Goal: Task Accomplishment & Management: Complete application form

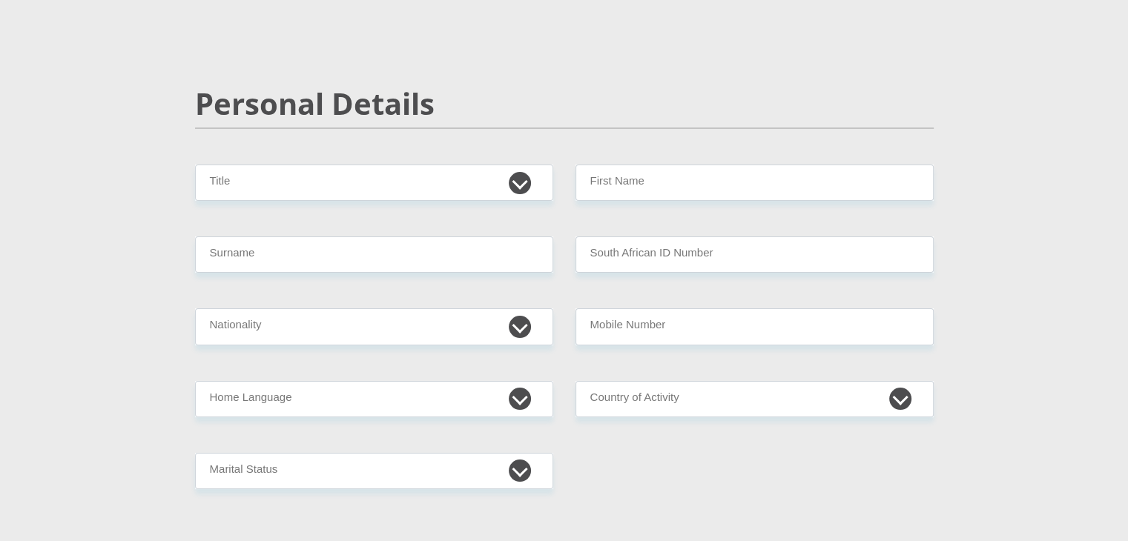
scroll to position [122, 0]
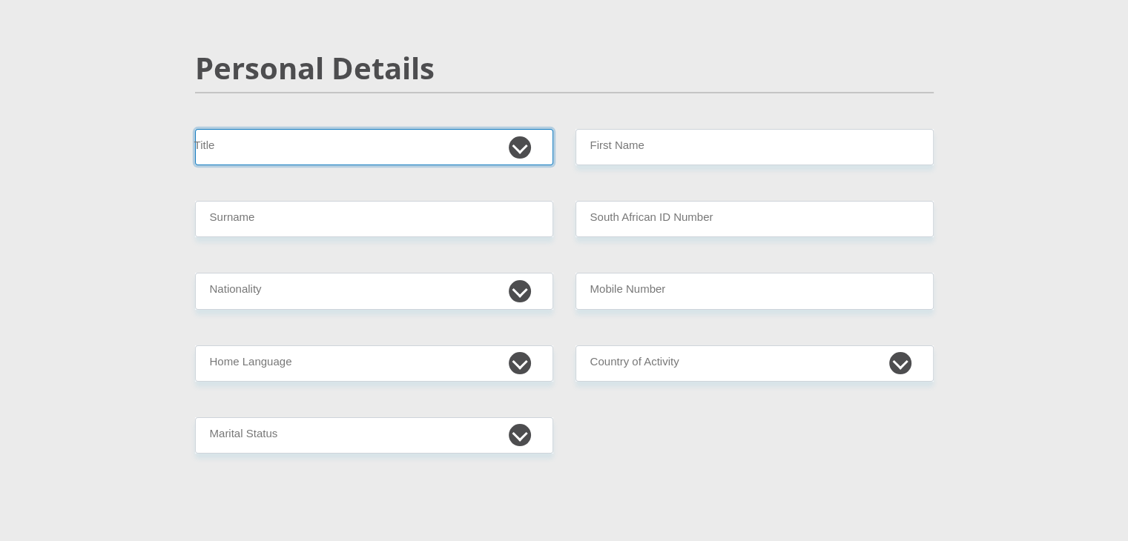
click at [430, 144] on select "Mr Ms Mrs Dr [PERSON_NAME]" at bounding box center [374, 147] width 358 height 36
select select "Ms"
click at [195, 129] on select "Mr Ms Mrs Dr [PERSON_NAME]" at bounding box center [374, 147] width 358 height 36
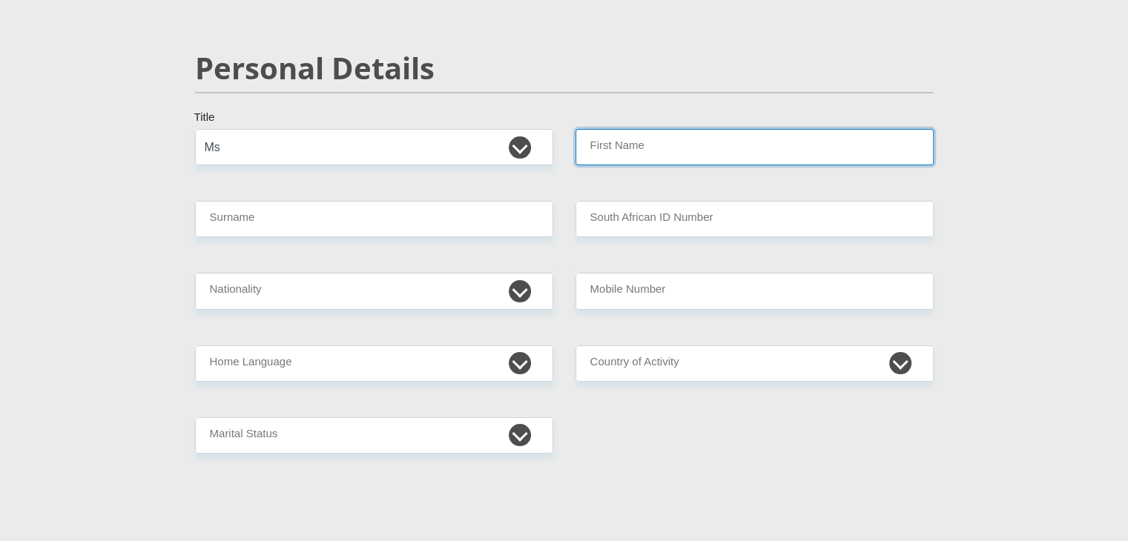
click at [605, 158] on input "First Name" at bounding box center [754, 147] width 358 height 36
type input "Johannah"
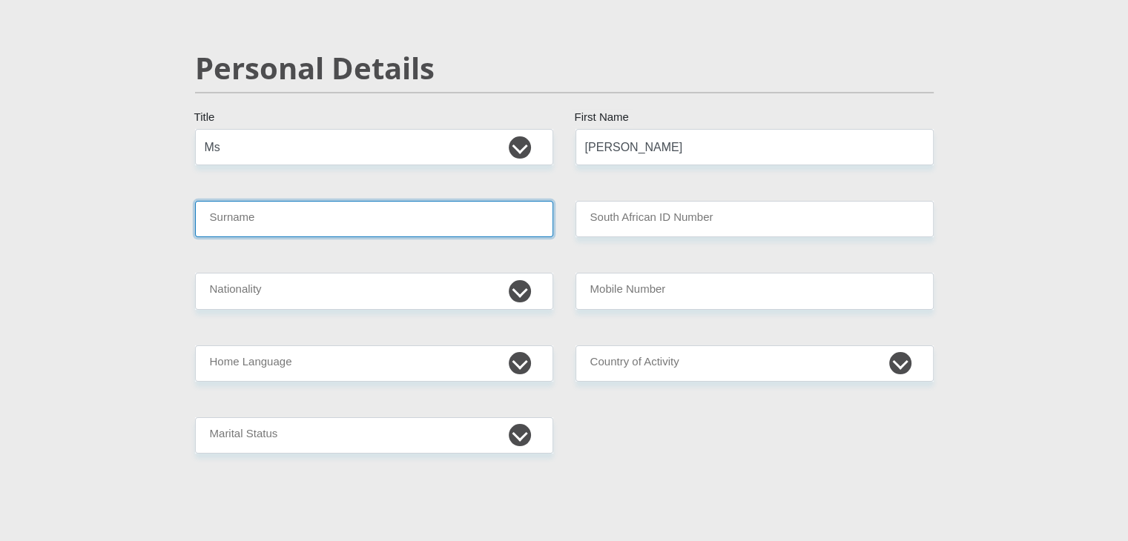
click at [391, 217] on input "Surname" at bounding box center [374, 219] width 358 height 36
type input "Segona"
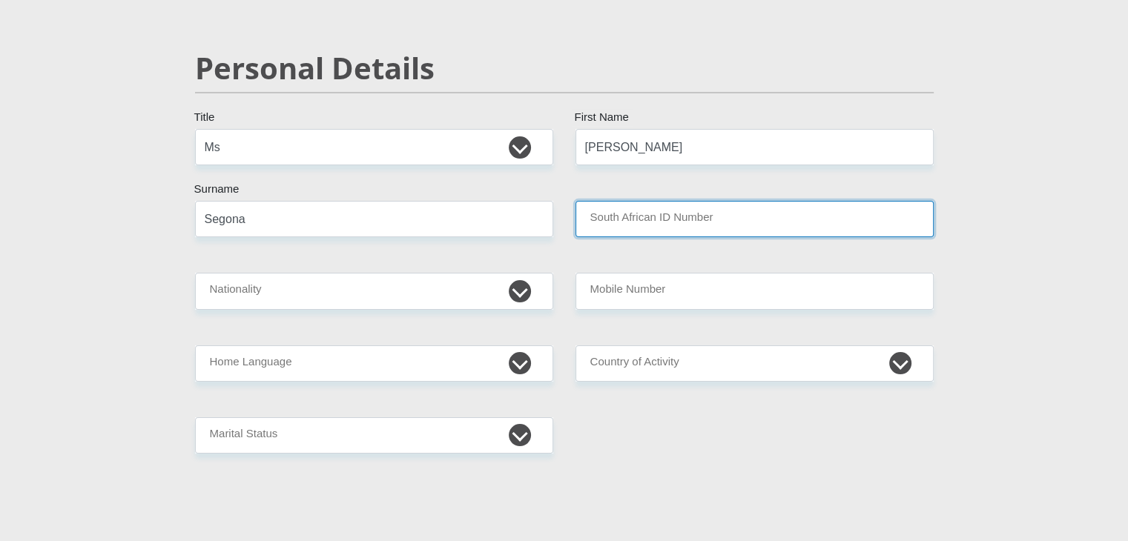
click at [649, 210] on input "South African ID Number" at bounding box center [754, 219] width 358 height 36
type input "7004280934089"
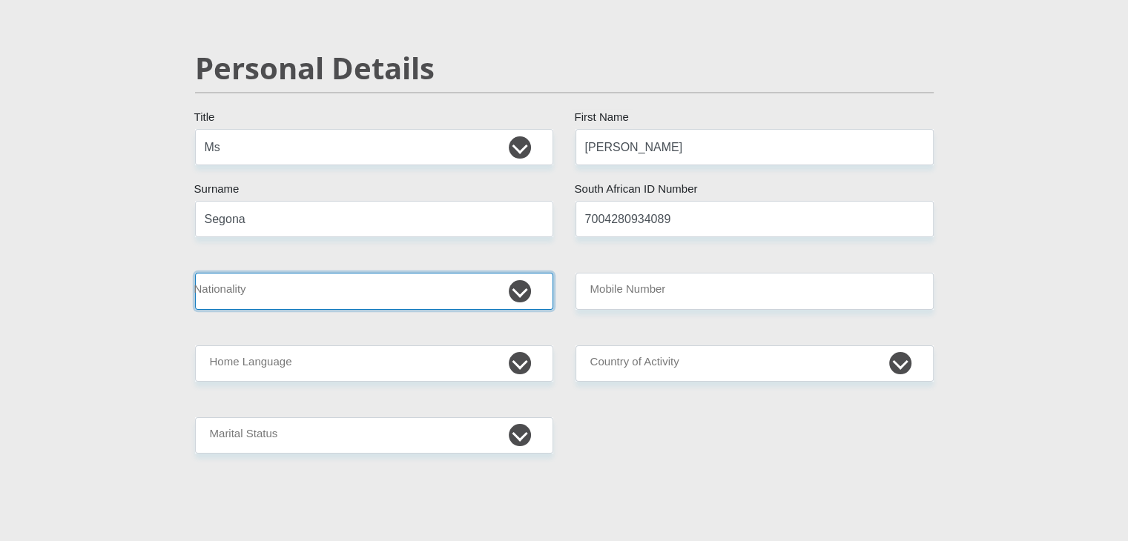
click at [488, 294] on select "South Africa Afghanistan Aland Islands Albania Algeria America Samoa American V…" at bounding box center [374, 291] width 358 height 36
select select "ZAF"
click at [195, 273] on select "South Africa Afghanistan Aland Islands Albania Algeria America Samoa American V…" at bounding box center [374, 291] width 358 height 36
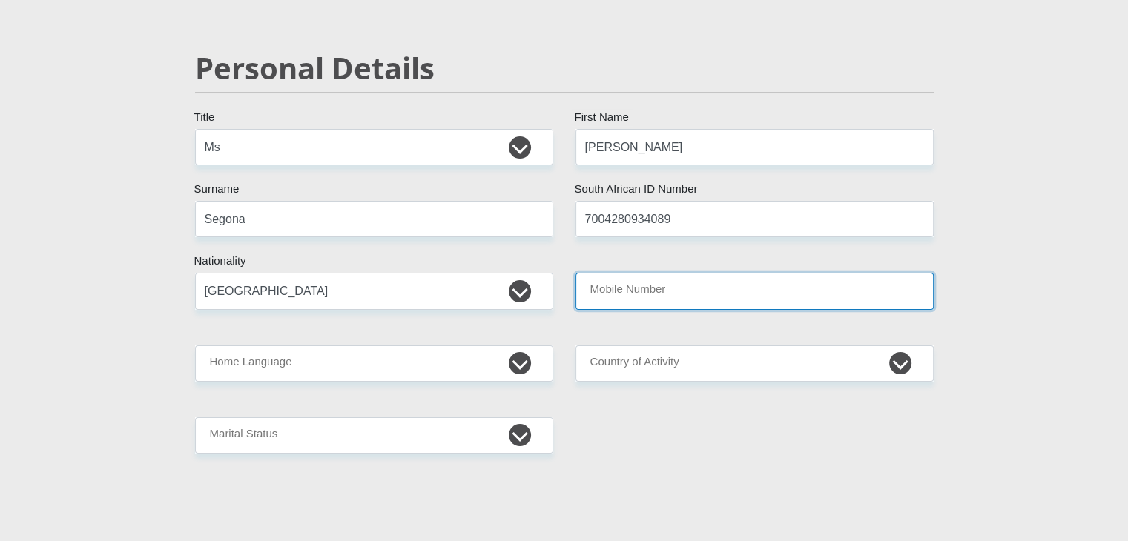
click at [715, 288] on input "Mobile Number" at bounding box center [754, 291] width 358 height 36
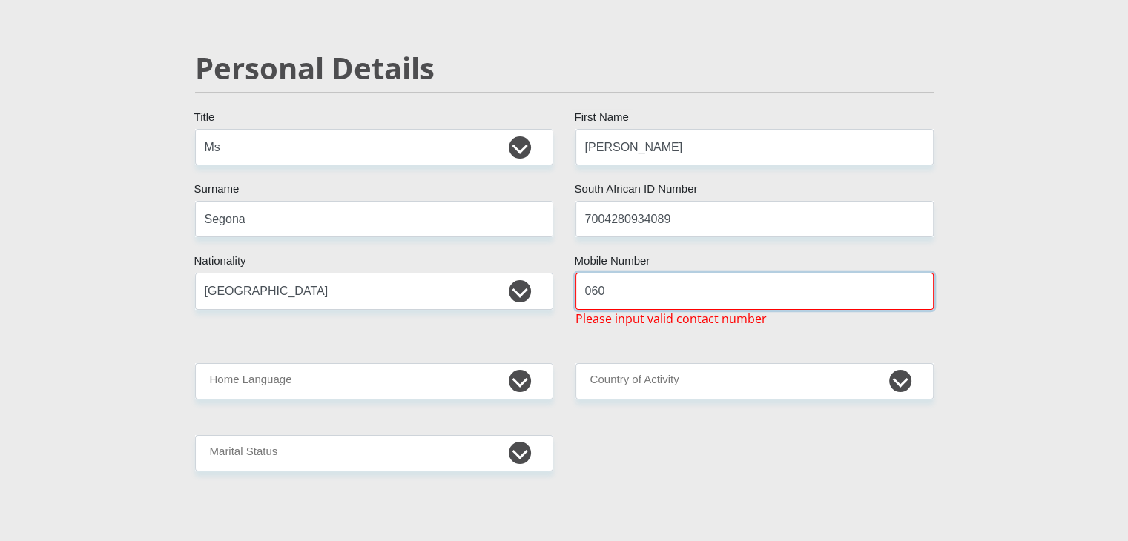
type input "0607201221"
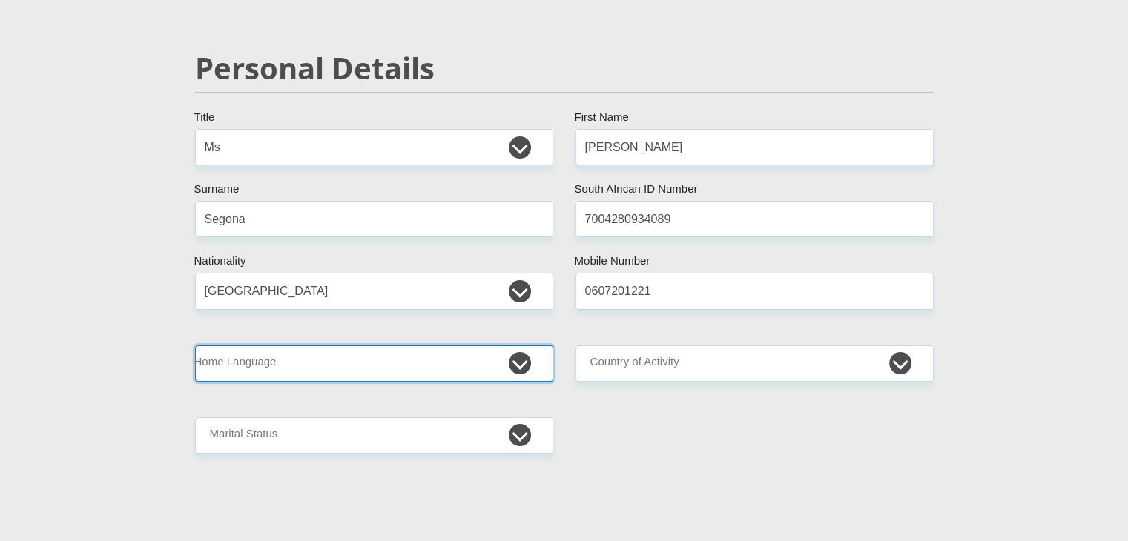
click at [373, 347] on select "Afrikaans English Sepedi South Ndebele Southern Sotho Swati Tsonga Tswana Venda…" at bounding box center [374, 363] width 358 height 36
select select "tsn"
click at [195, 345] on select "Afrikaans English Sepedi South Ndebele Southern Sotho Swati Tsonga Tswana Venda…" at bounding box center [374, 363] width 358 height 36
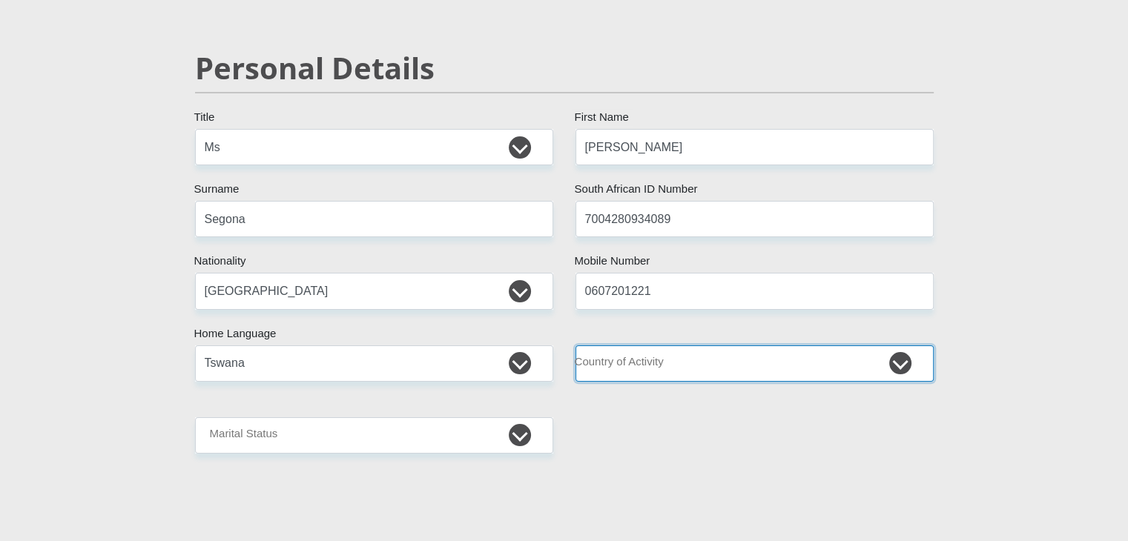
click at [783, 365] on select "South Africa Afghanistan Aland Islands Albania Algeria America Samoa American V…" at bounding box center [754, 363] width 358 height 36
select select "ZAF"
click at [575, 345] on select "South Africa Afghanistan Aland Islands Albania Algeria America Samoa American V…" at bounding box center [754, 363] width 358 height 36
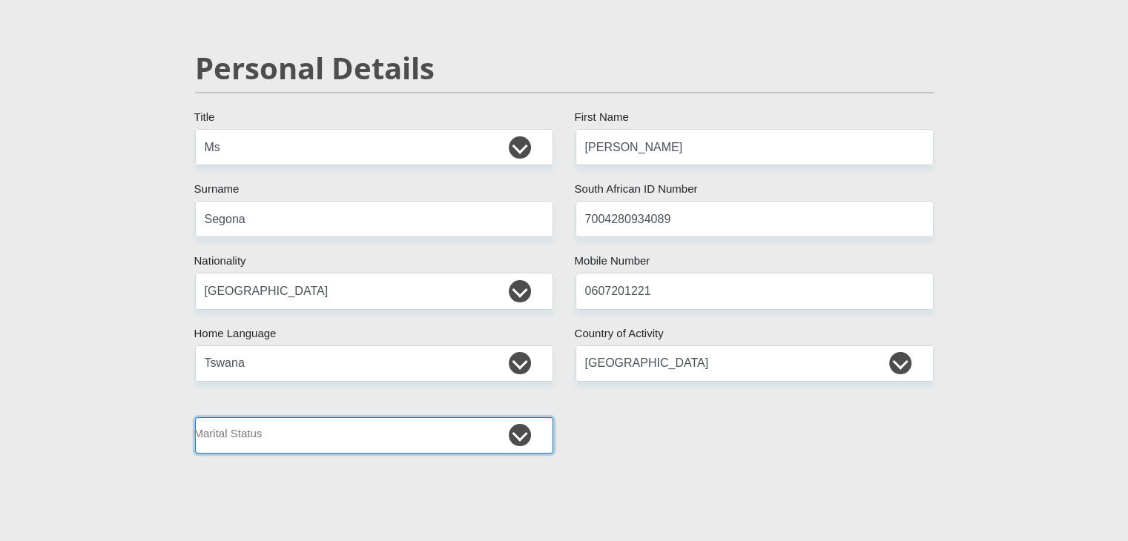
click at [519, 434] on select "Married ANC Single Divorced Widowed Married COP or Customary Law" at bounding box center [374, 435] width 358 height 36
select select "2"
click at [195, 417] on select "Married ANC Single Divorced Widowed Married COP or Customary Law" at bounding box center [374, 435] width 358 height 36
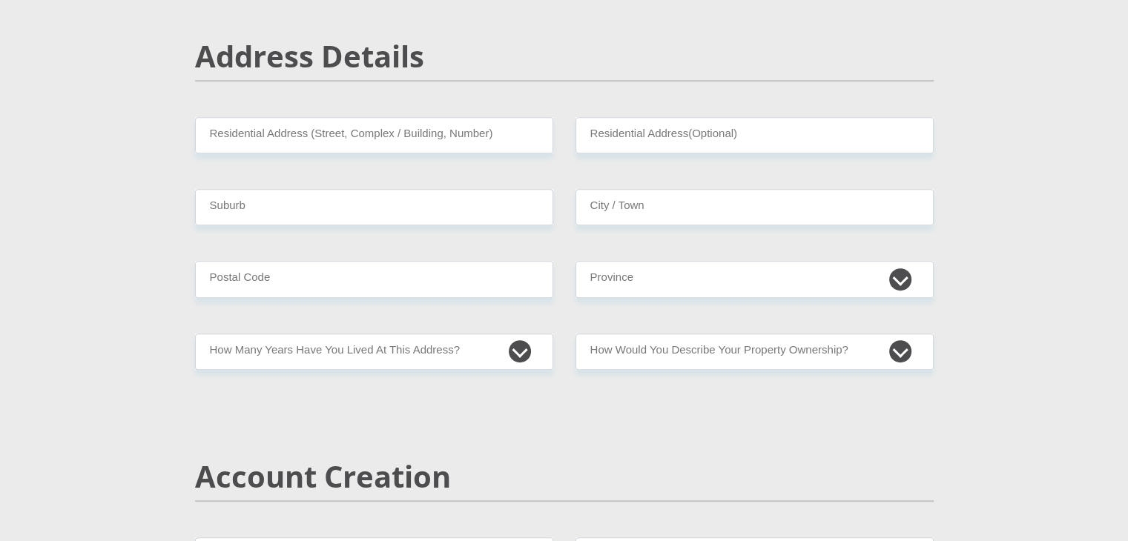
scroll to position [627, 0]
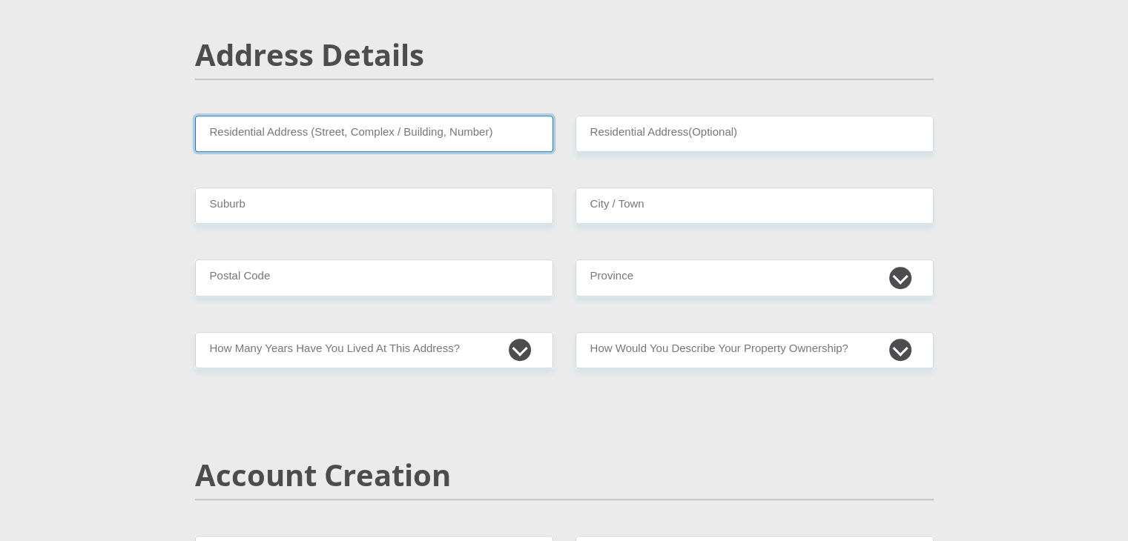
click at [445, 123] on input "Residential Address (Street, Complex / Building, Number)" at bounding box center [374, 134] width 358 height 36
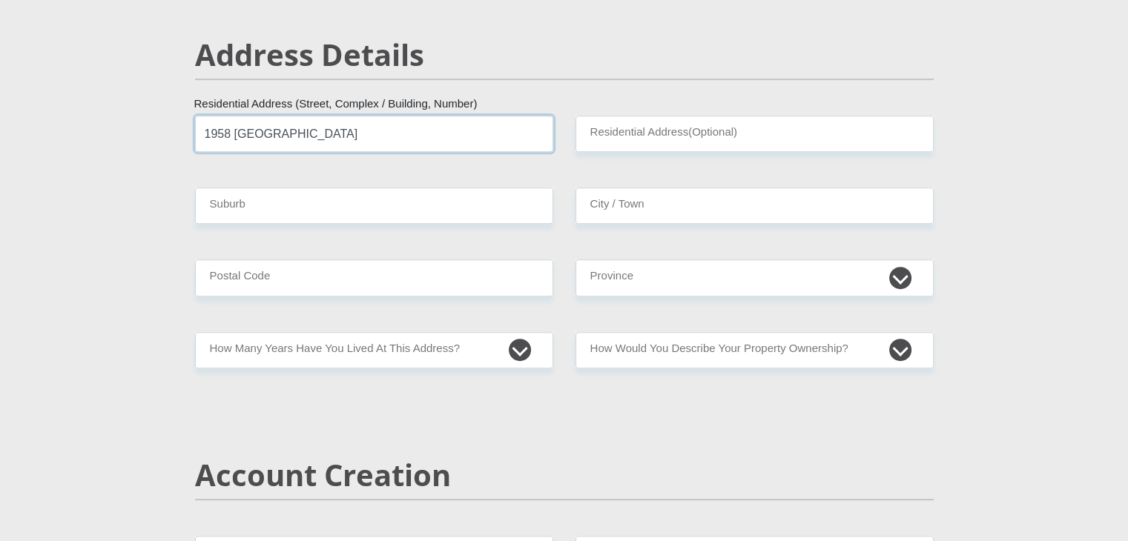
type input "1958 Jabulani Street"
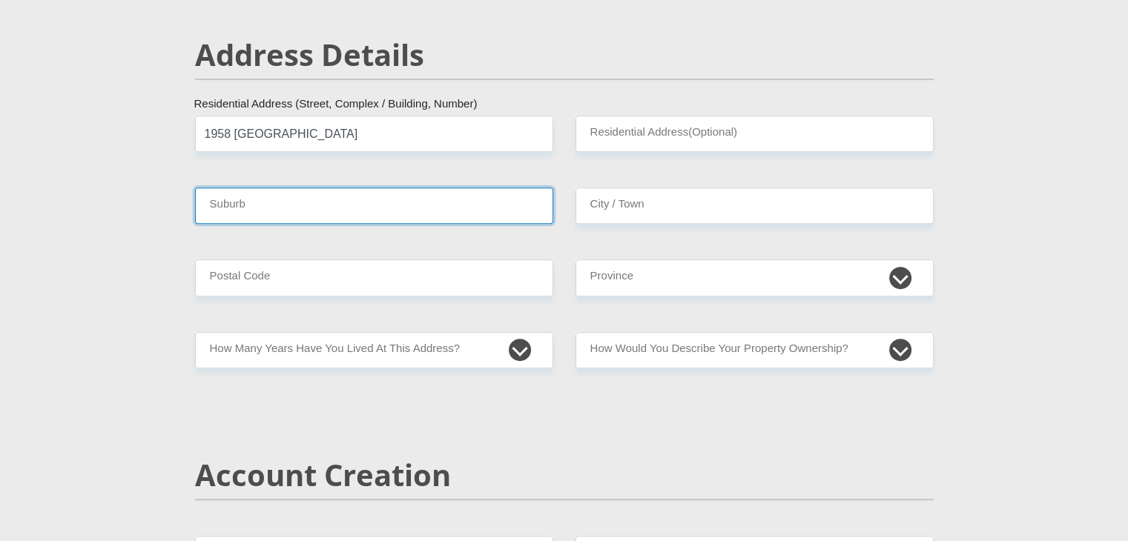
click at [436, 203] on input "Suburb" at bounding box center [374, 206] width 358 height 36
type input "Munsieville"
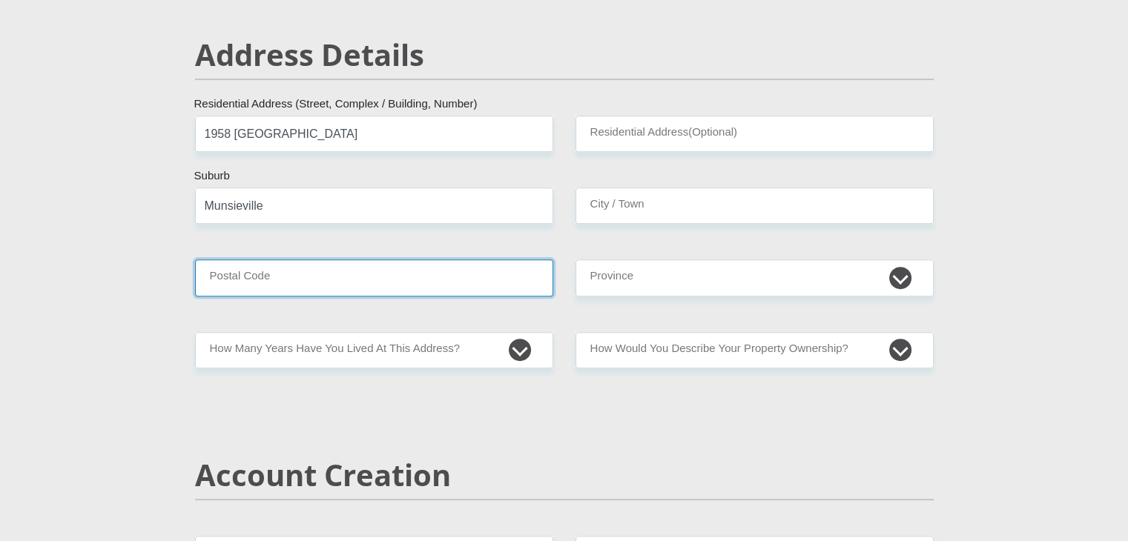
click at [385, 275] on input "Postal Code" at bounding box center [374, 277] width 358 height 36
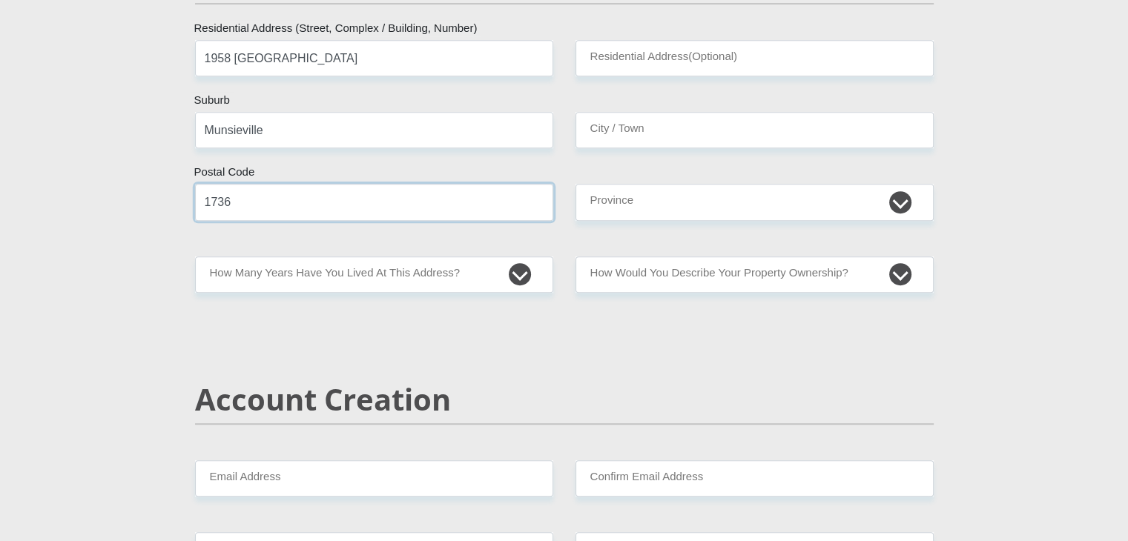
scroll to position [706, 0]
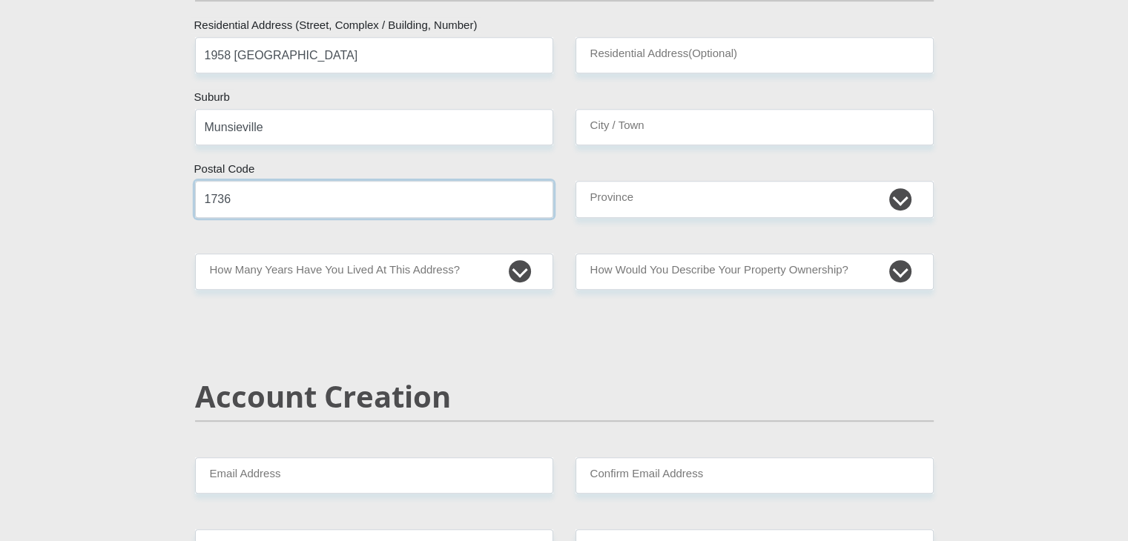
type input "1736"
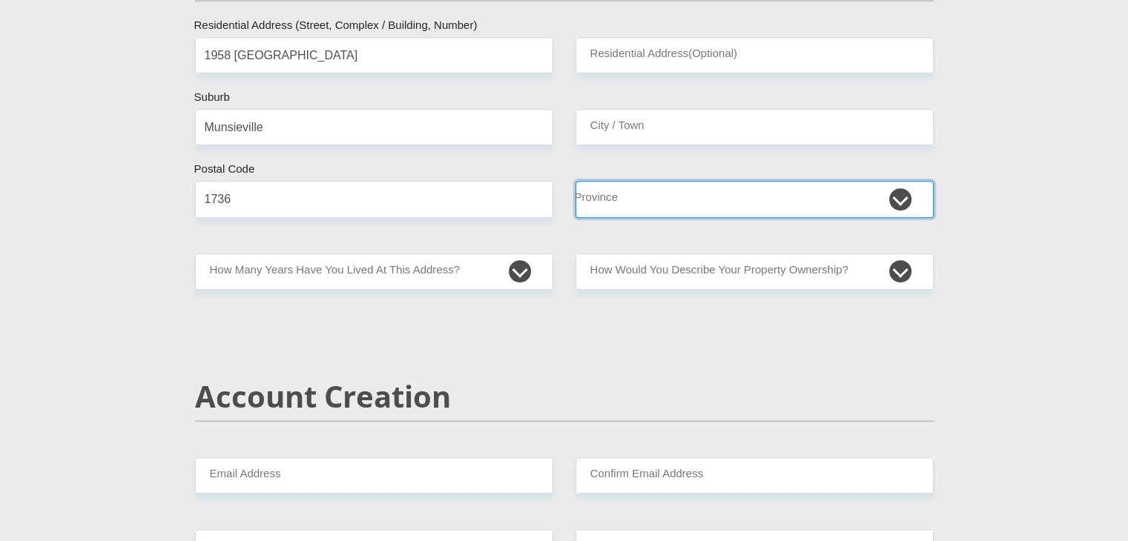
click at [688, 196] on select "Eastern Cape Free State Gauteng KwaZulu-Natal Limpopo Mpumalanga Northern Cape …" at bounding box center [754, 199] width 358 height 36
select select "Gauteng"
click at [575, 181] on select "Eastern Cape Free State Gauteng KwaZulu-Natal Limpopo Mpumalanga Northern Cape …" at bounding box center [754, 199] width 358 height 36
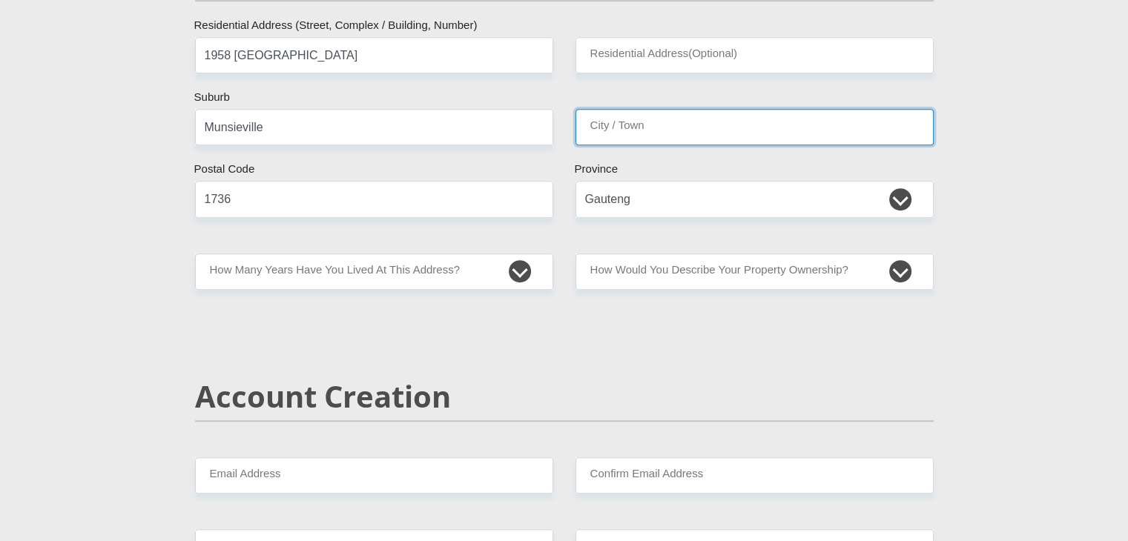
click at [669, 123] on input "City / Town" at bounding box center [754, 127] width 358 height 36
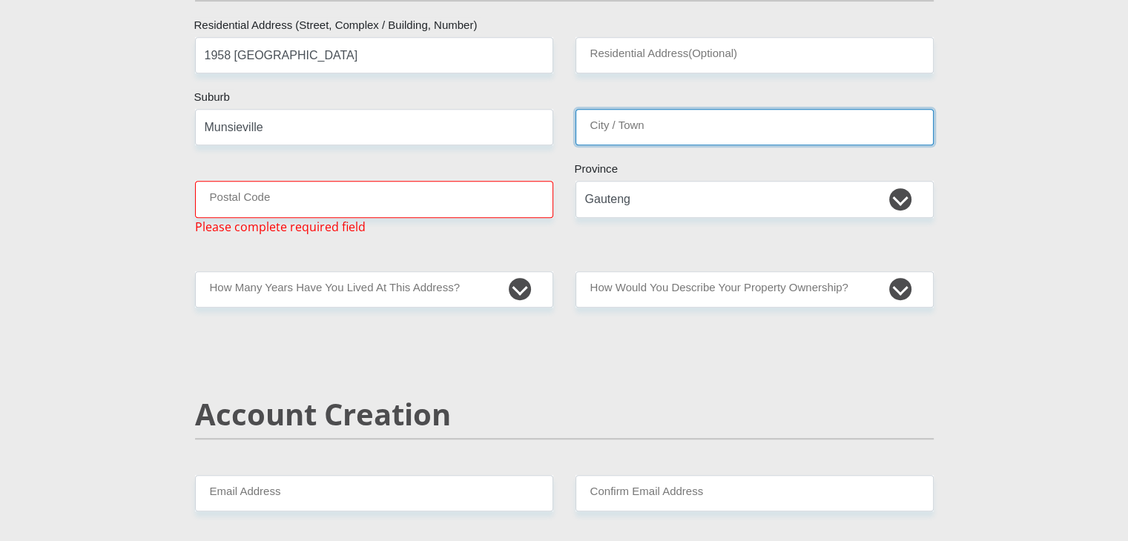
click at [626, 126] on input "City / Town" at bounding box center [754, 127] width 358 height 36
type input "Krugersdorp"
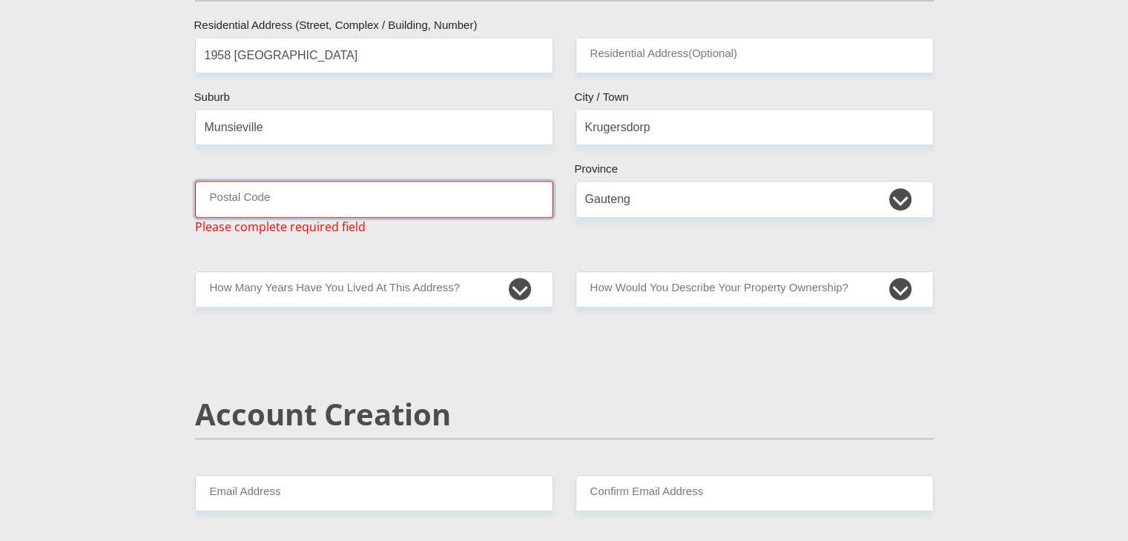
click at [386, 196] on input "Postal Code" at bounding box center [374, 199] width 358 height 36
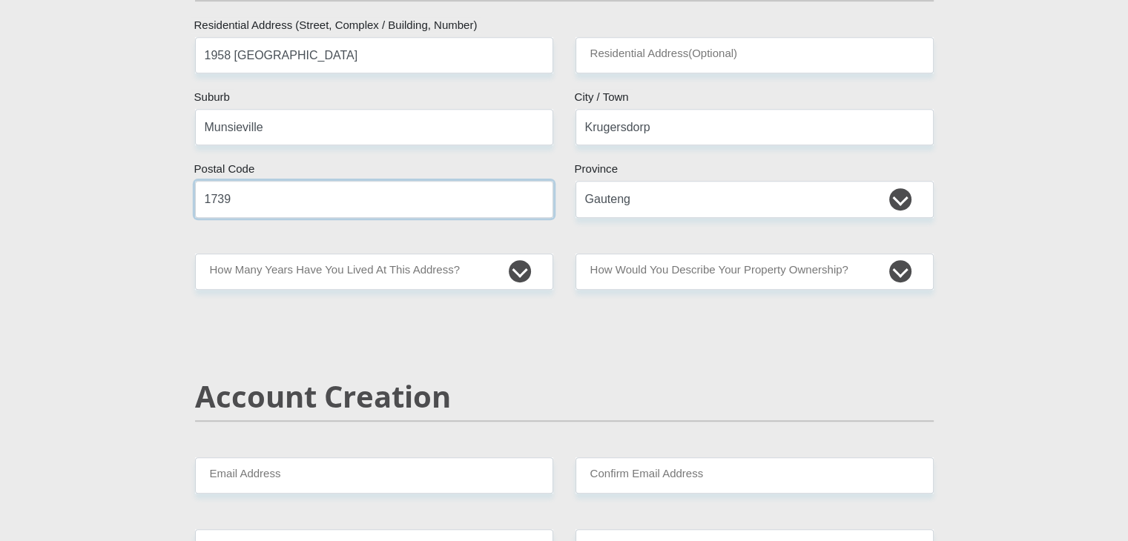
type input "1739"
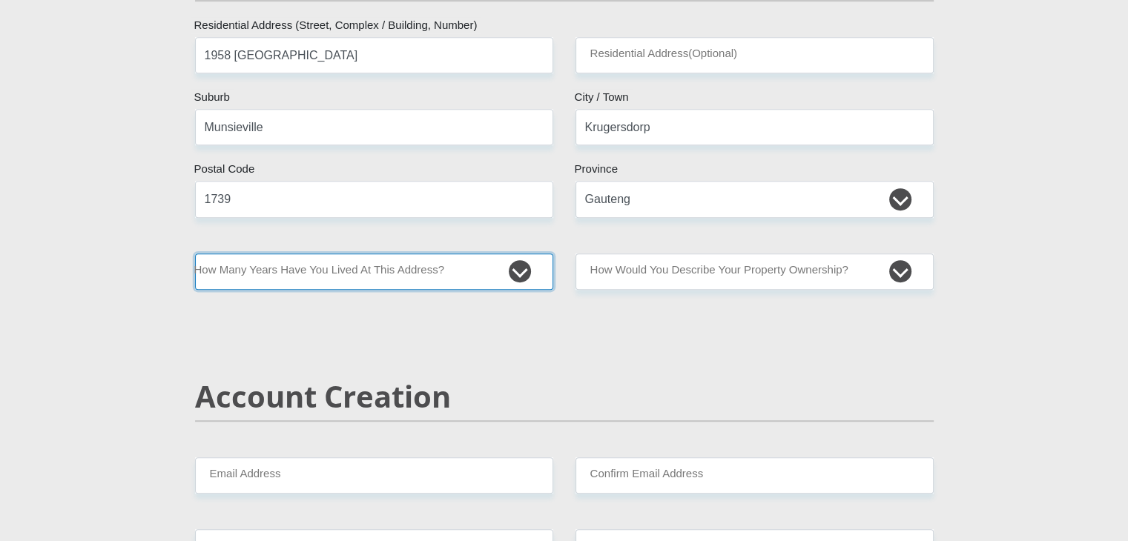
click at [424, 257] on select "less than 1 year 1-3 years 3-5 years 5+ years" at bounding box center [374, 272] width 358 height 36
select select "2"
click at [195, 254] on select "less than 1 year 1-3 years 3-5 years 5+ years" at bounding box center [374, 272] width 358 height 36
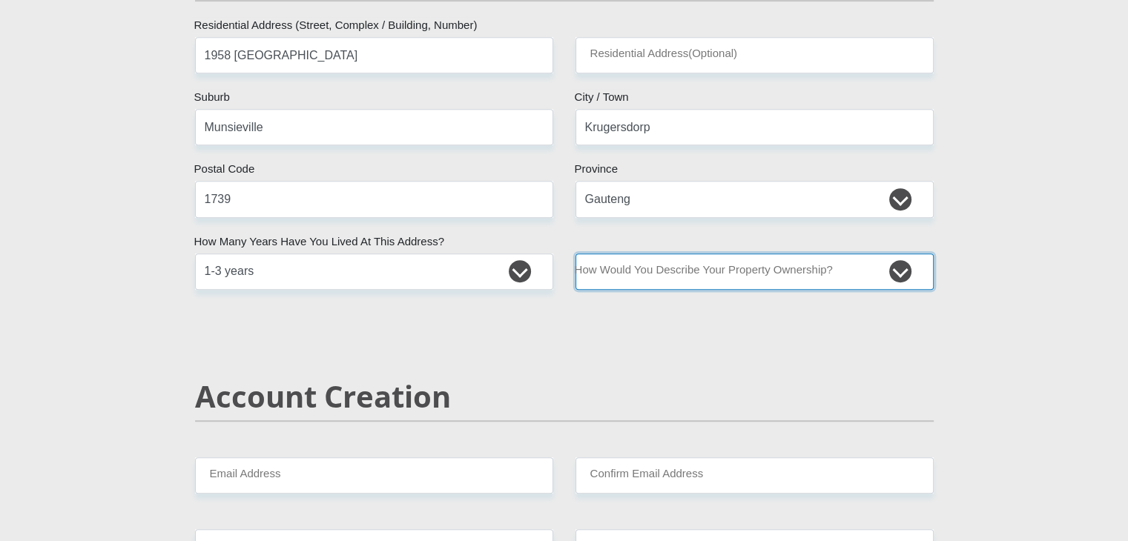
click at [816, 280] on select "Owned Rented Family Owned Company Dwelling" at bounding box center [754, 272] width 358 height 36
select select "Owned"
click at [575, 254] on select "Owned Rented Family Owned Company Dwelling" at bounding box center [754, 272] width 358 height 36
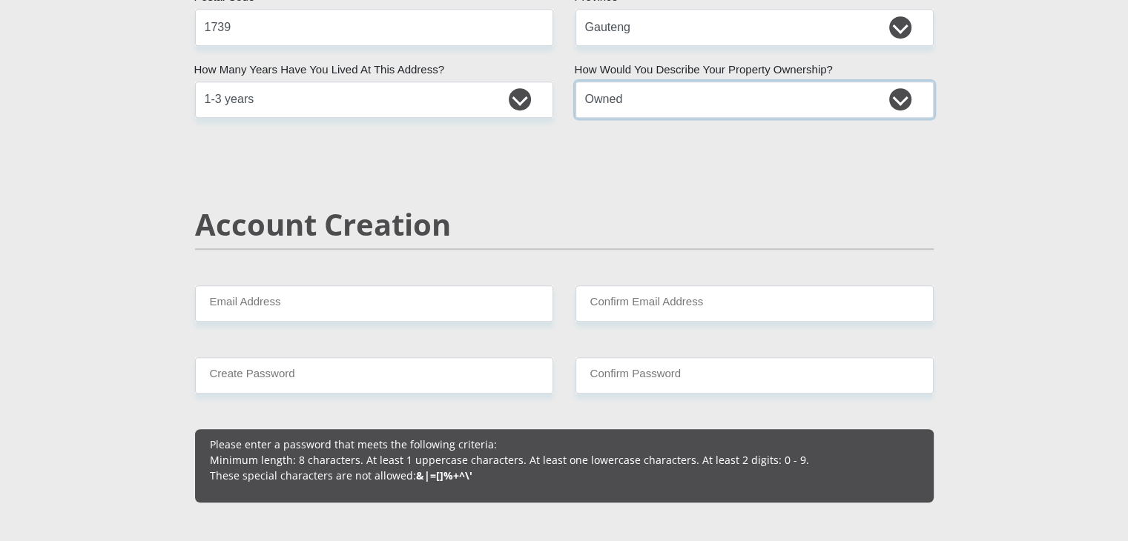
scroll to position [967, 0]
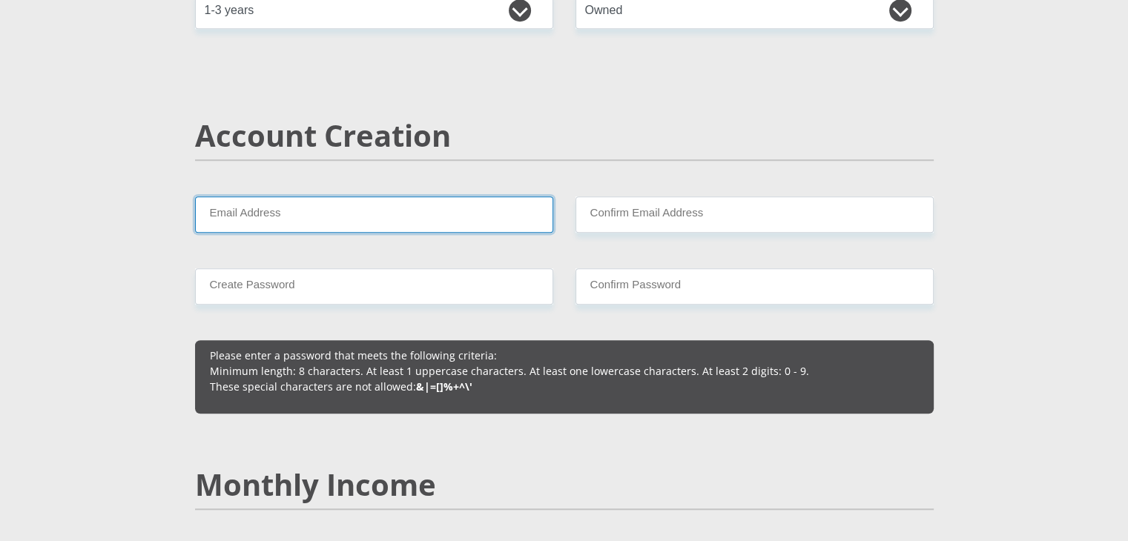
click at [394, 209] on input "Email Address" at bounding box center [374, 214] width 358 height 36
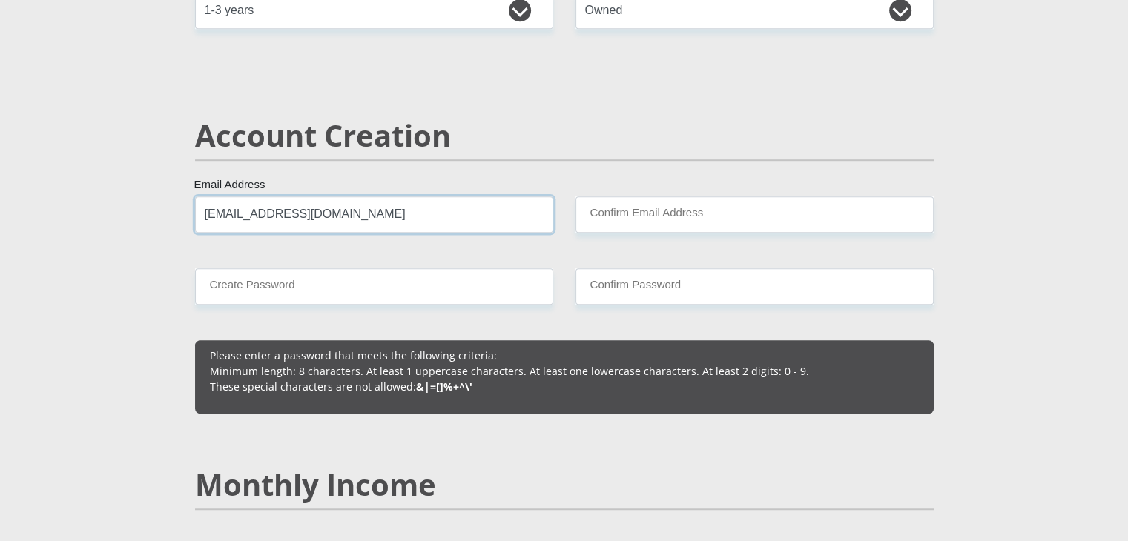
type input "johannasegona@gmail.com"
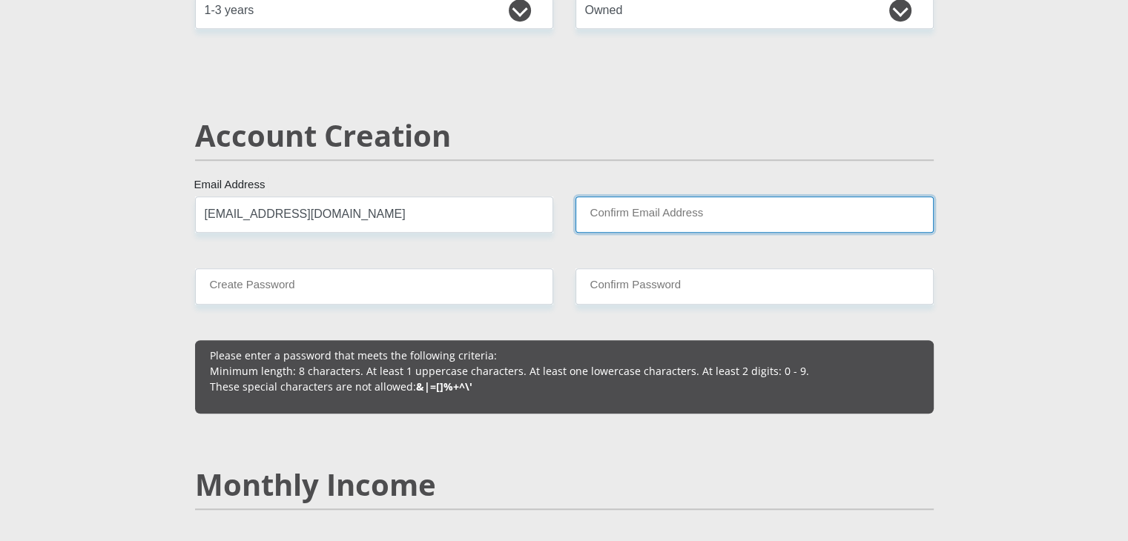
click at [621, 216] on input "Confirm Email Address" at bounding box center [754, 214] width 358 height 36
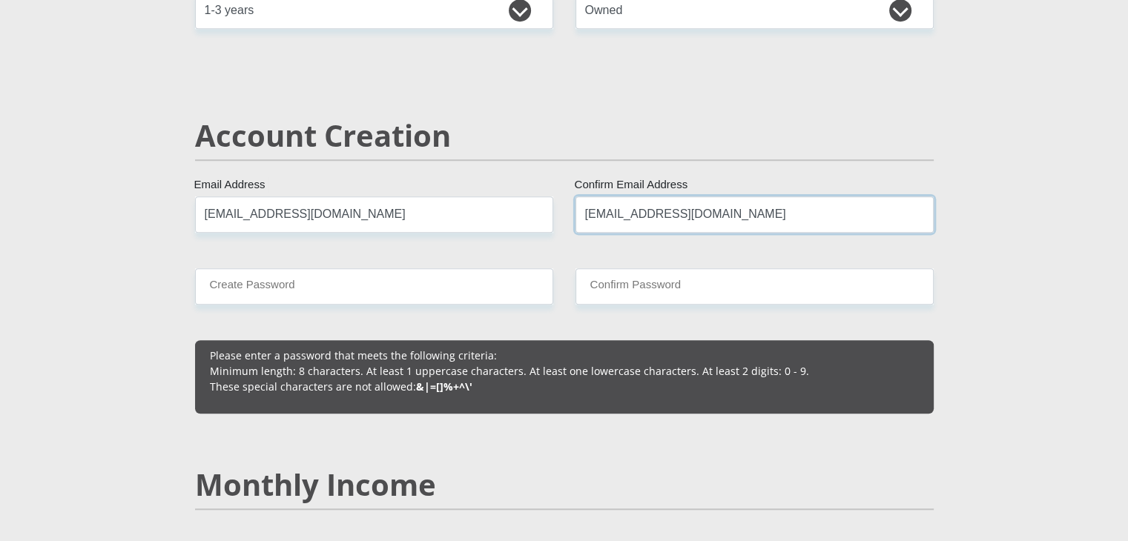
type input "johannasegona@gmail.com"
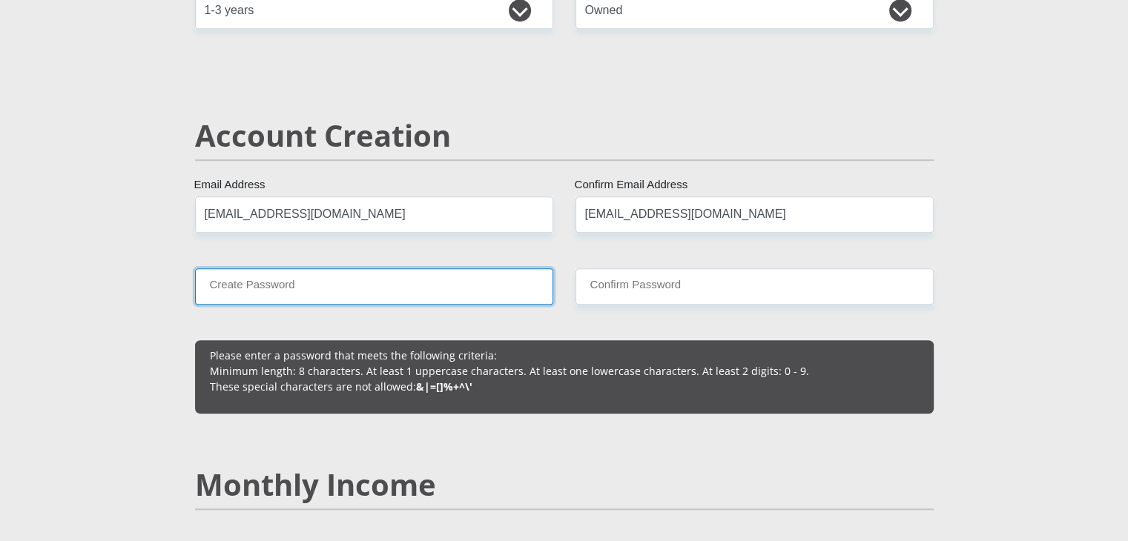
click at [497, 285] on input "Create Password" at bounding box center [374, 286] width 358 height 36
type input "qyC4SEShq6R2Zqs"
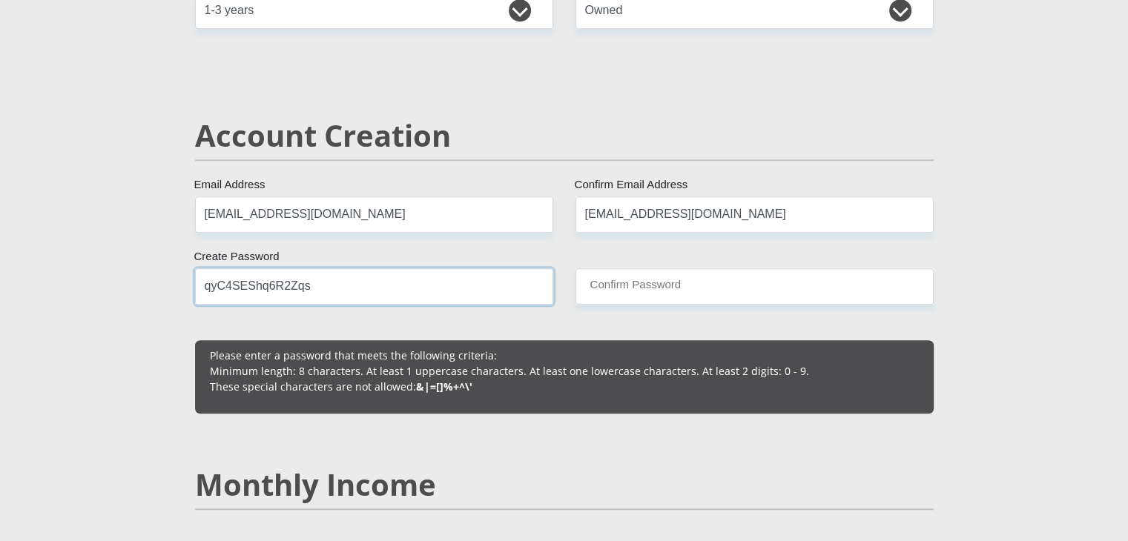
drag, startPoint x: 304, startPoint y: 282, endPoint x: 178, endPoint y: 280, distance: 126.1
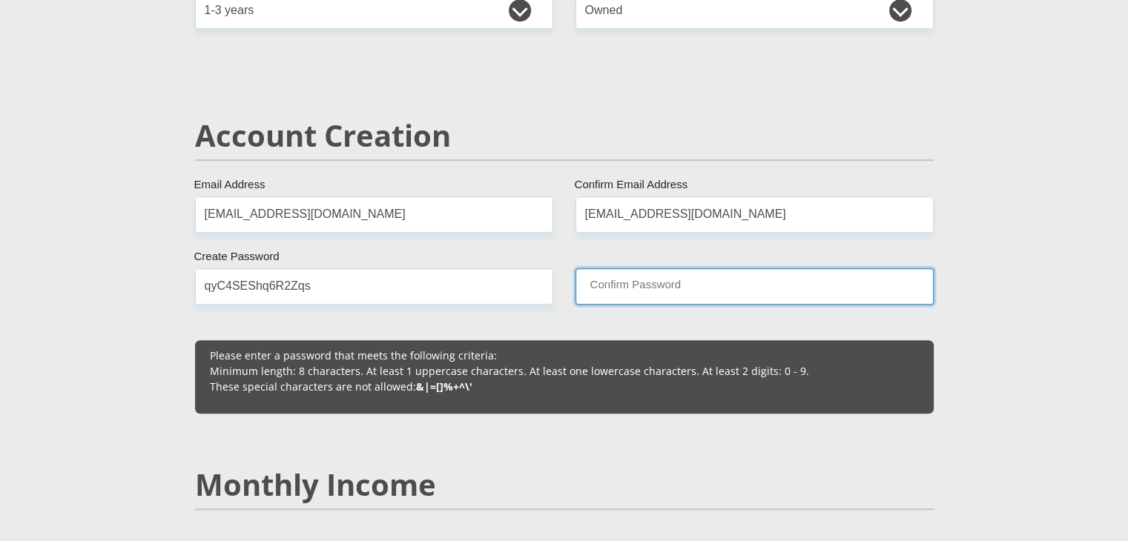
click at [678, 288] on input "Confirm Password" at bounding box center [754, 286] width 358 height 36
paste input "qyC4SEShq6R2Zqs"
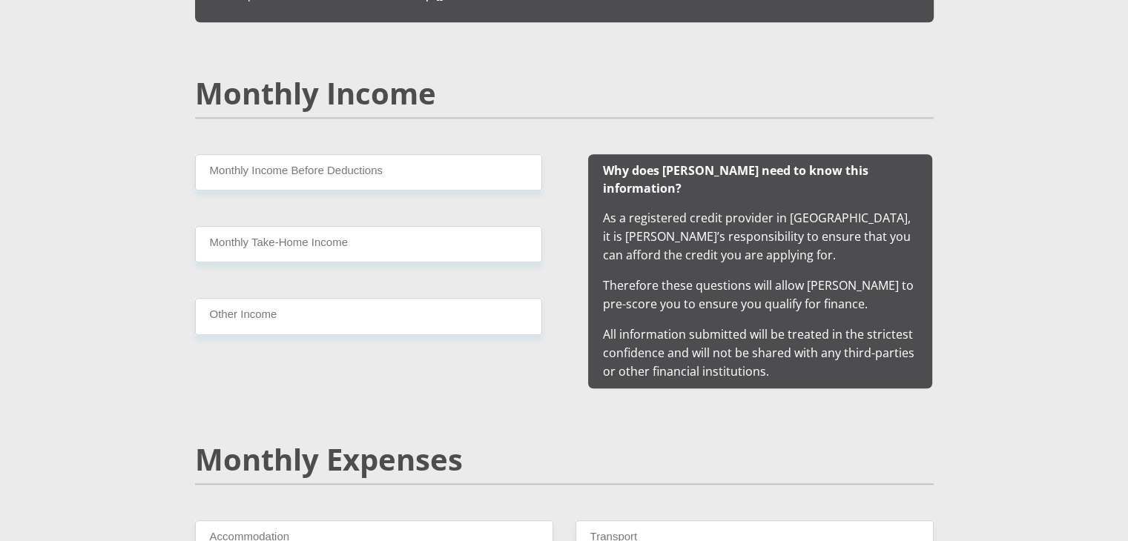
scroll to position [1366, 0]
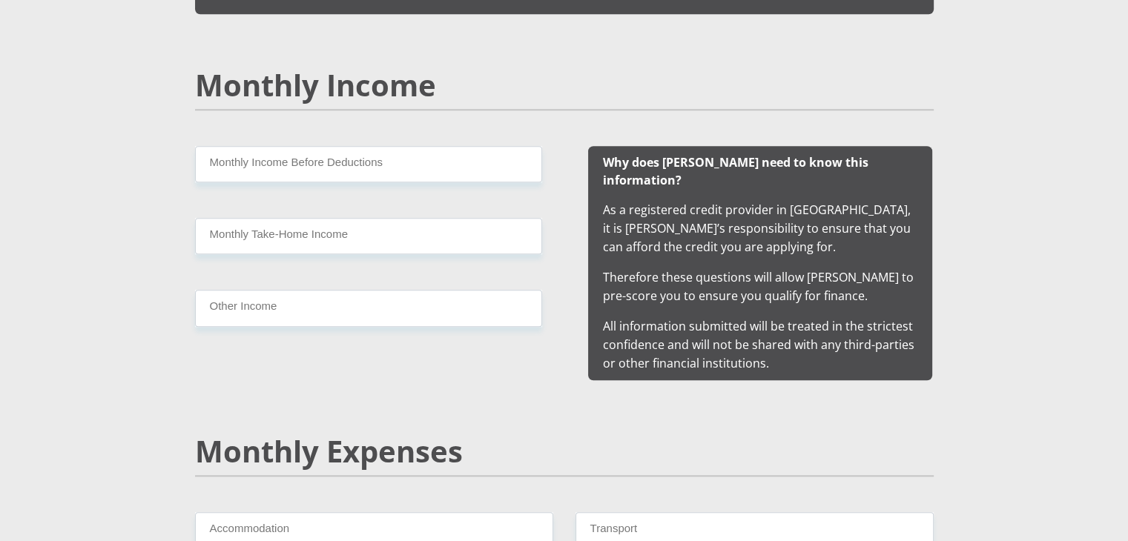
type input "qyC4SEShq6R2Zqs"
click at [443, 164] on input "Monthly Income Before Deductions" at bounding box center [368, 164] width 347 height 36
type input "7400"
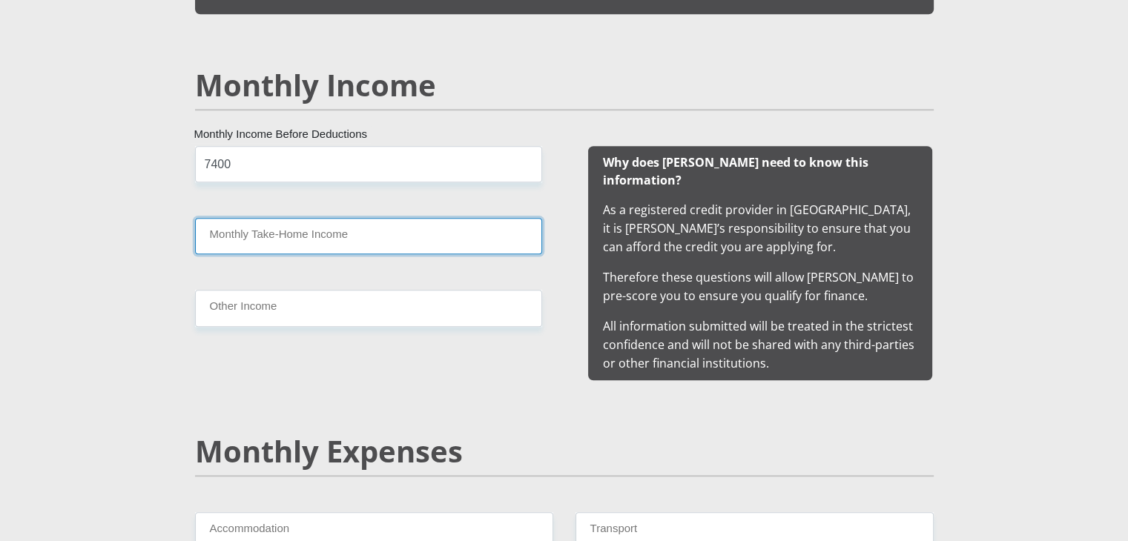
click at [328, 226] on input "Monthly Take-Home Income" at bounding box center [368, 236] width 347 height 36
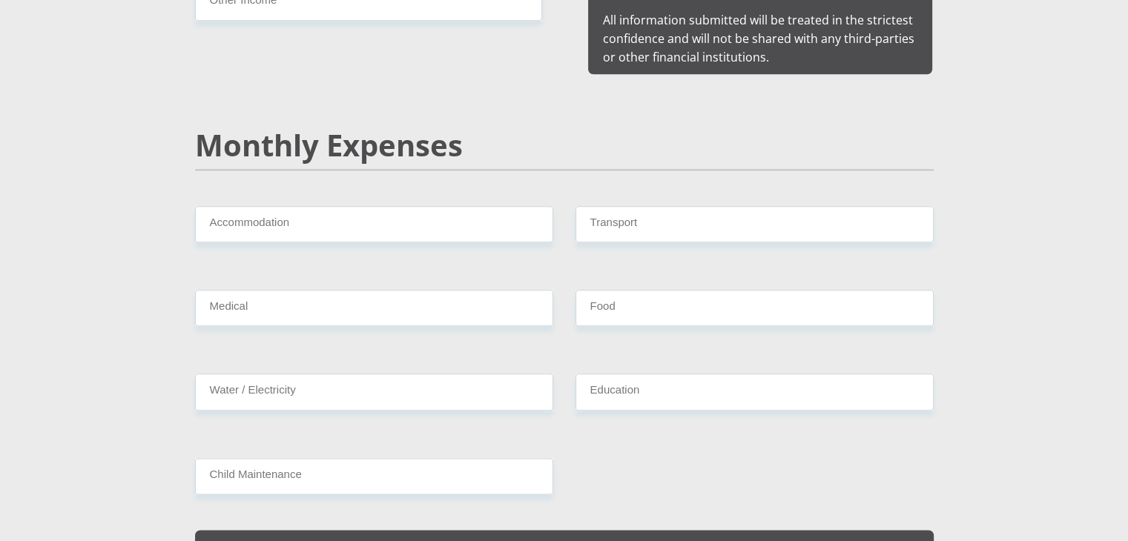
scroll to position [1679, 0]
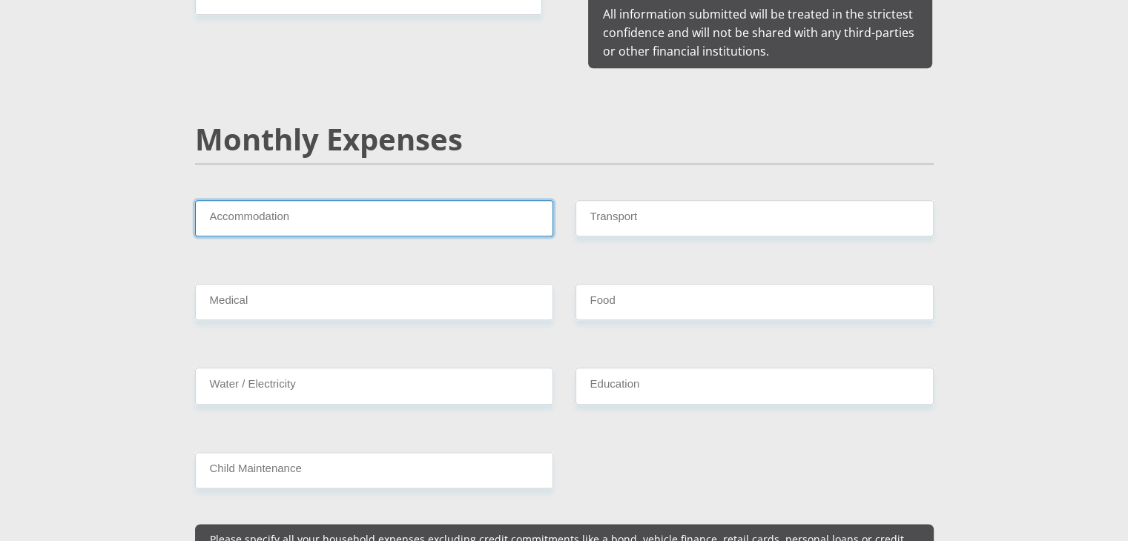
click at [303, 204] on input "Accommodation" at bounding box center [374, 218] width 358 height 36
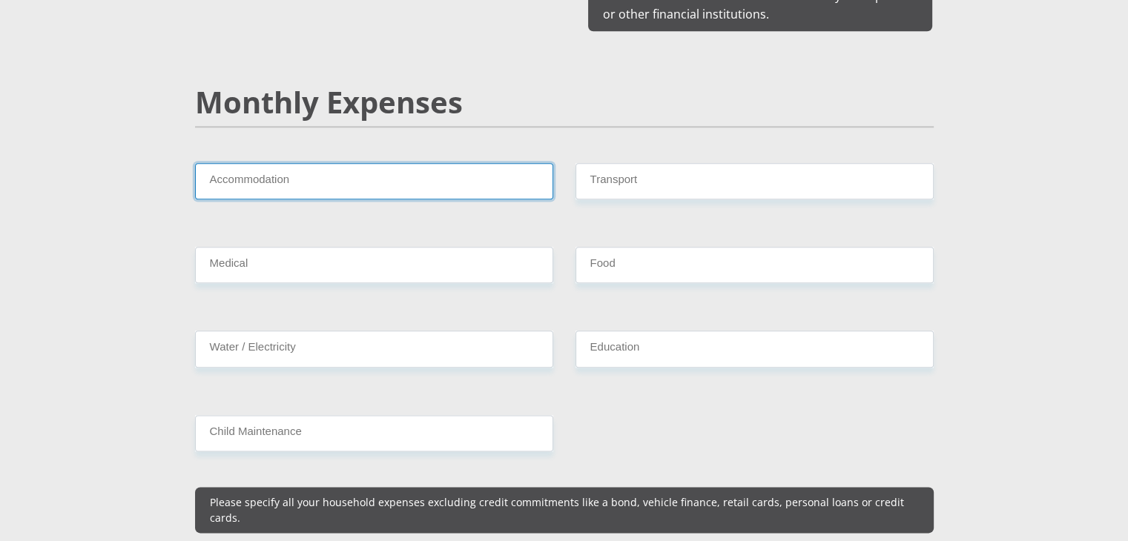
scroll to position [1725, 0]
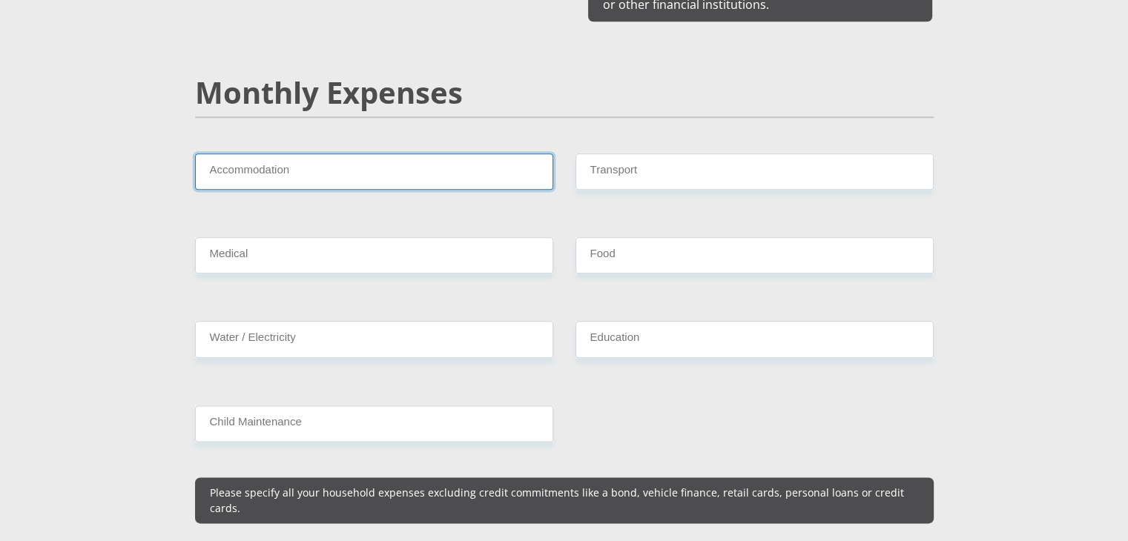
type input "0"
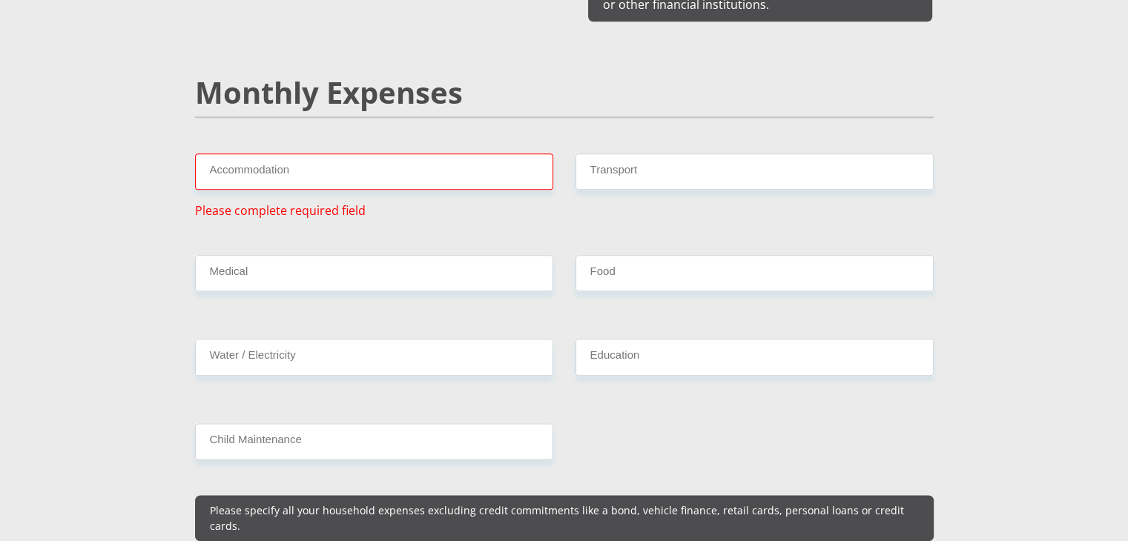
click at [345, 202] on span "Please complete required field" at bounding box center [280, 211] width 171 height 18
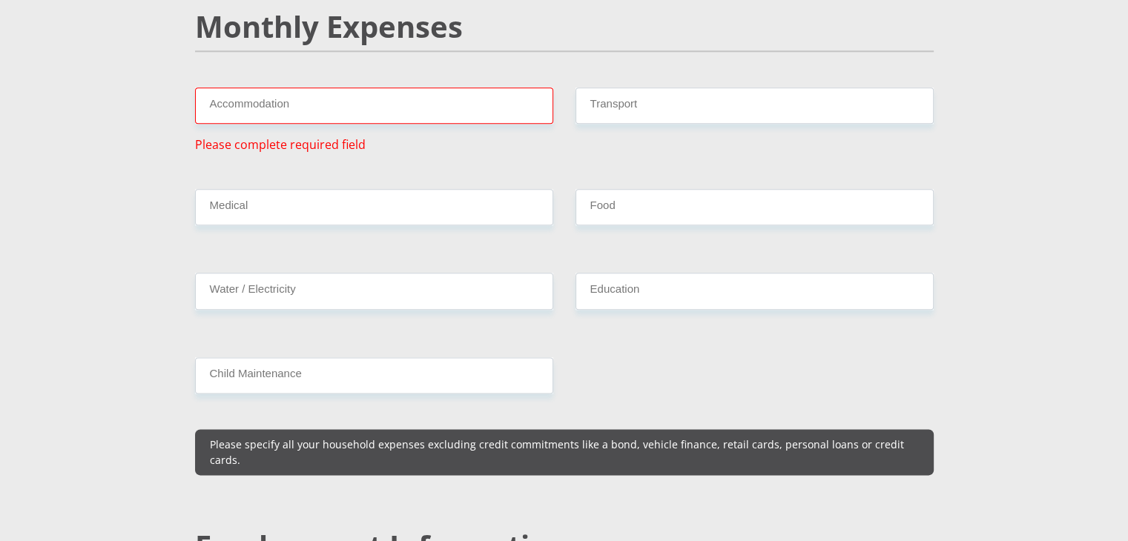
scroll to position [1794, 0]
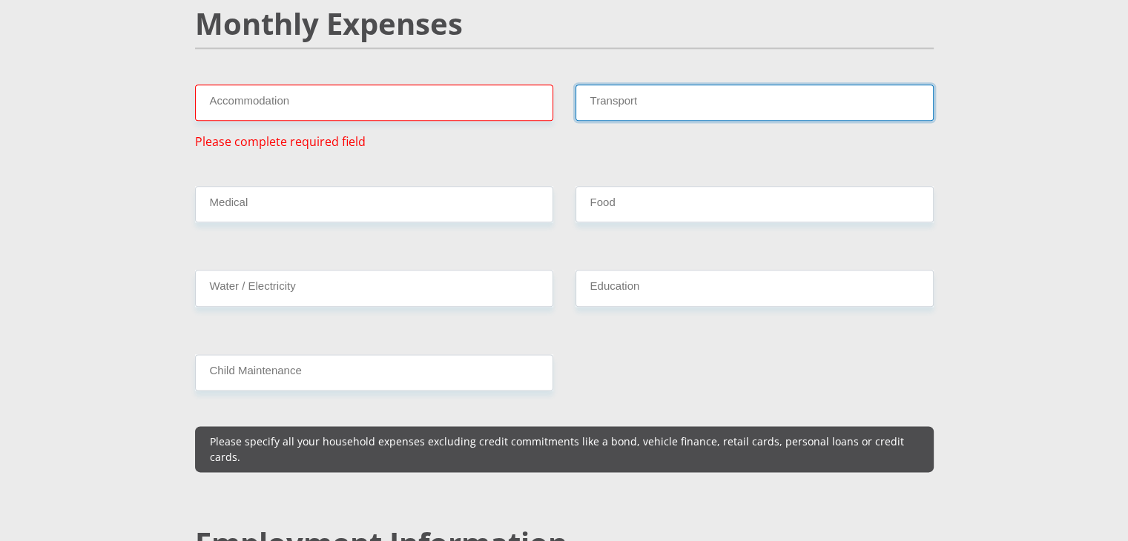
click at [662, 85] on input "Transport" at bounding box center [754, 103] width 358 height 36
type input "1"
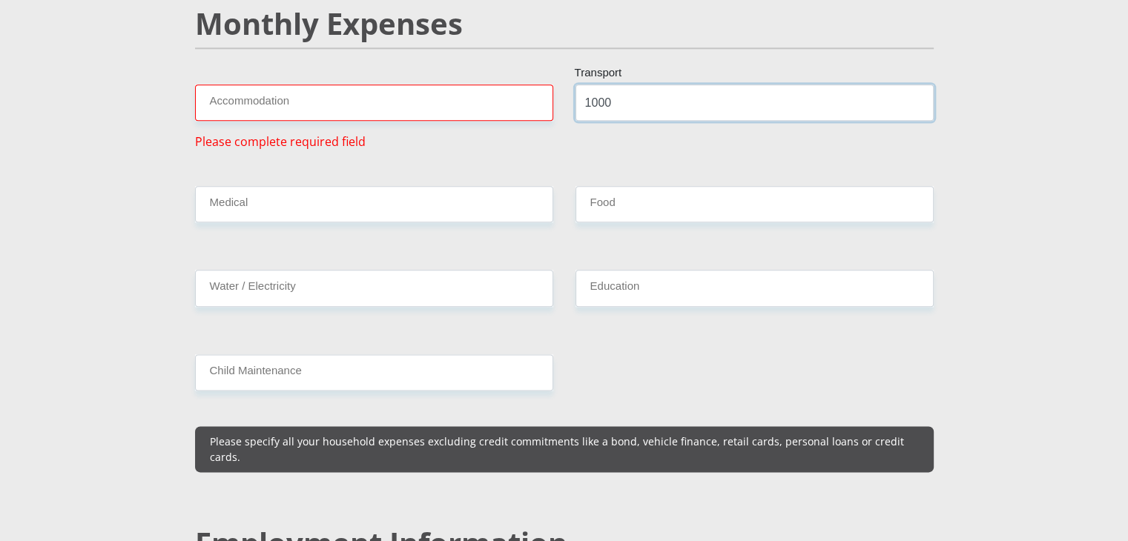
type input "1000"
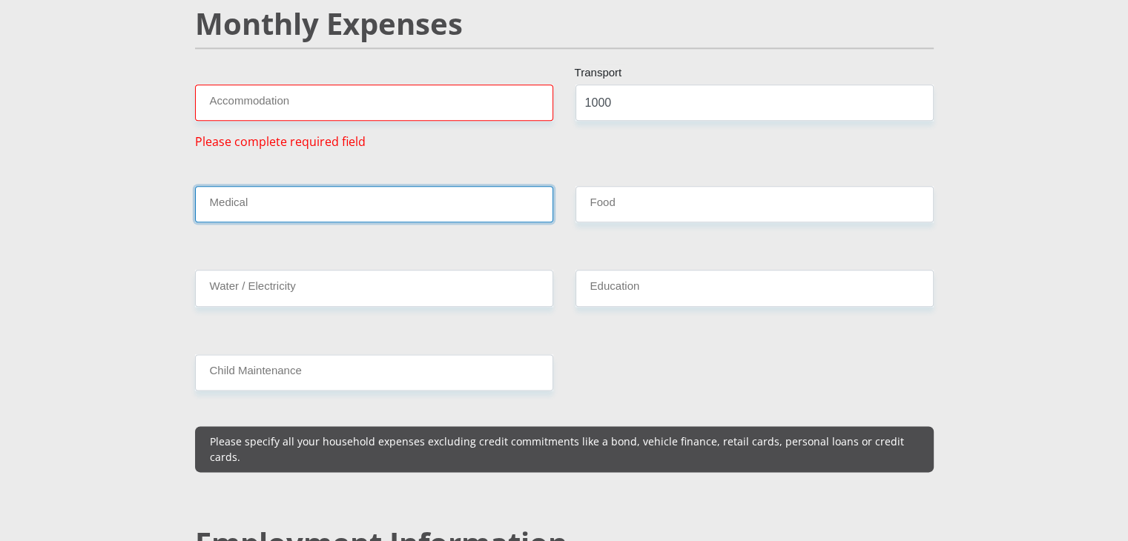
click at [450, 186] on input "Medical" at bounding box center [374, 204] width 358 height 36
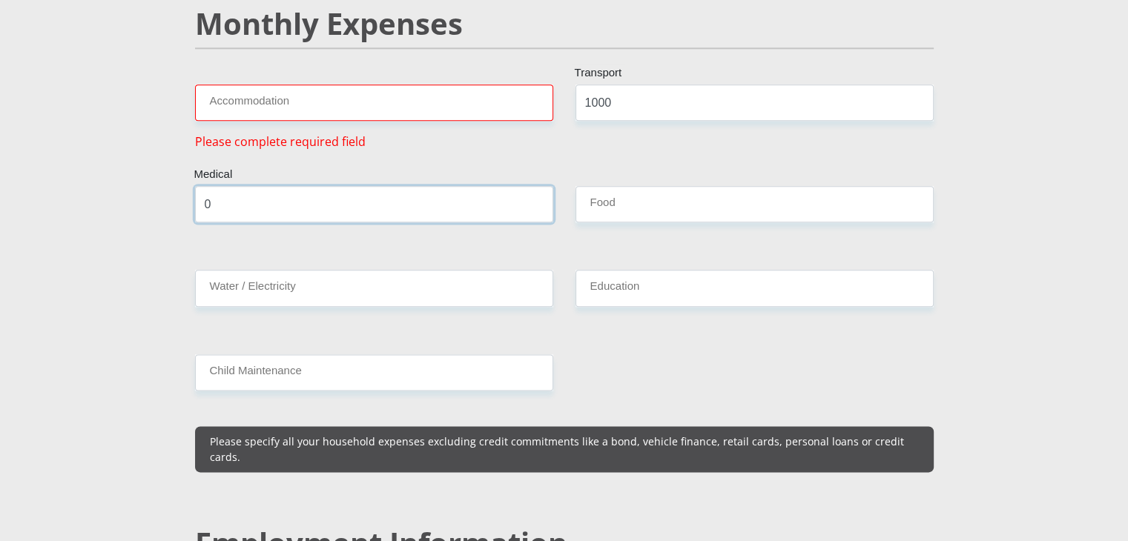
type input "0"
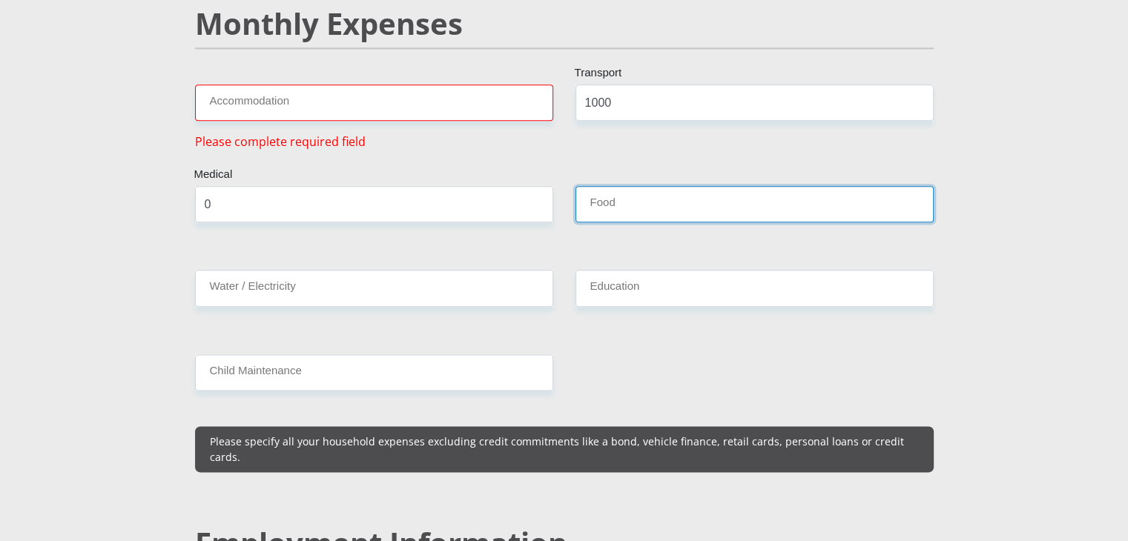
click at [622, 186] on input "Food" at bounding box center [754, 204] width 358 height 36
type input "2500"
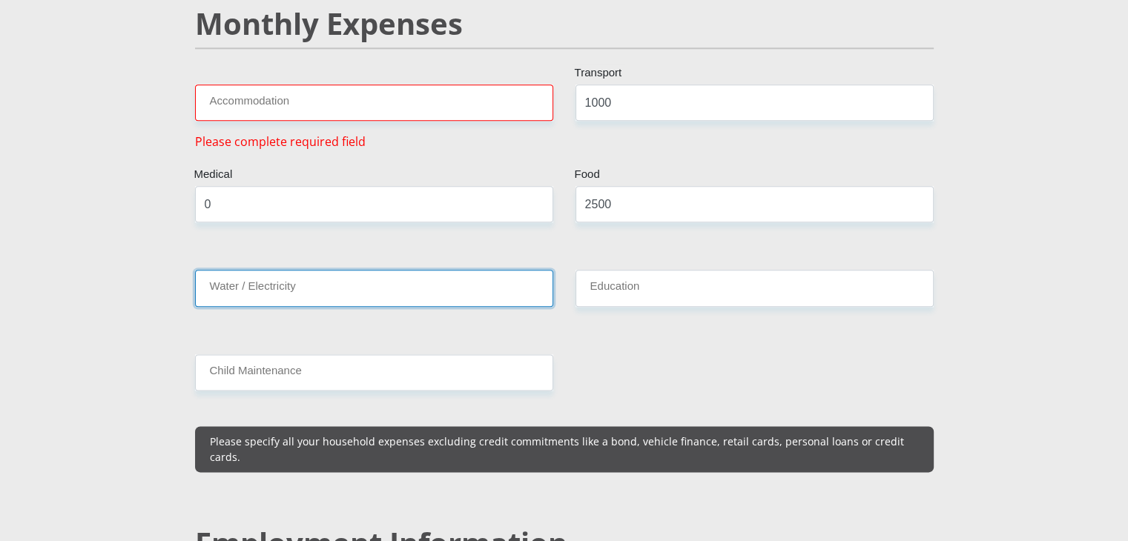
click at [400, 270] on input "Water / Electricity" at bounding box center [374, 288] width 358 height 36
type input "400"
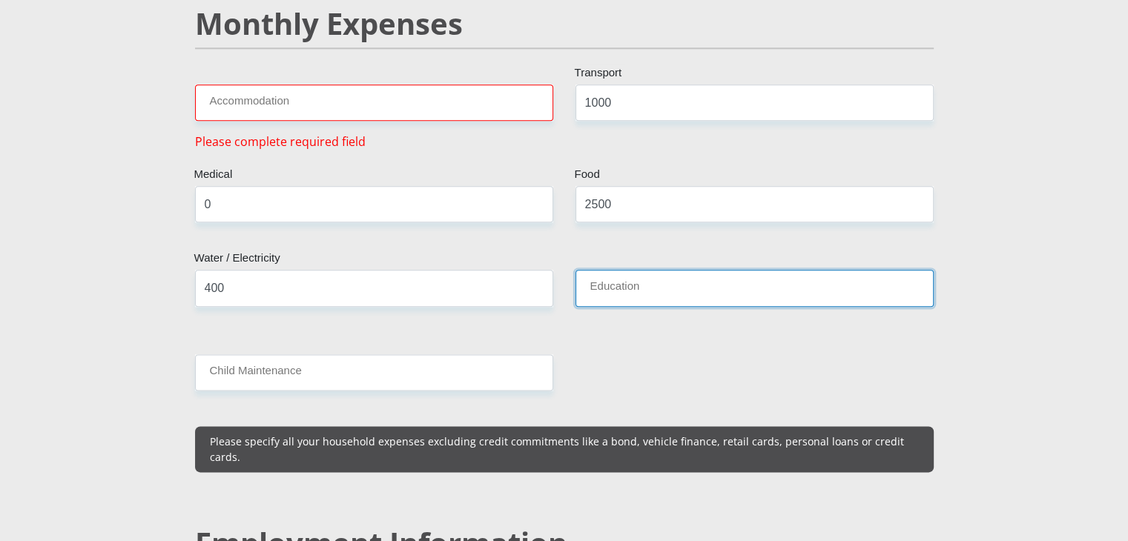
click at [609, 274] on input "Education" at bounding box center [754, 288] width 358 height 36
type input "0"
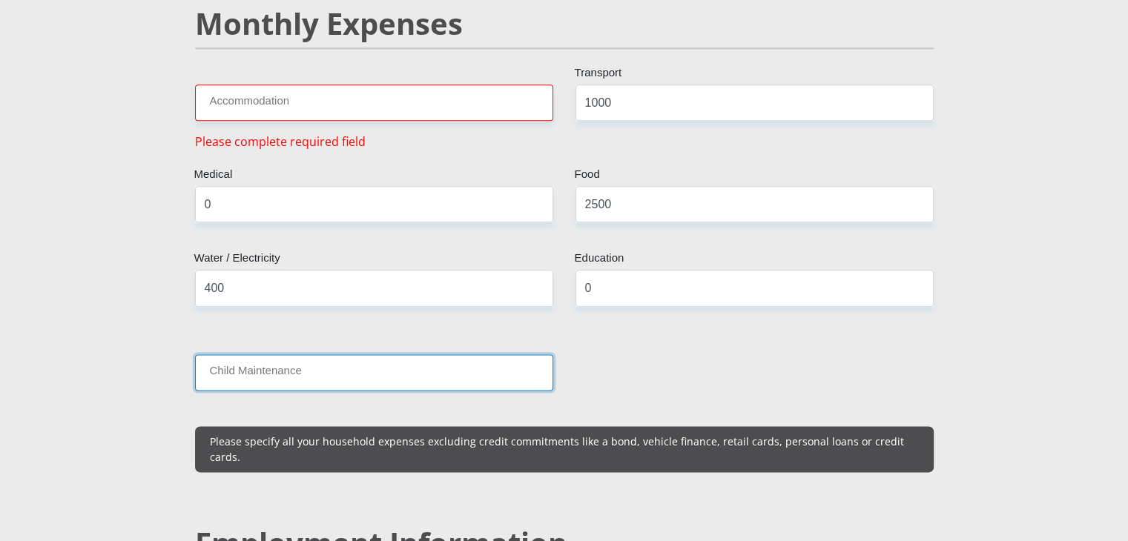
click at [416, 354] on input "Child Maintenance" at bounding box center [374, 372] width 358 height 36
type input "4"
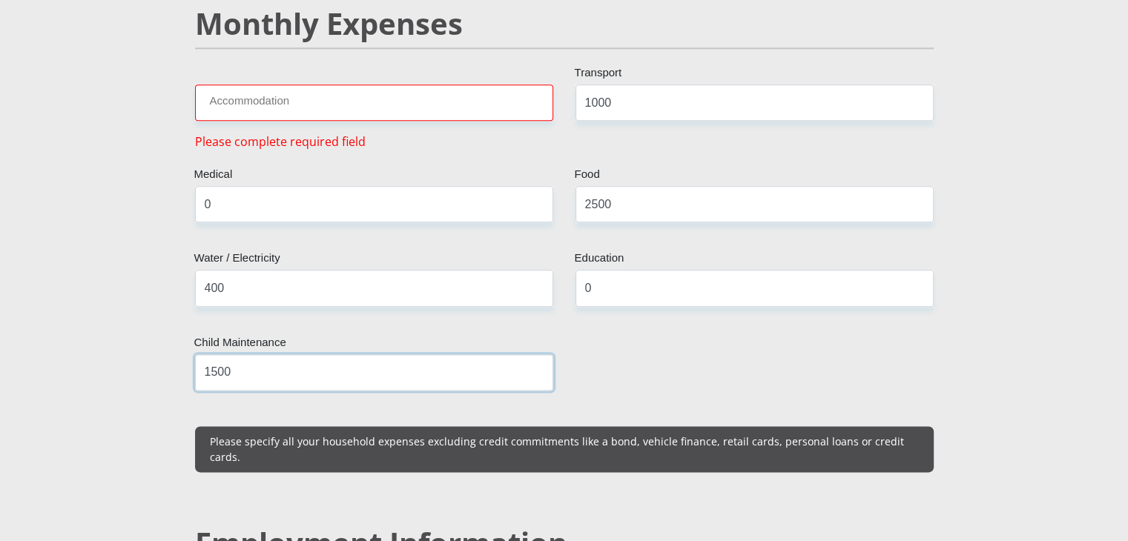
type input "1500"
click at [394, 85] on input "Accommodation" at bounding box center [374, 103] width 358 height 36
type input "4"
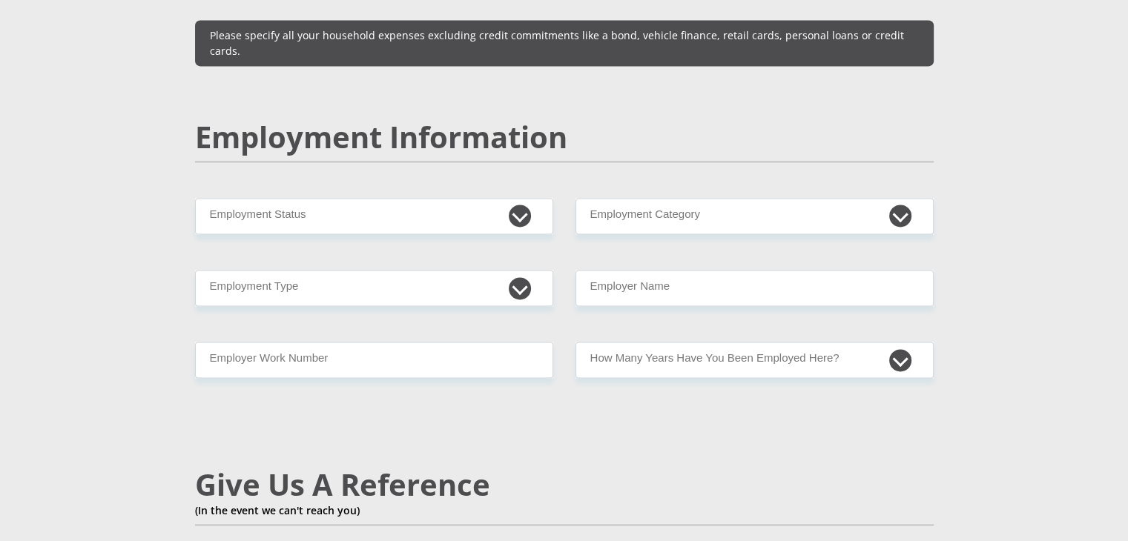
scroll to position [2186, 0]
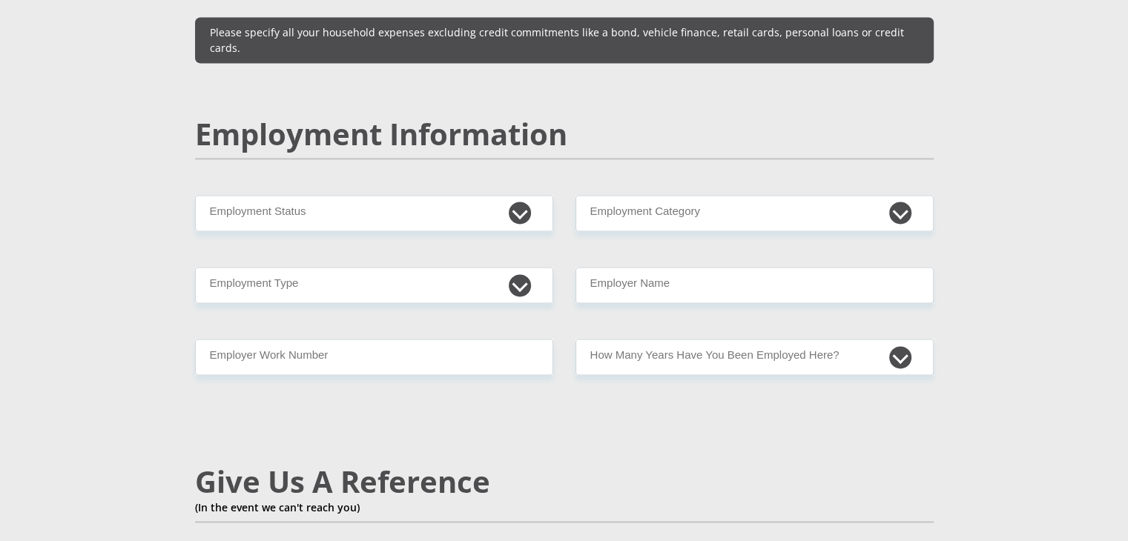
type input "0"
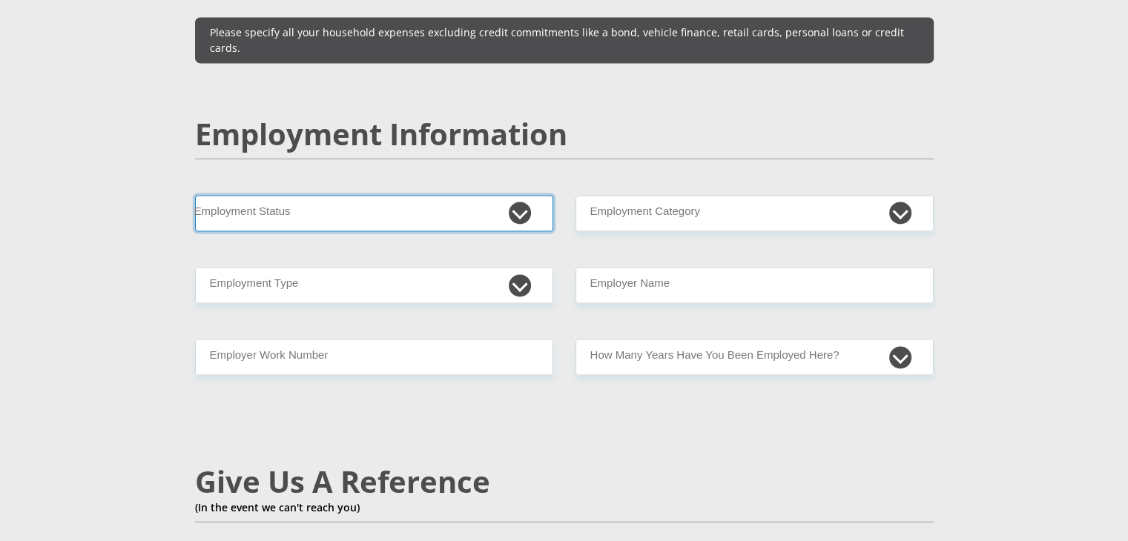
click at [371, 195] on select "Permanent/Full-time Part-time/Casual Contract Worker Self-Employed Housewife Re…" at bounding box center [374, 213] width 358 height 36
select select "1"
click at [195, 195] on select "Permanent/Full-time Part-time/Casual Contract Worker Self-Employed Housewife Re…" at bounding box center [374, 213] width 358 height 36
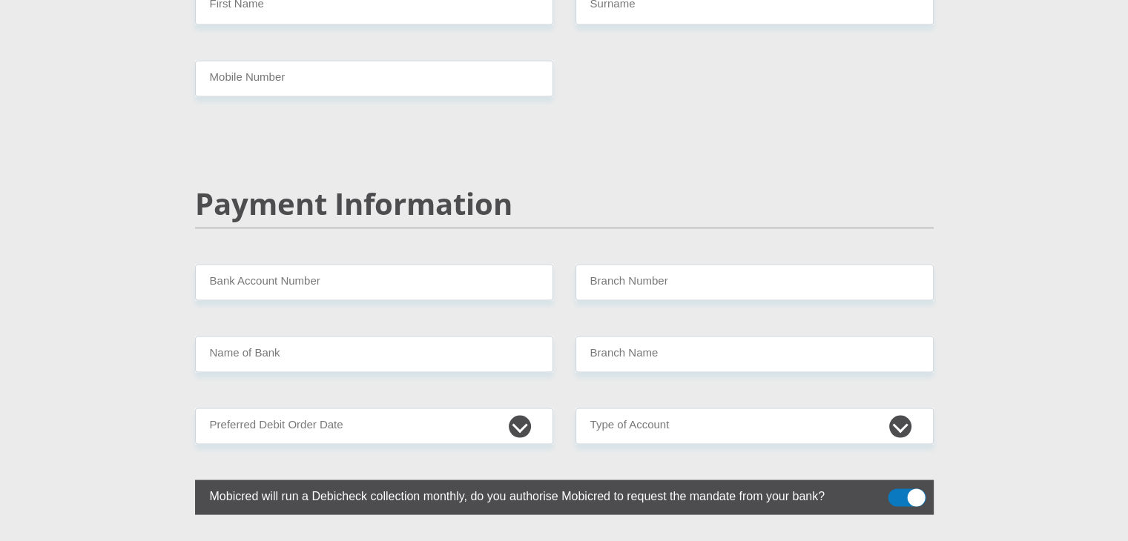
scroll to position [2785, 0]
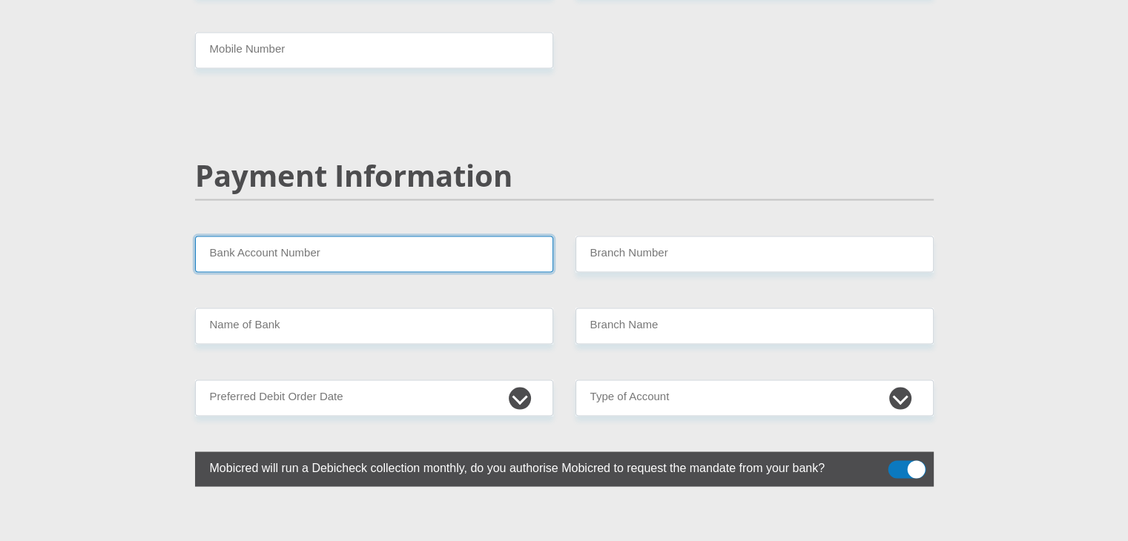
click at [353, 236] on input "Bank Account Number" at bounding box center [374, 254] width 358 height 36
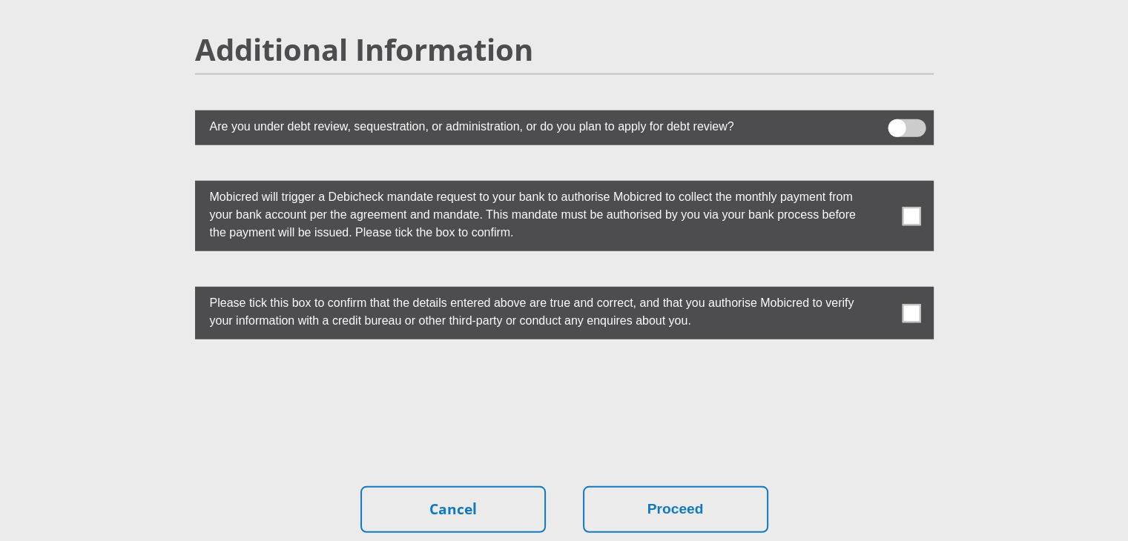
scroll to position [4024, 0]
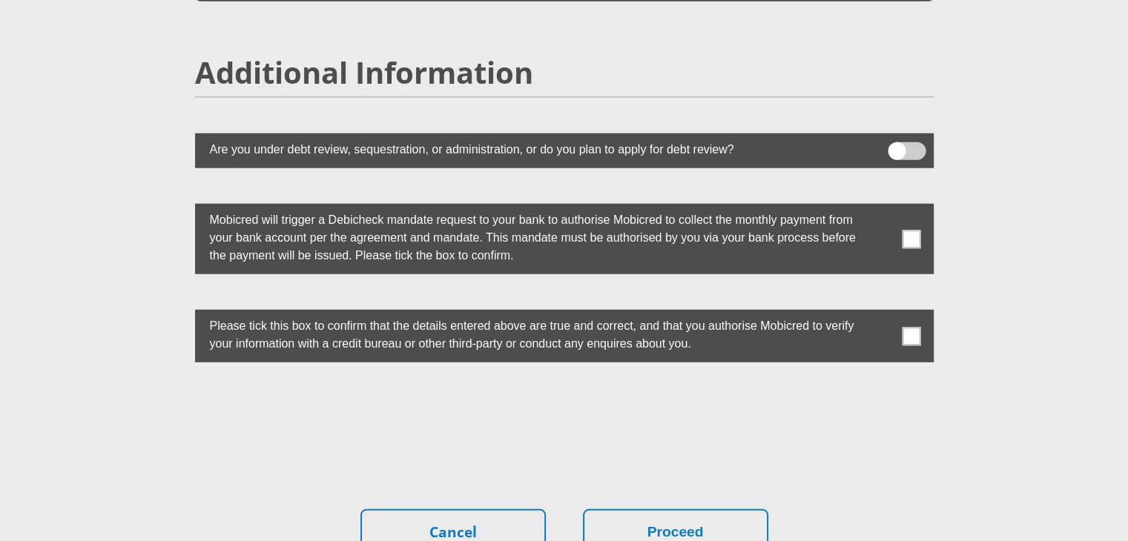
click at [859, 204] on label at bounding box center [564, 239] width 738 height 70
click at [882, 208] on input "checkbox" at bounding box center [882, 208] width 0 height 0
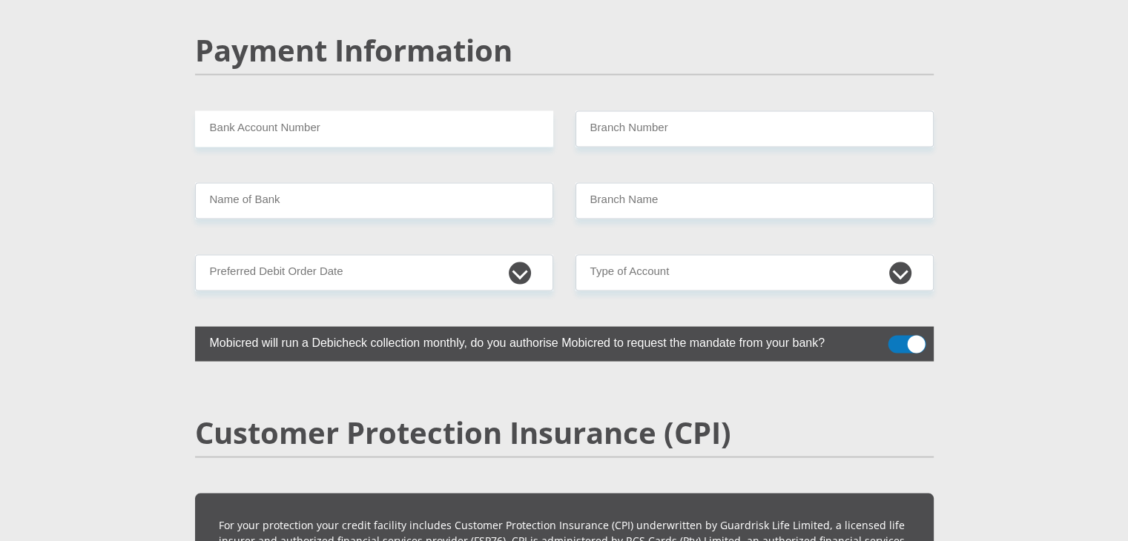
scroll to position [2909, 0]
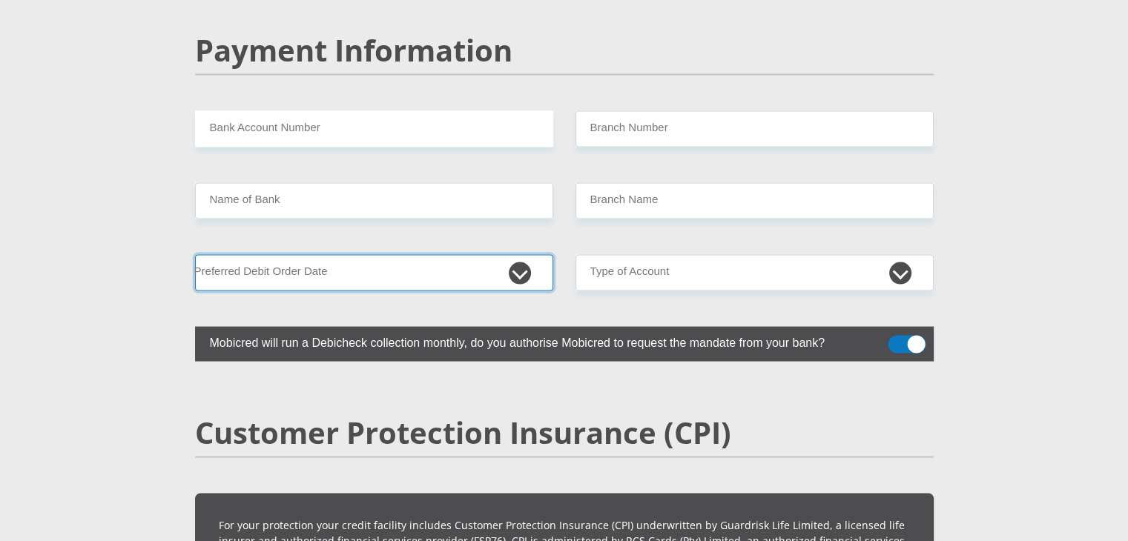
click at [420, 255] on select "1st 2nd 3rd 4th 5th 7th 18th 19th 20th 21st 22nd 23rd 24th 25th 26th 27th 28th …" at bounding box center [374, 273] width 358 height 36
select select "2"
click at [195, 255] on select "1st 2nd 3rd 4th 5th 7th 18th 19th 20th 21st 22nd 23rd 24th 25th 26th 27th 28th …" at bounding box center [374, 273] width 358 height 36
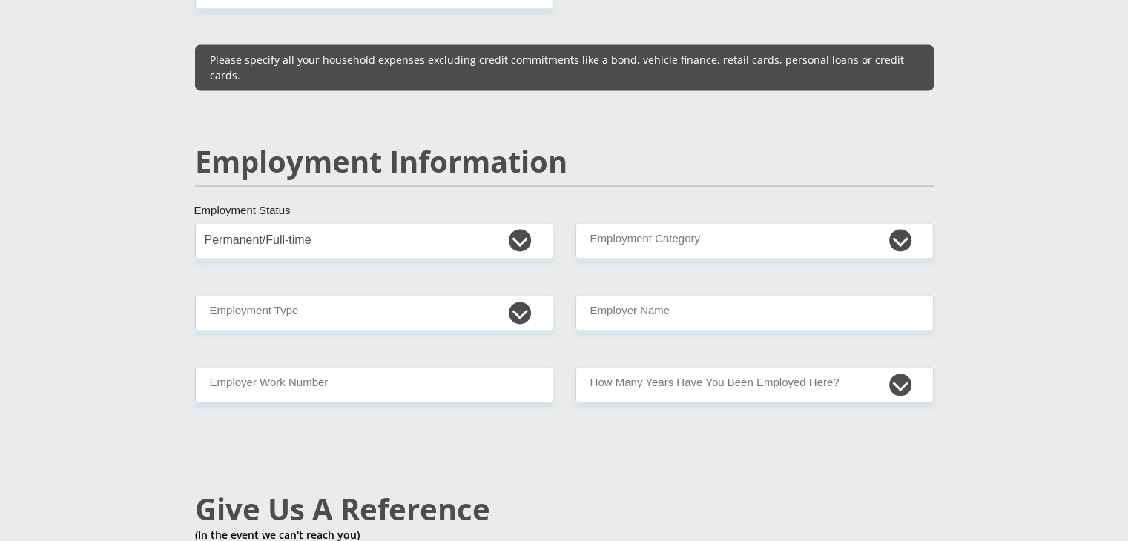
scroll to position [2156, 0]
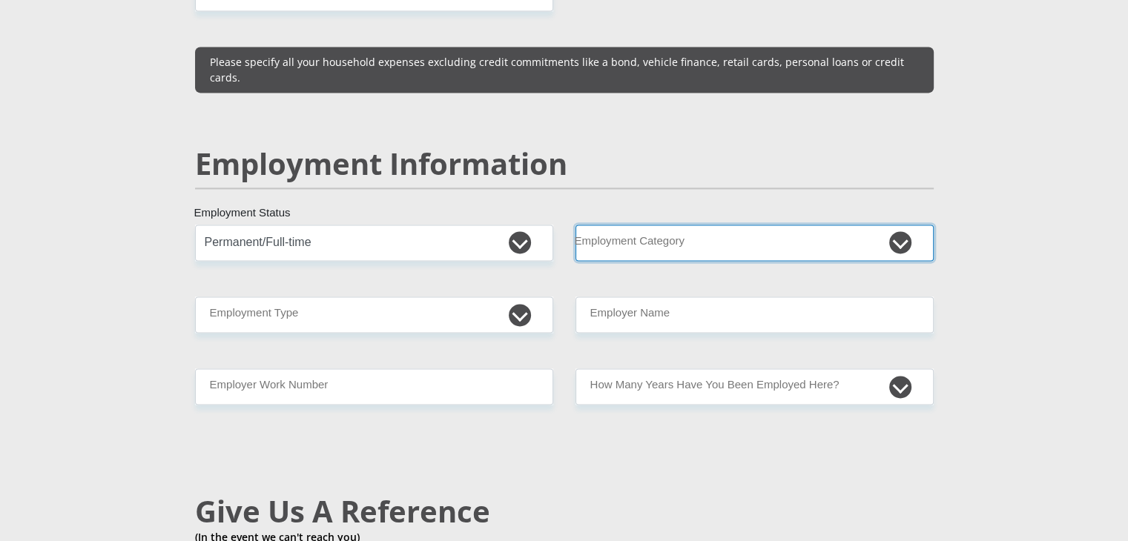
click at [632, 225] on select "AGRICULTURE ALCOHOL & TOBACCO CONSTRUCTION MATERIALS METALLURGY EQUIPMENT FOR R…" at bounding box center [754, 243] width 358 height 36
click at [575, 225] on select "AGRICULTURE ALCOHOL & TOBACCO CONSTRUCTION MATERIALS METALLURGY EQUIPMENT FOR R…" at bounding box center [754, 243] width 358 height 36
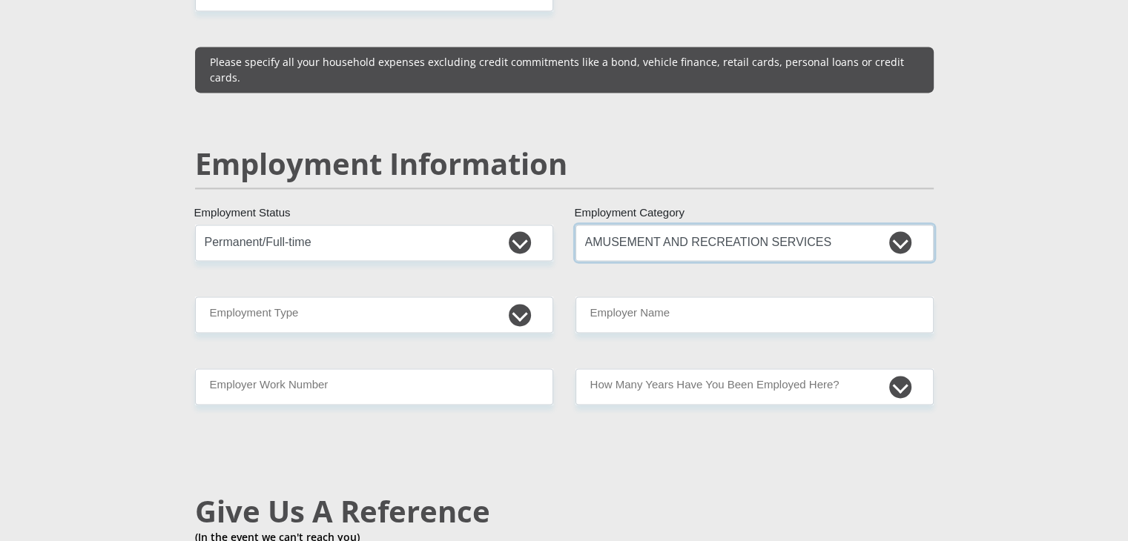
click at [747, 225] on select "AGRICULTURE ALCOHOL & TOBACCO CONSTRUCTION MATERIALS METALLURGY EQUIPMENT FOR R…" at bounding box center [754, 243] width 358 height 36
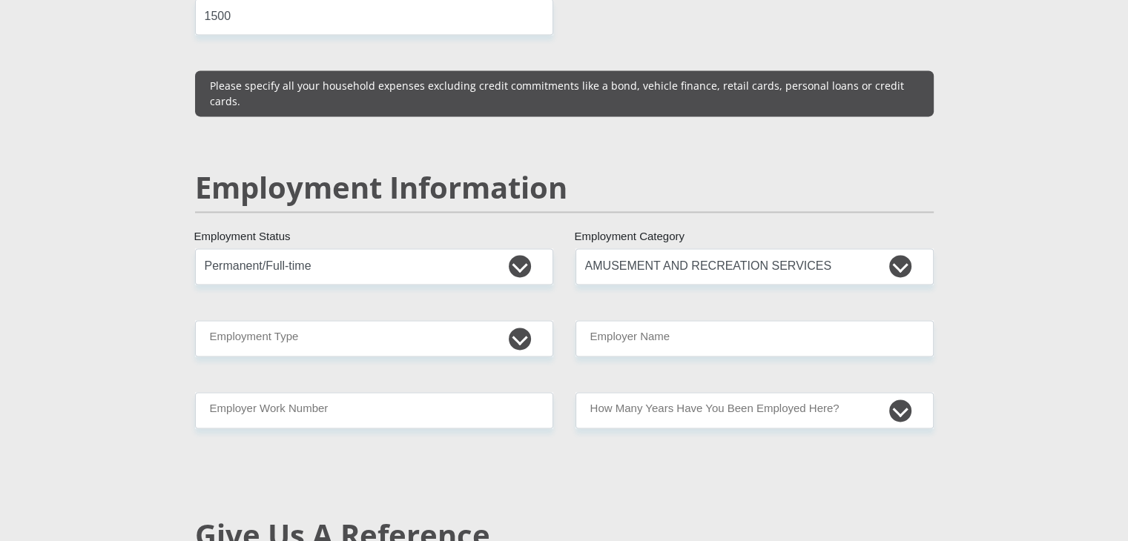
scroll to position [2094, 0]
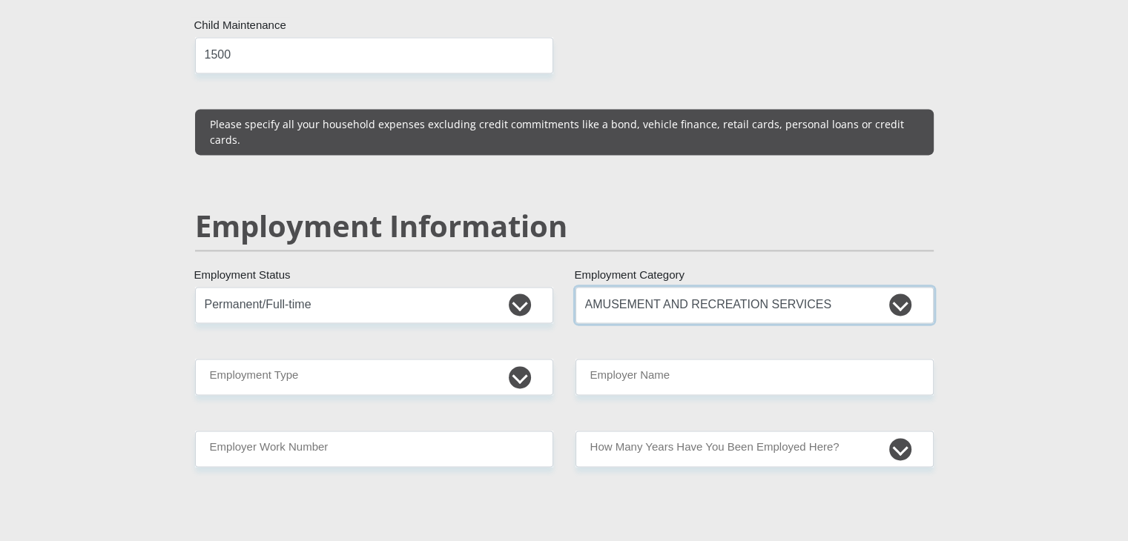
click at [644, 287] on select "AGRICULTURE ALCOHOL & TOBACCO CONSTRUCTION MATERIALS METALLURGY EQUIPMENT FOR R…" at bounding box center [754, 305] width 358 height 36
select select "29"
click at [575, 287] on select "AGRICULTURE ALCOHOL & TOBACCO CONSTRUCTION MATERIALS METALLURGY EQUIPMENT FOR R…" at bounding box center [754, 305] width 358 height 36
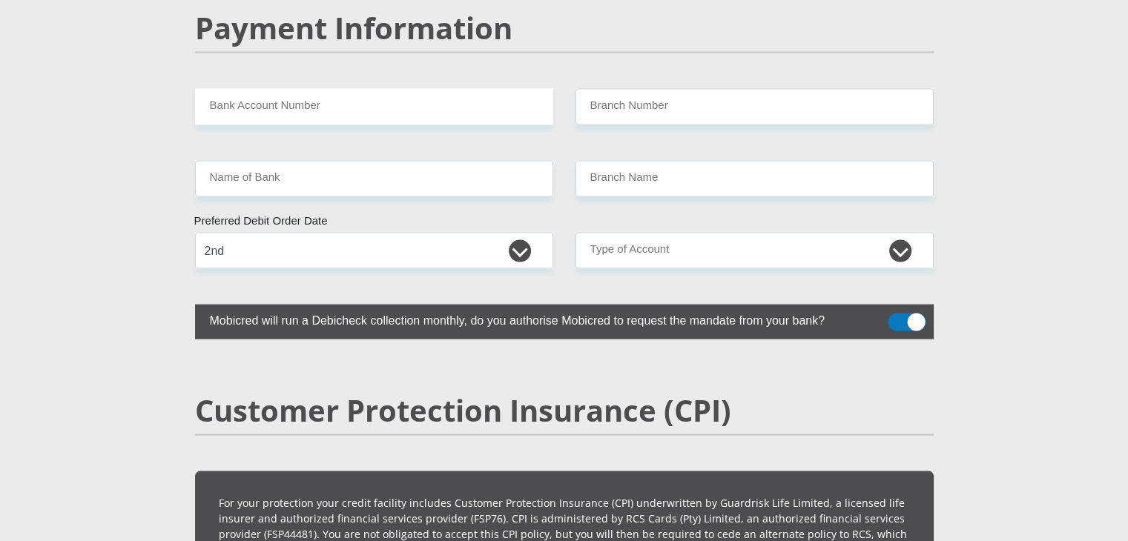
scroll to position [2933, 0]
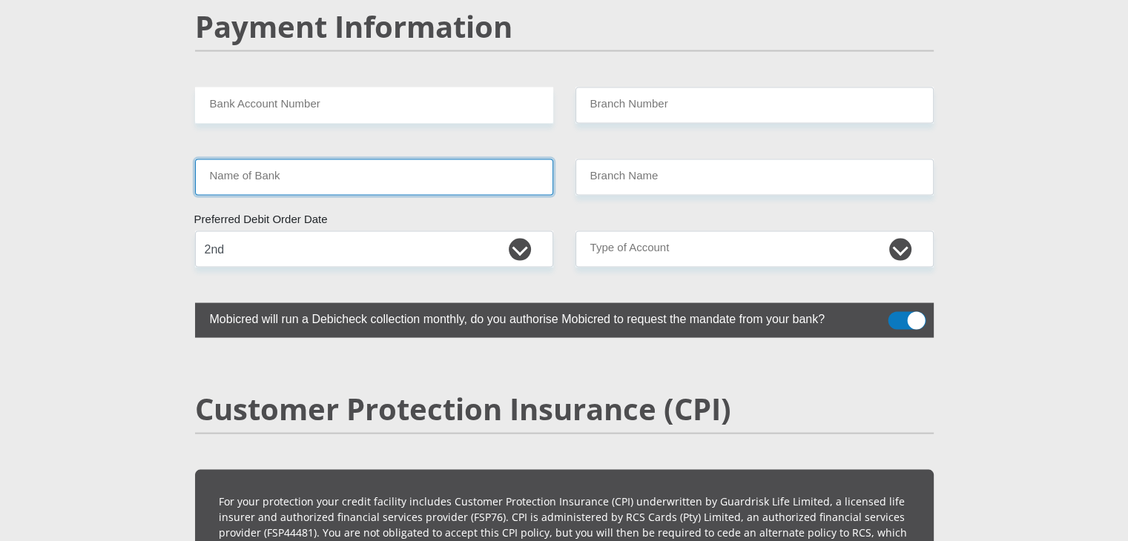
click at [415, 159] on input "Name of Bank" at bounding box center [374, 177] width 358 height 36
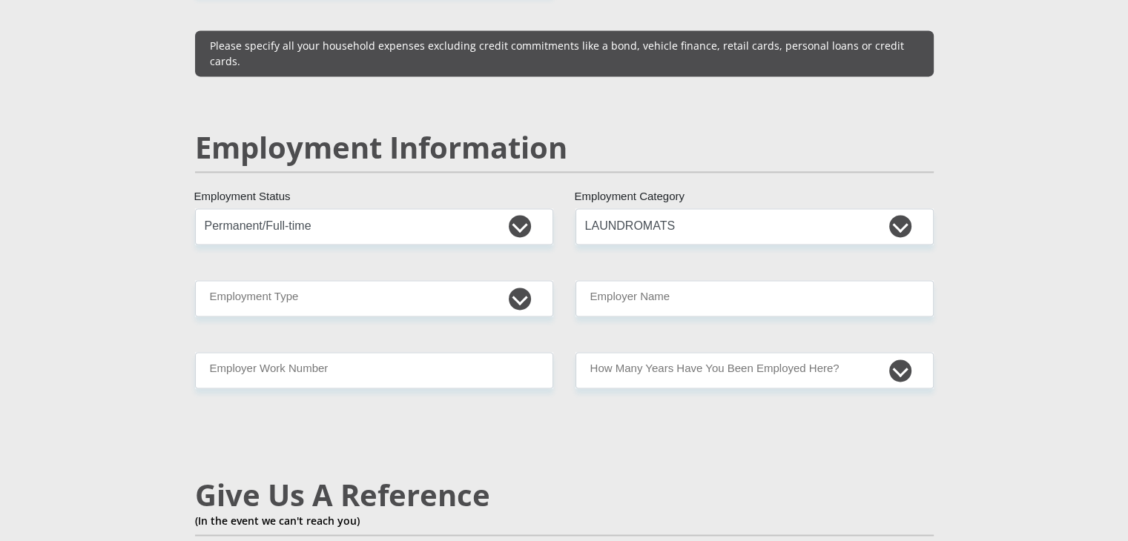
scroll to position [2168, 0]
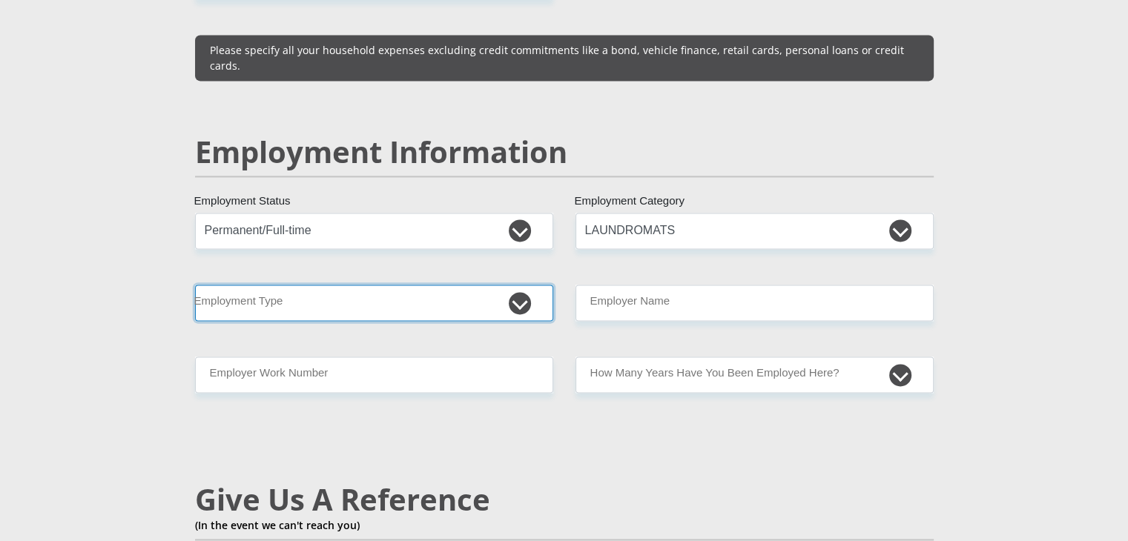
click at [519, 285] on select "College/Lecturer Craft Seller Creative Driver Executive Farmer Forces - Non Com…" at bounding box center [374, 303] width 358 height 36
select select "Unknown/Other"
click at [195, 285] on select "College/Lecturer Craft Seller Creative Driver Executive Farmer Forces - Non Com…" at bounding box center [374, 303] width 358 height 36
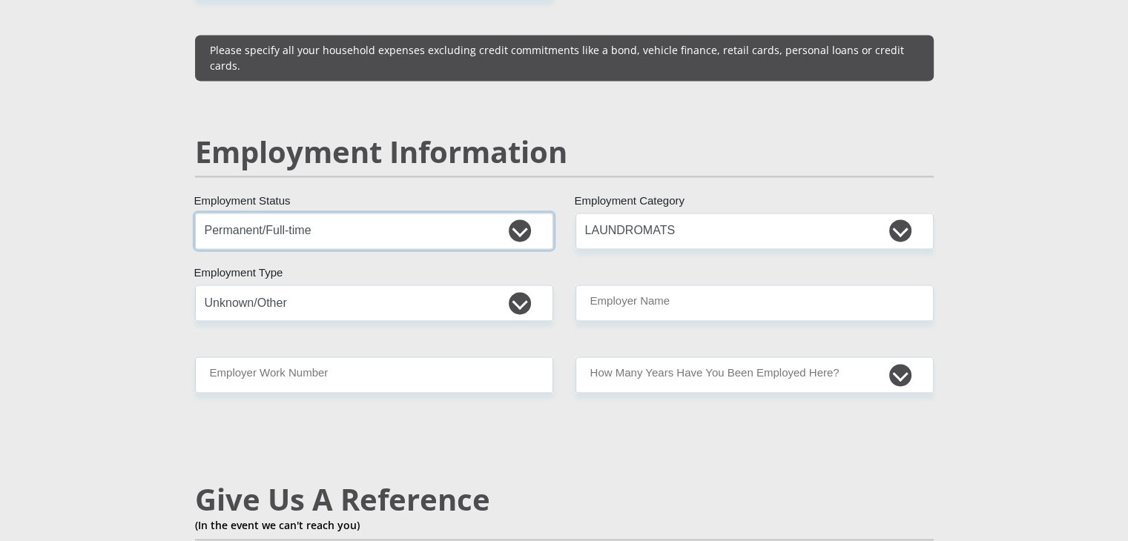
click at [410, 213] on select "Permanent/Full-time Part-time/Casual Contract Worker Self-Employed Housewife Re…" at bounding box center [374, 231] width 358 height 36
click at [460, 134] on h2 "Employment Information" at bounding box center [564, 152] width 738 height 36
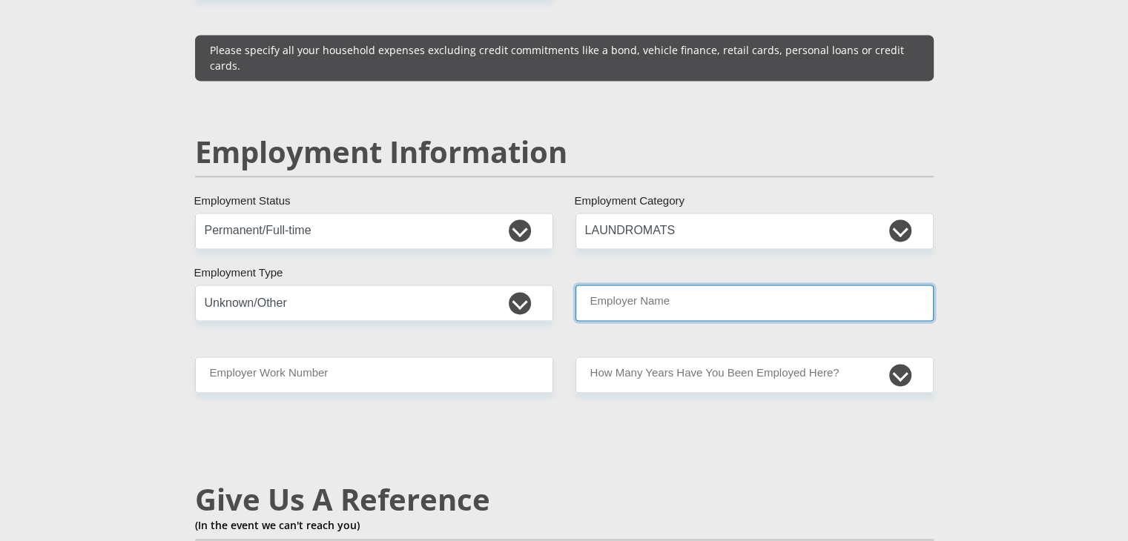
click at [615, 285] on input "Employer Name" at bounding box center [754, 303] width 358 height 36
type input "GaynorHalshausen"
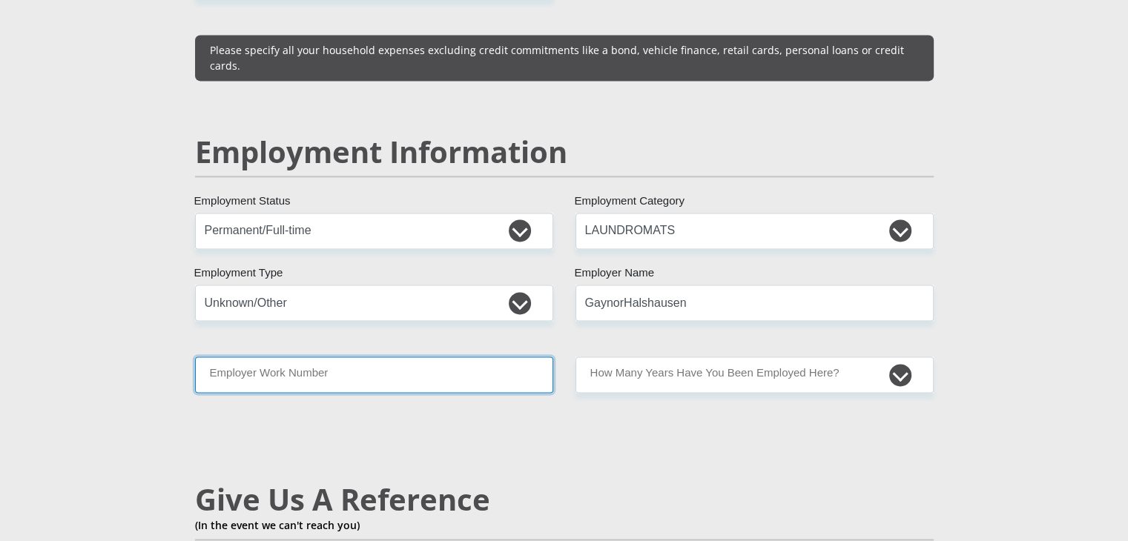
click at [451, 357] on input "Employer Work Number" at bounding box center [374, 375] width 358 height 36
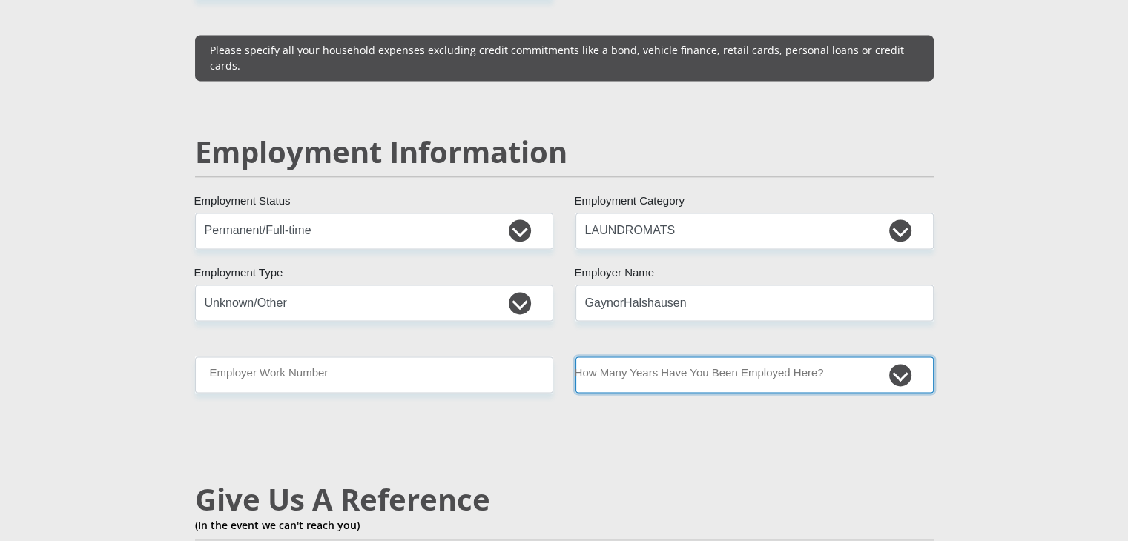
click at [643, 357] on select "less than 1 year 1-3 years 3-5 years 5+ years" at bounding box center [754, 375] width 358 height 36
select select "60"
click at [575, 357] on select "less than 1 year 1-3 years 3-5 years 5+ years" at bounding box center [754, 375] width 358 height 36
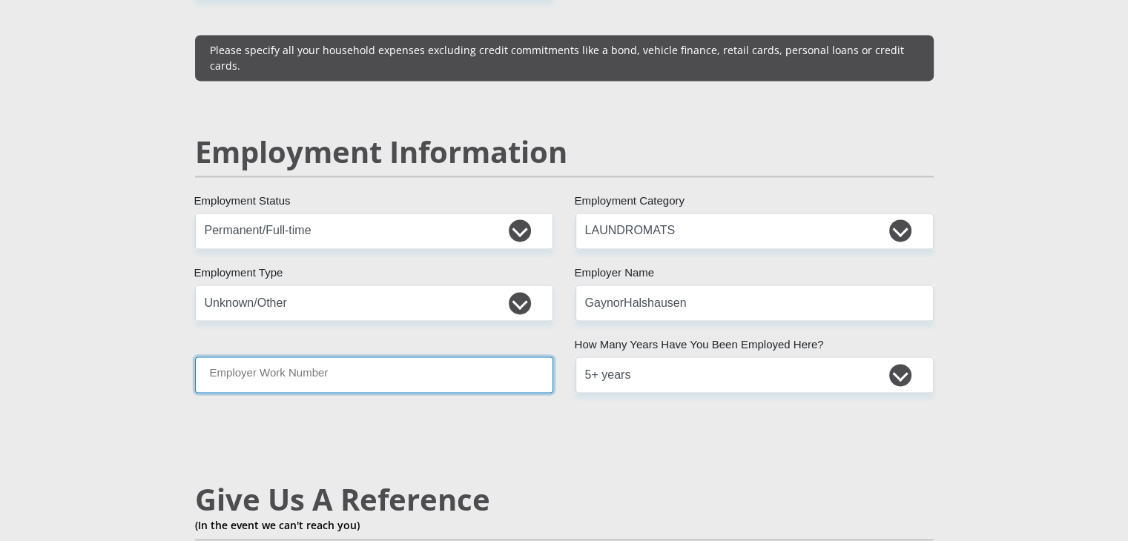
click at [495, 357] on input "Employer Work Number" at bounding box center [374, 375] width 358 height 36
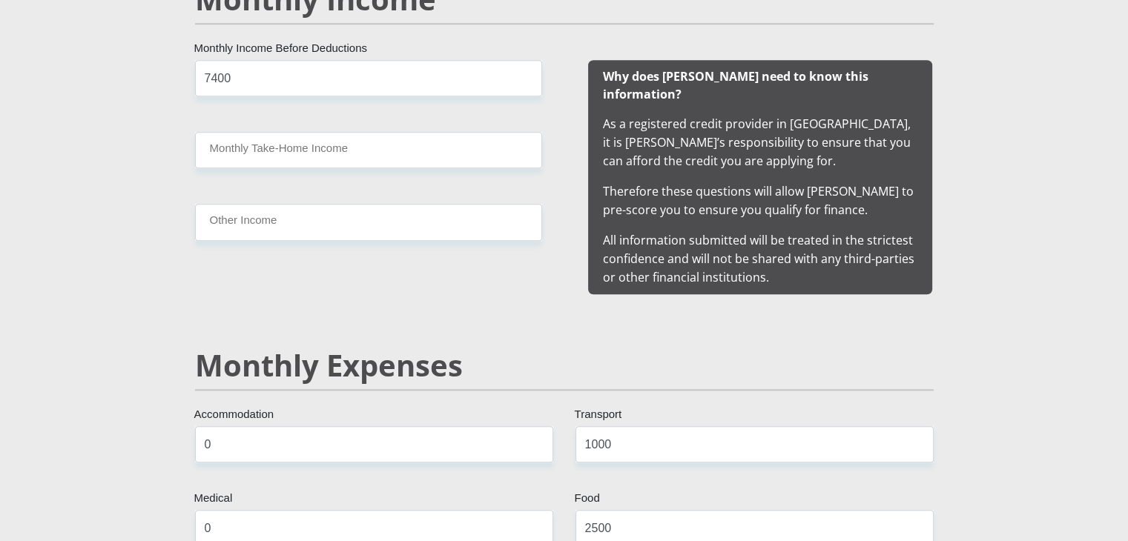
scroll to position [1453, 0]
click at [390, 152] on input "Monthly Take-Home Income" at bounding box center [368, 149] width 347 height 36
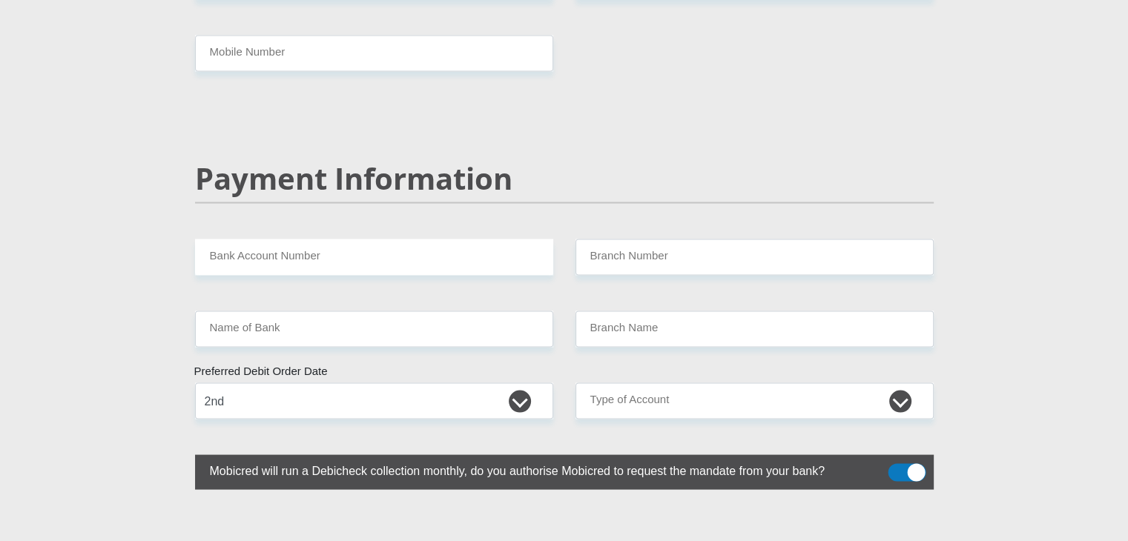
scroll to position [2856, 0]
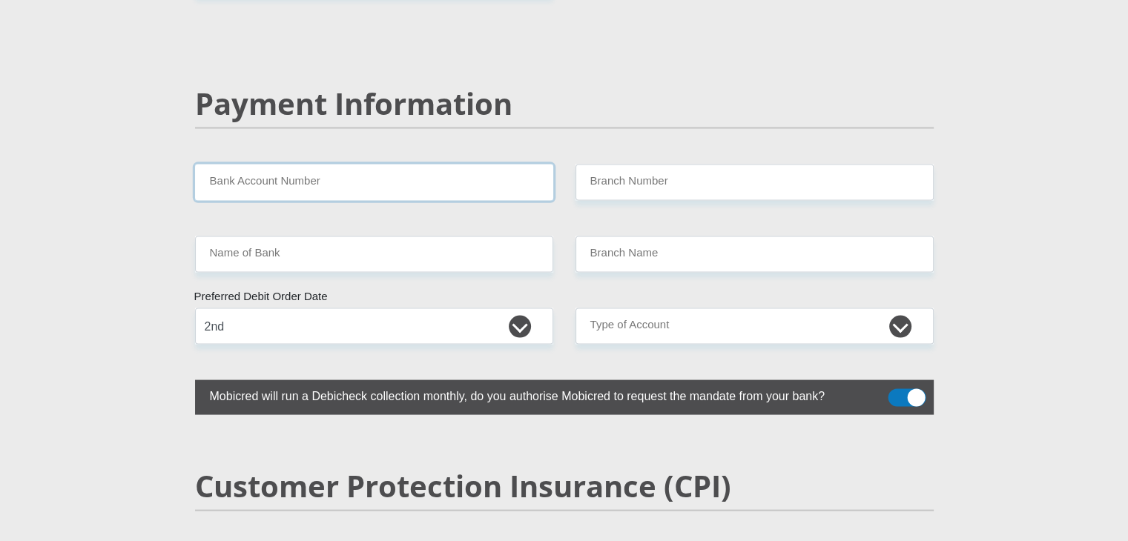
click at [358, 165] on input "Bank Account Number" at bounding box center [374, 183] width 358 height 36
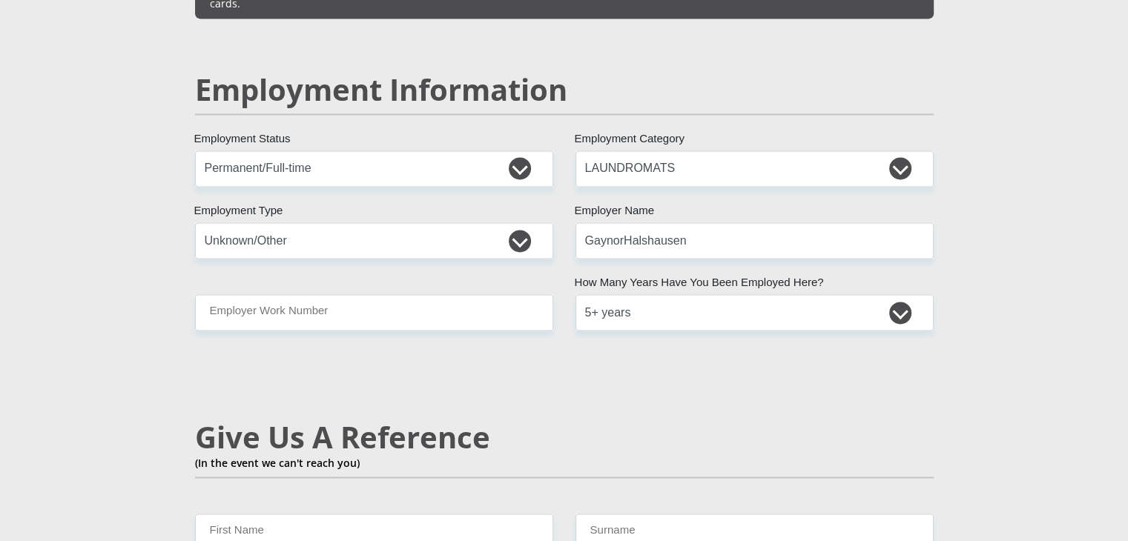
scroll to position [2229, 0]
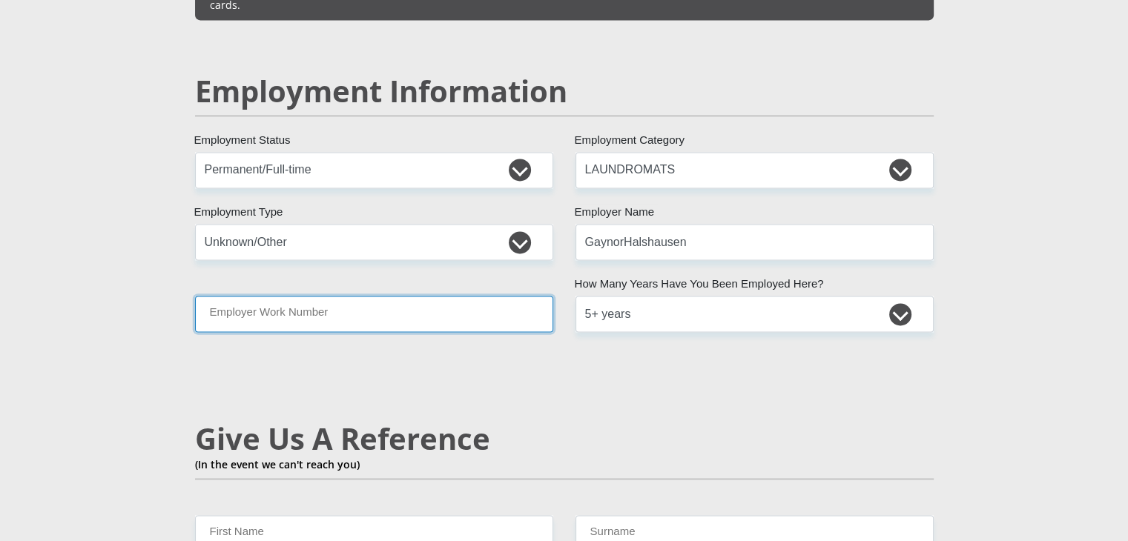
click at [374, 296] on input "Employer Work Number" at bounding box center [374, 314] width 358 height 36
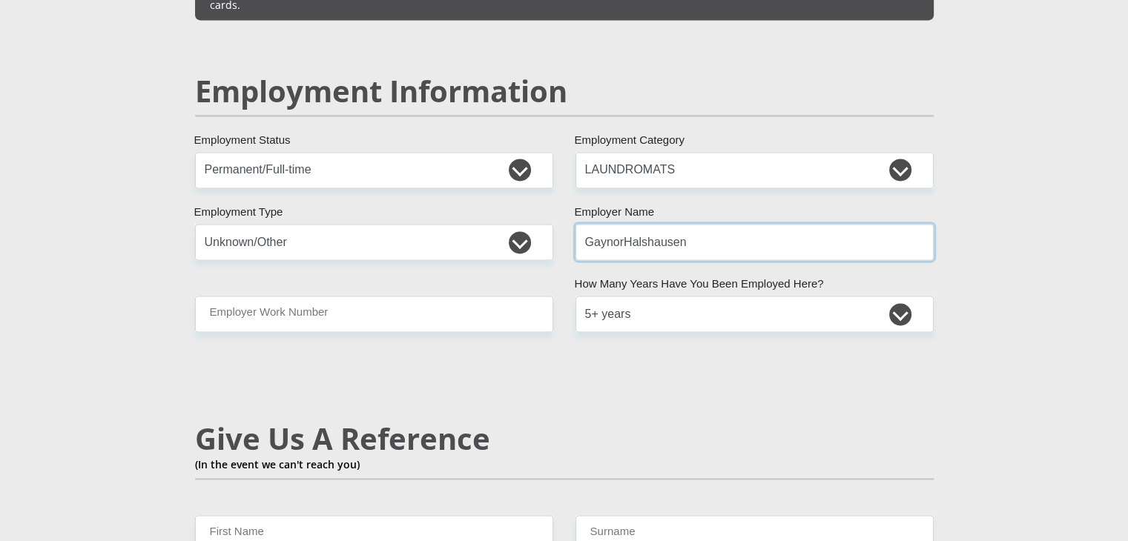
click at [623, 224] on input "GaynorHalshausen" at bounding box center [754, 242] width 358 height 36
type input "GaynorHalshausen"
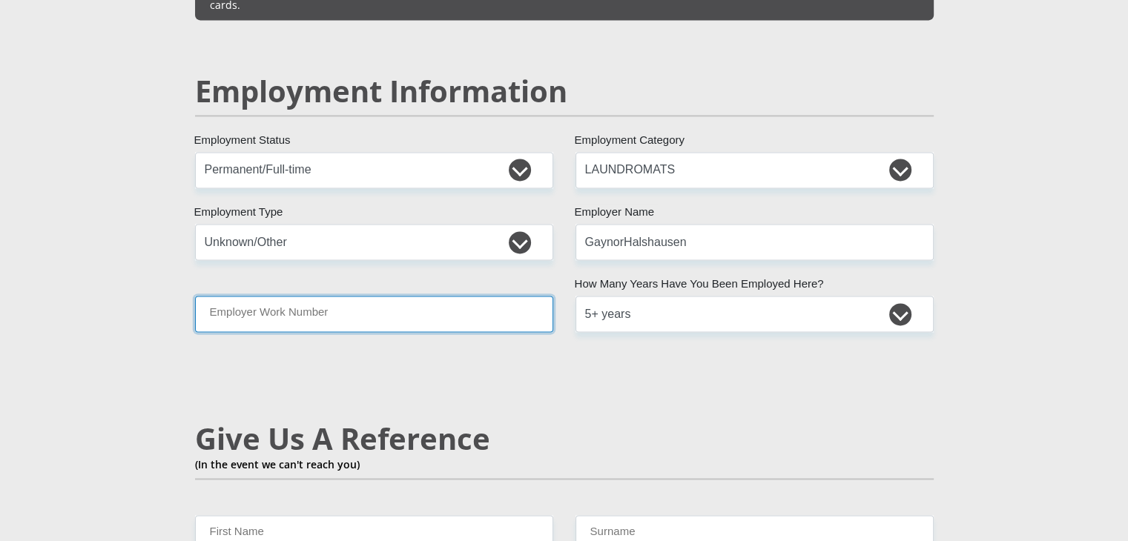
click at [515, 296] on input "Employer Work Number" at bounding box center [374, 314] width 358 height 36
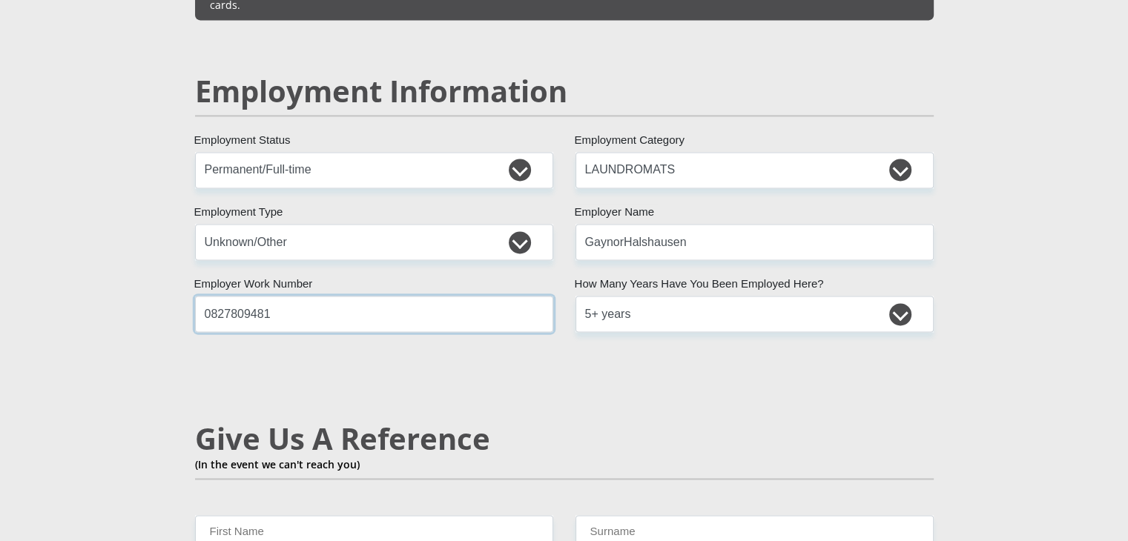
type input "0827809481"
click at [703, 224] on input "GaynorHalshausen" at bounding box center [754, 242] width 358 height 36
type input "GaynorHalshausen"
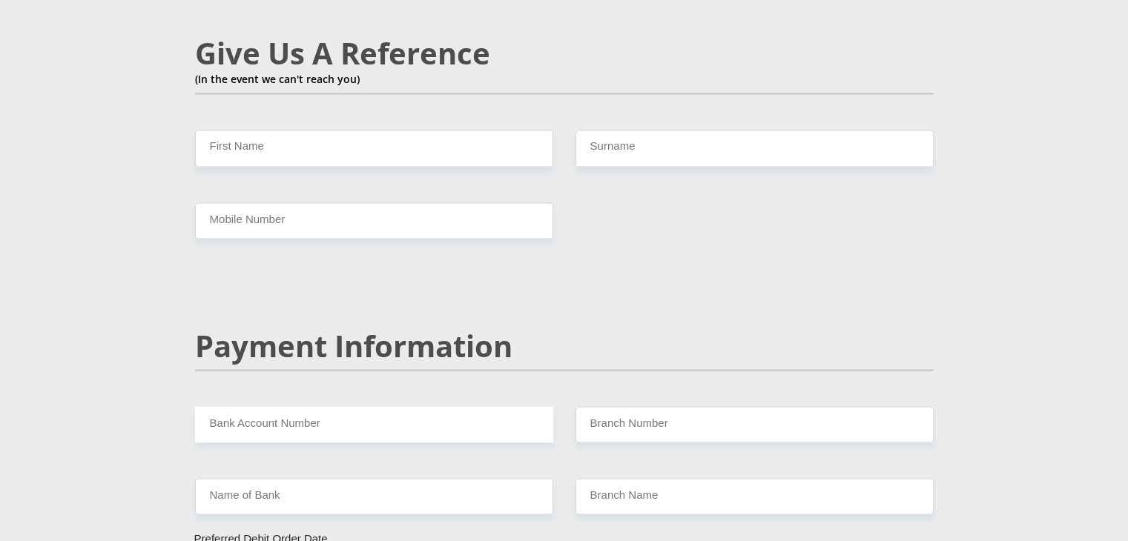
scroll to position [2615, 0]
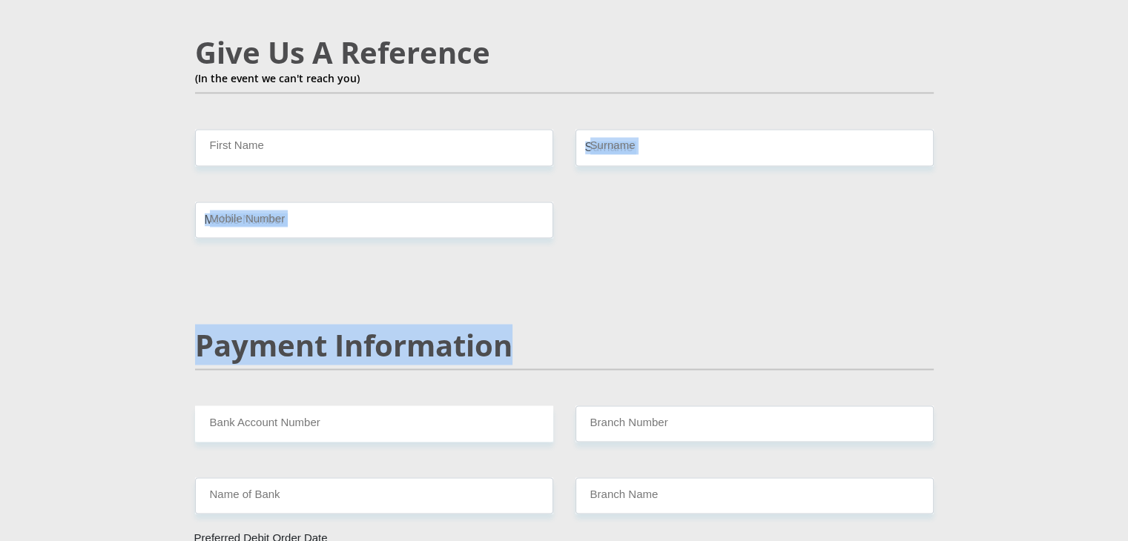
drag, startPoint x: 587, startPoint y: 291, endPoint x: 649, endPoint y: 51, distance: 248.2
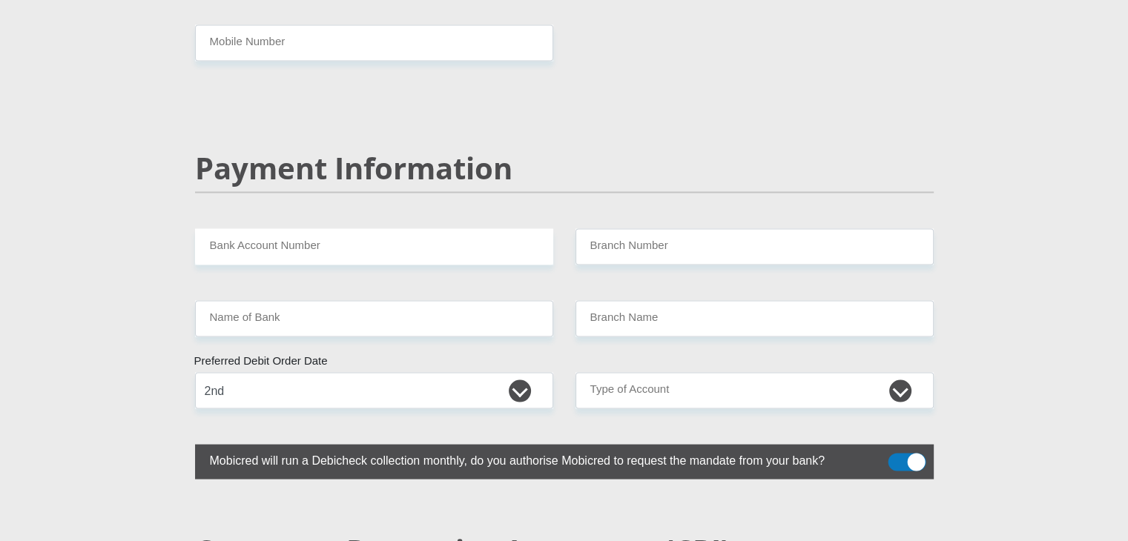
scroll to position [2794, 0]
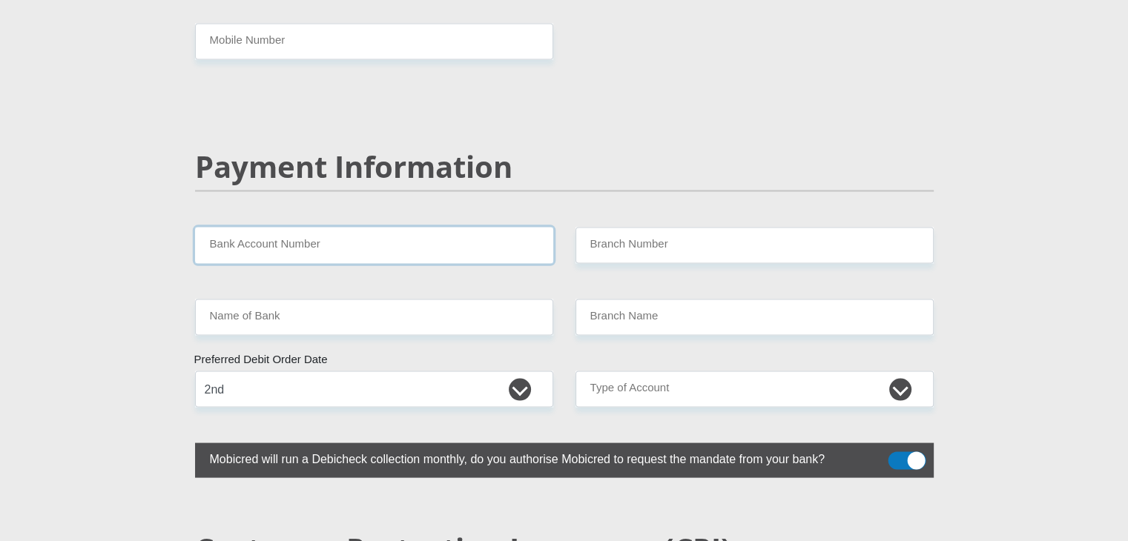
click at [478, 227] on input "Bank Account Number" at bounding box center [374, 245] width 358 height 36
type input "1770010678"
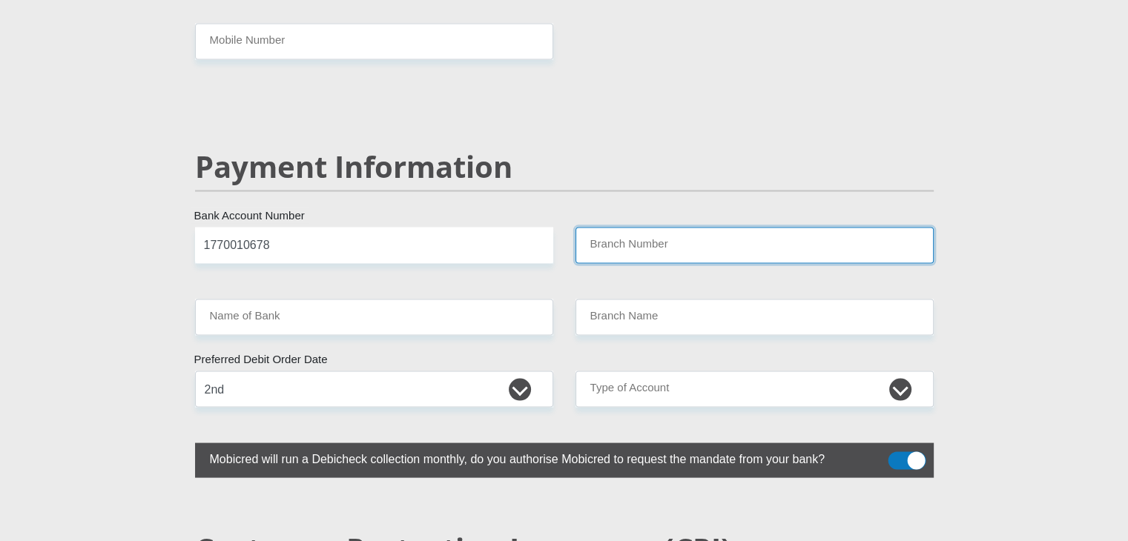
click at [646, 227] on input "Branch Number" at bounding box center [754, 245] width 358 height 36
click at [598, 227] on input "Branch Number" at bounding box center [754, 245] width 358 height 36
paste input "470010,"
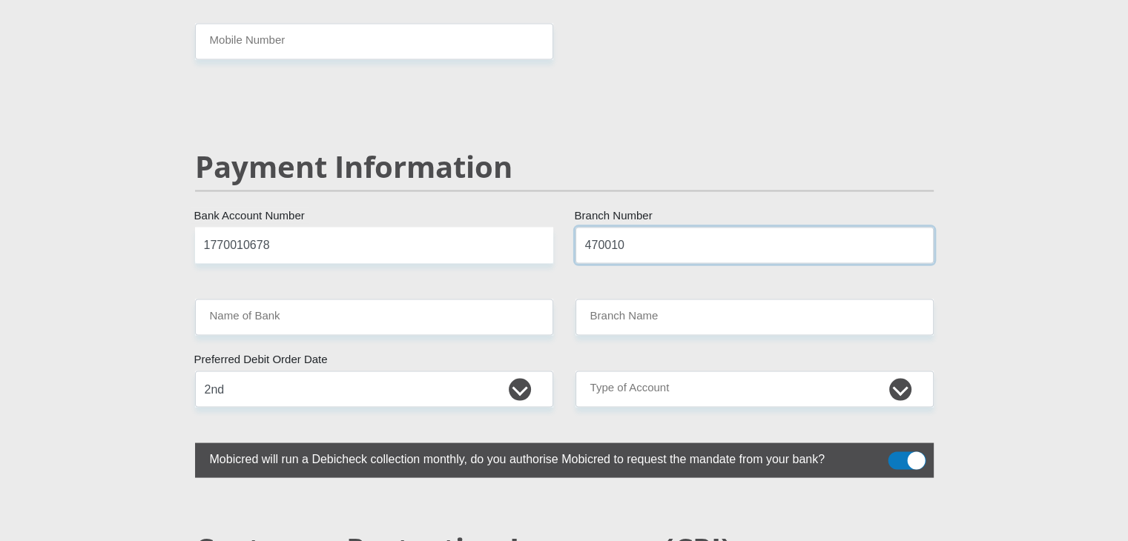
type input "470010"
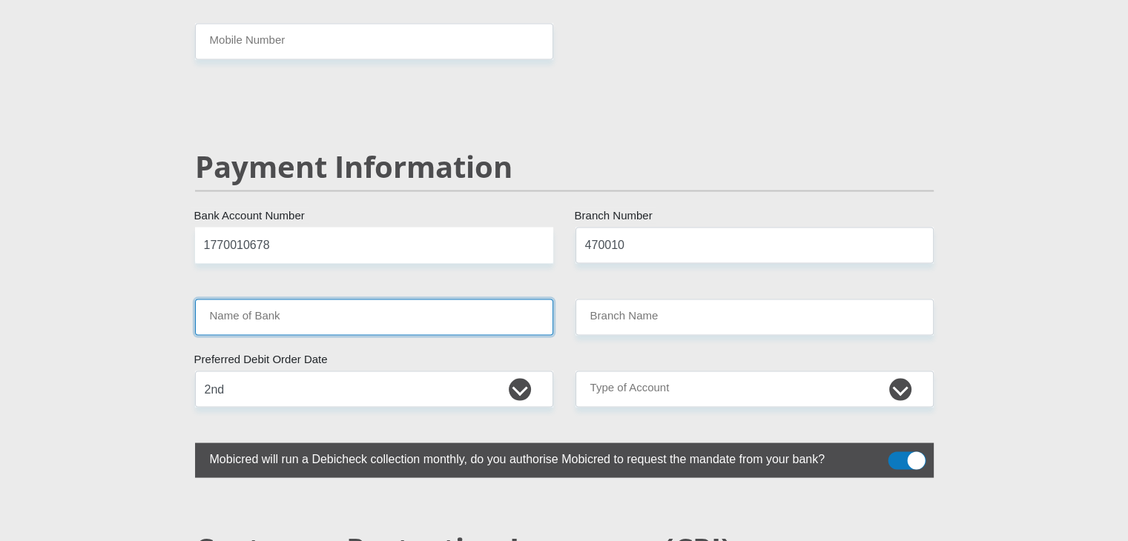
click at [406, 299] on input "Name of Bank" at bounding box center [374, 317] width 358 height 36
click at [269, 299] on input "Name of Bank" at bounding box center [374, 317] width 358 height 36
type input "CAPITEC BANK LIMITED"
type input "CAPITEC BANK CPC"
click at [269, 299] on input "CAPITEC BANK LIMITED" at bounding box center [374, 317] width 358 height 36
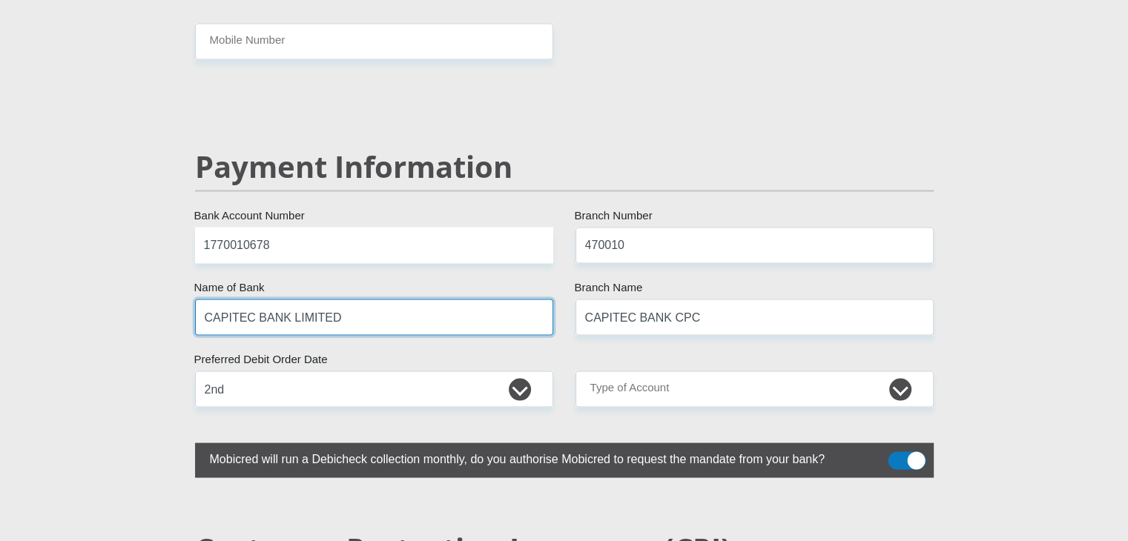
click at [269, 299] on input "CAPITEC BANK LIMITED" at bounding box center [374, 317] width 358 height 36
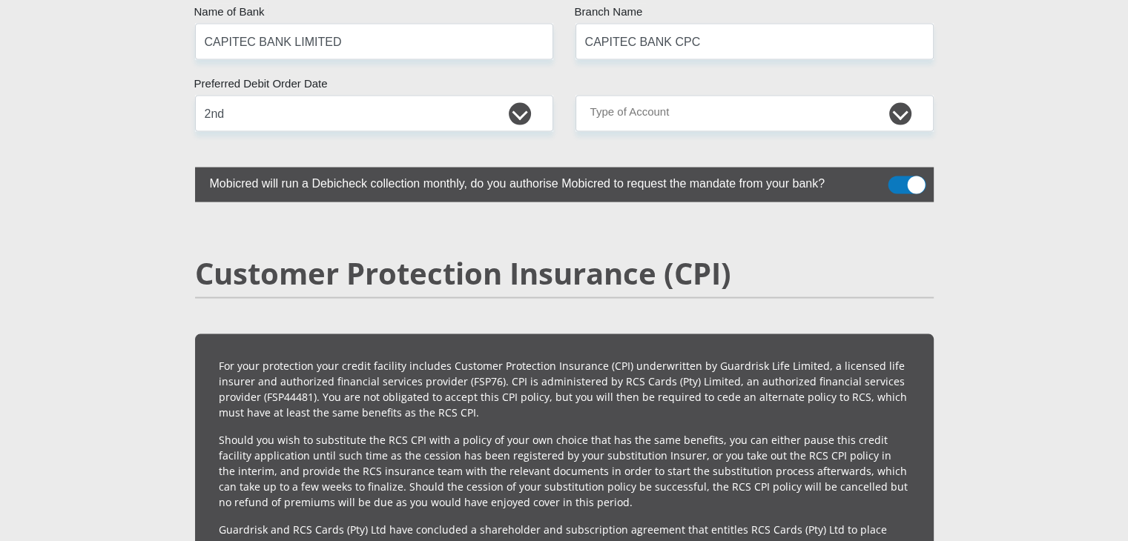
scroll to position [3069, 0]
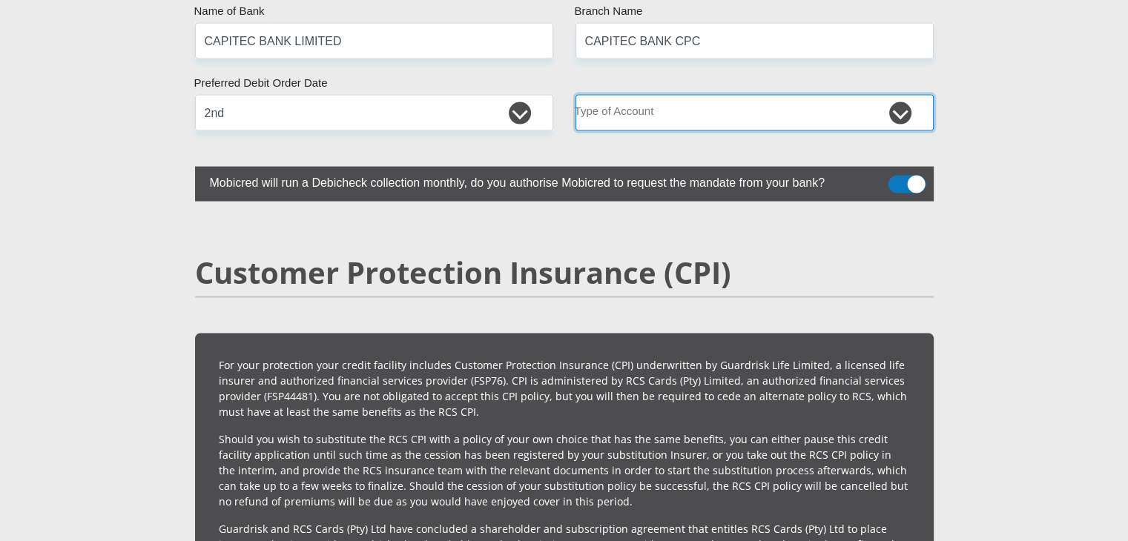
click at [902, 95] on select "Cheque Savings" at bounding box center [754, 113] width 358 height 36
select select "SAV"
click at [575, 95] on select "Cheque Savings" at bounding box center [754, 113] width 358 height 36
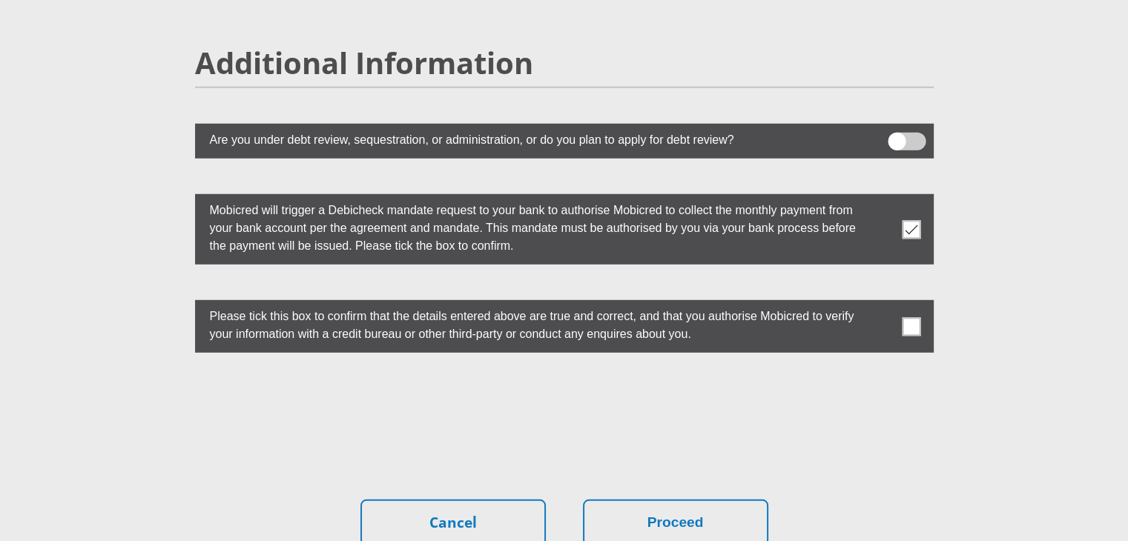
scroll to position [4035, 0]
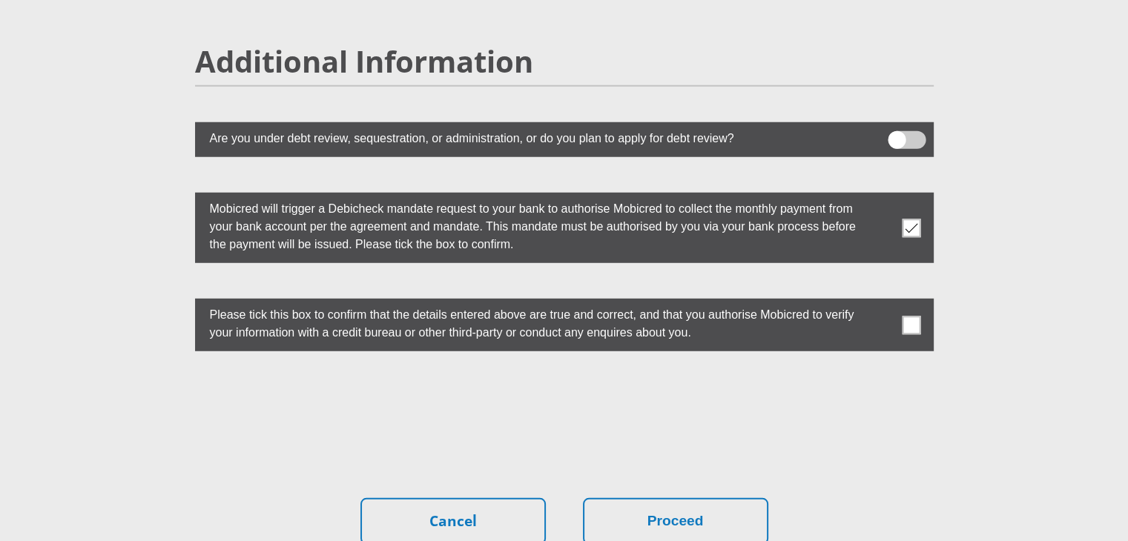
click at [886, 122] on label at bounding box center [564, 139] width 738 height 35
click at [896, 135] on input "checkbox" at bounding box center [896, 135] width 0 height 0
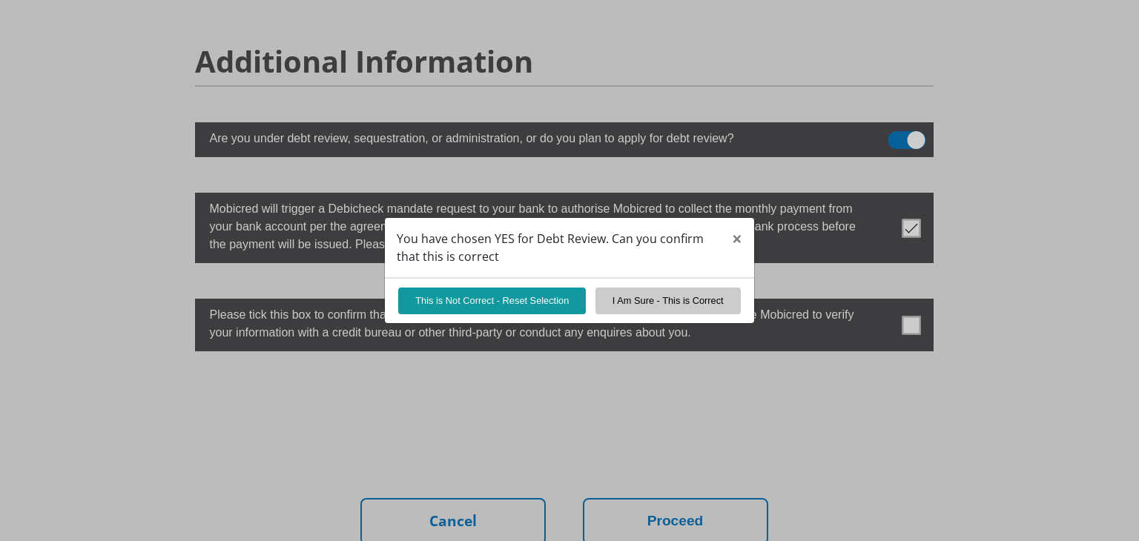
click at [886, 97] on div "You have chosen YES for Debt Review. Can you confirm that this is correct × Thi…" at bounding box center [569, 270] width 1139 height 541
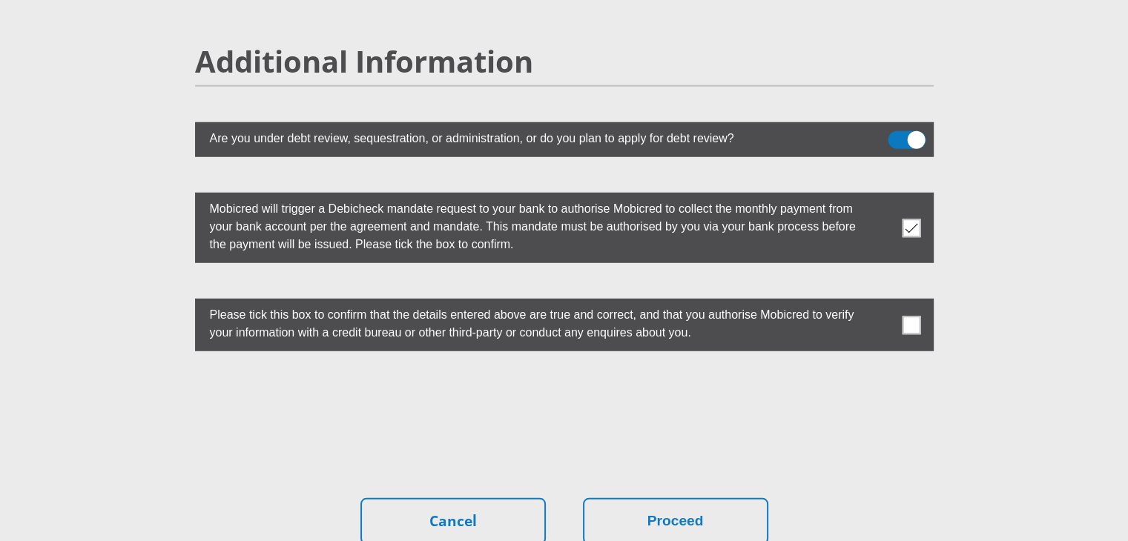
click at [912, 131] on span at bounding box center [906, 140] width 38 height 18
click at [896, 135] on input "checkbox" at bounding box center [896, 135] width 0 height 0
click at [907, 219] on span at bounding box center [911, 228] width 19 height 19
click at [882, 196] on input "checkbox" at bounding box center [882, 196] width 0 height 0
click at [914, 219] on span at bounding box center [911, 228] width 19 height 19
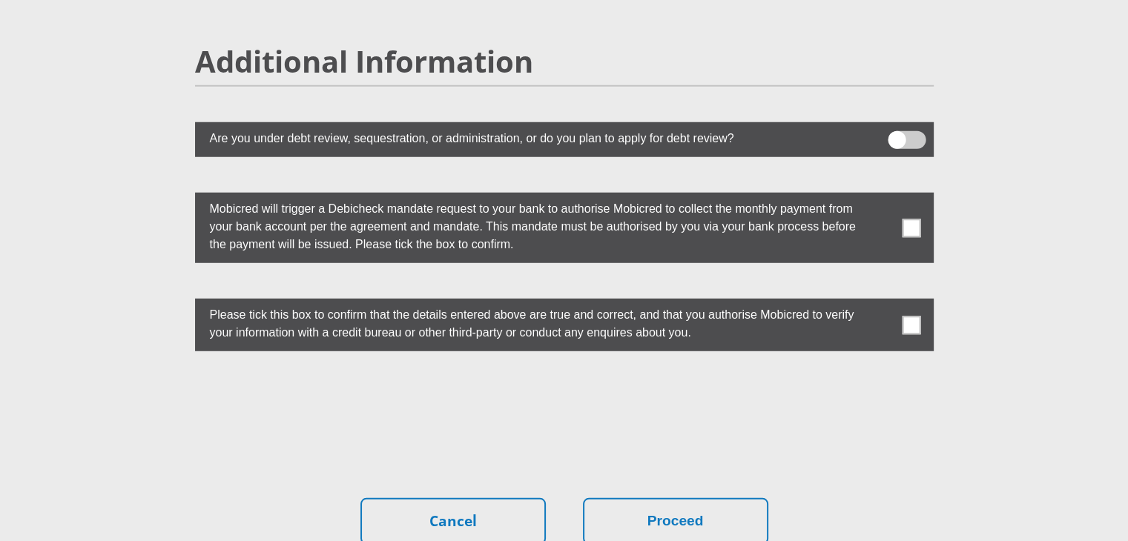
click at [882, 196] on input "checkbox" at bounding box center [882, 196] width 0 height 0
click at [902, 307] on label at bounding box center [564, 325] width 738 height 53
click at [882, 302] on input "checkbox" at bounding box center [882, 302] width 0 height 0
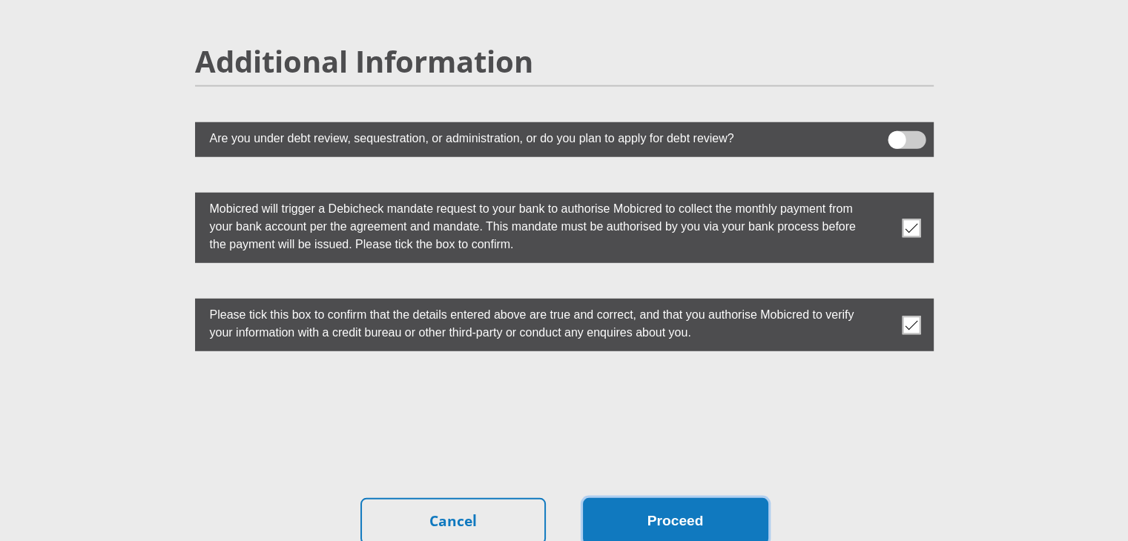
click at [629, 498] on button "Proceed" at bounding box center [675, 521] width 185 height 47
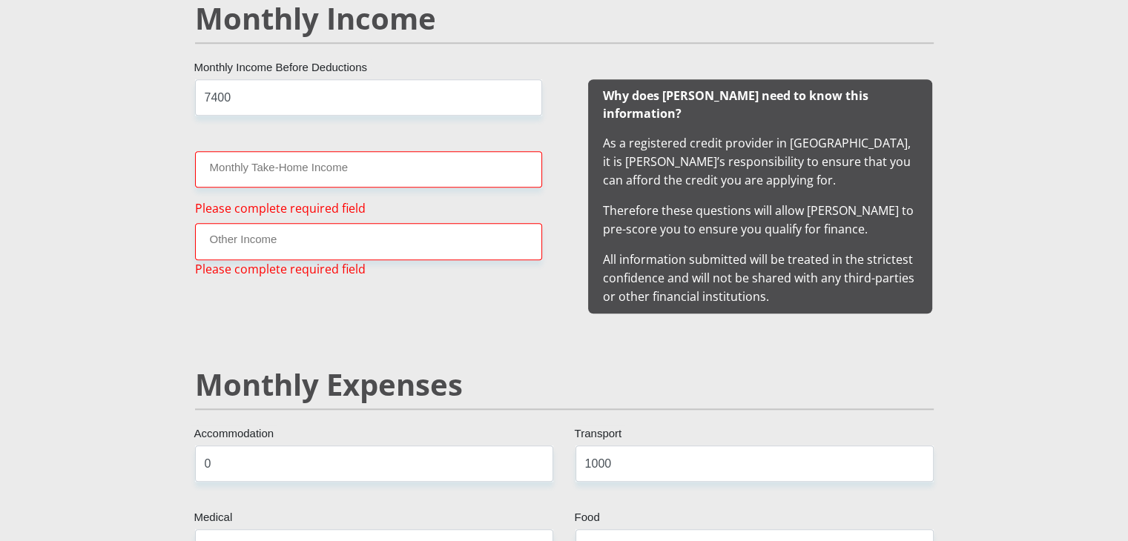
scroll to position [1409, 0]
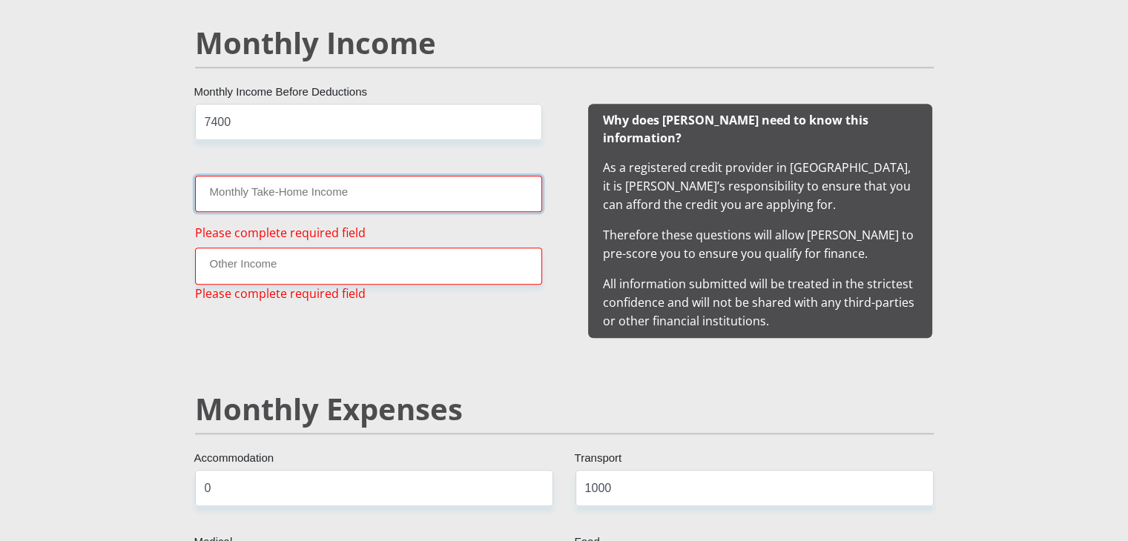
click at [331, 179] on input "Monthly Take-Home Income" at bounding box center [368, 194] width 347 height 36
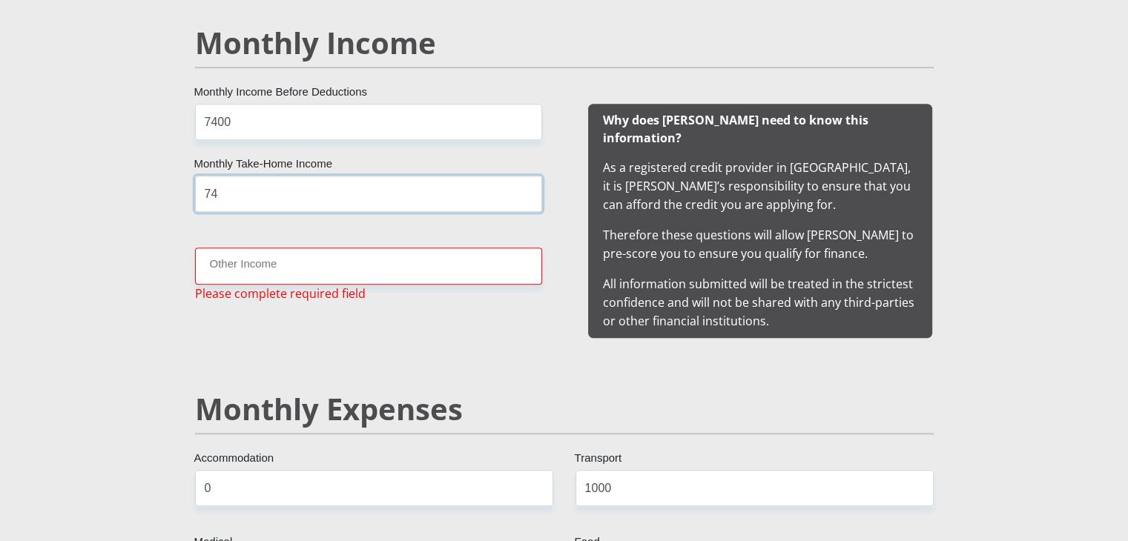
type input "7"
click at [331, 179] on input "700" at bounding box center [368, 194] width 347 height 36
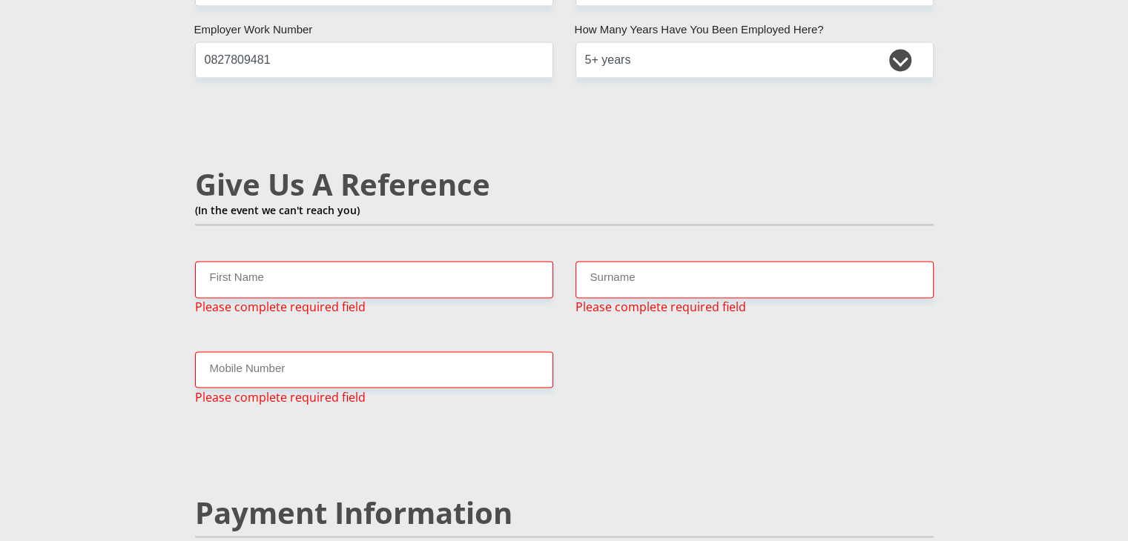
scroll to position [2480, 0]
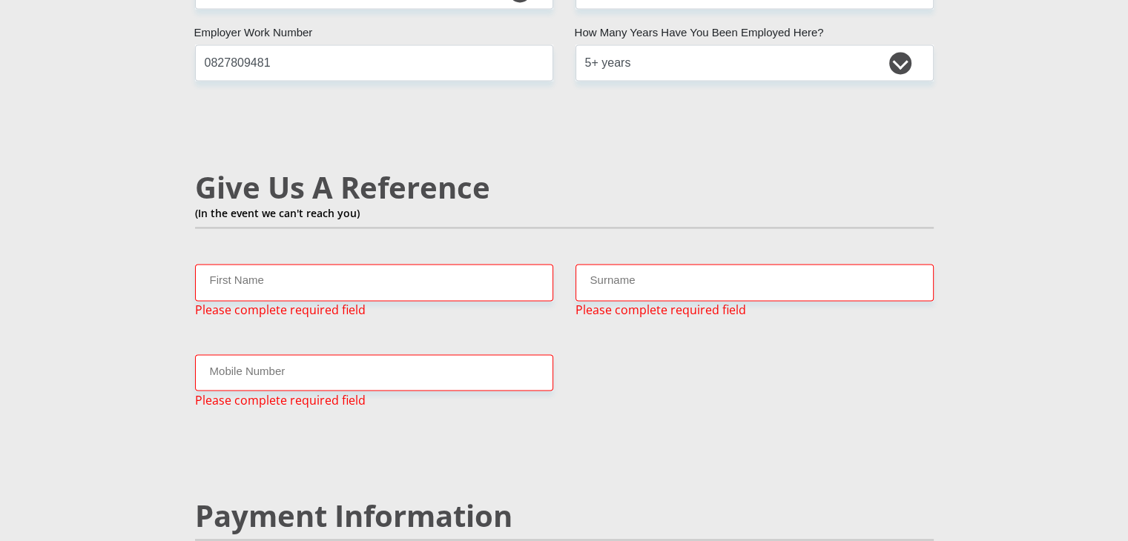
type input "7000"
click at [297, 264] on input "First Name" at bounding box center [374, 282] width 358 height 36
type input "Patience"
type input "Segona"
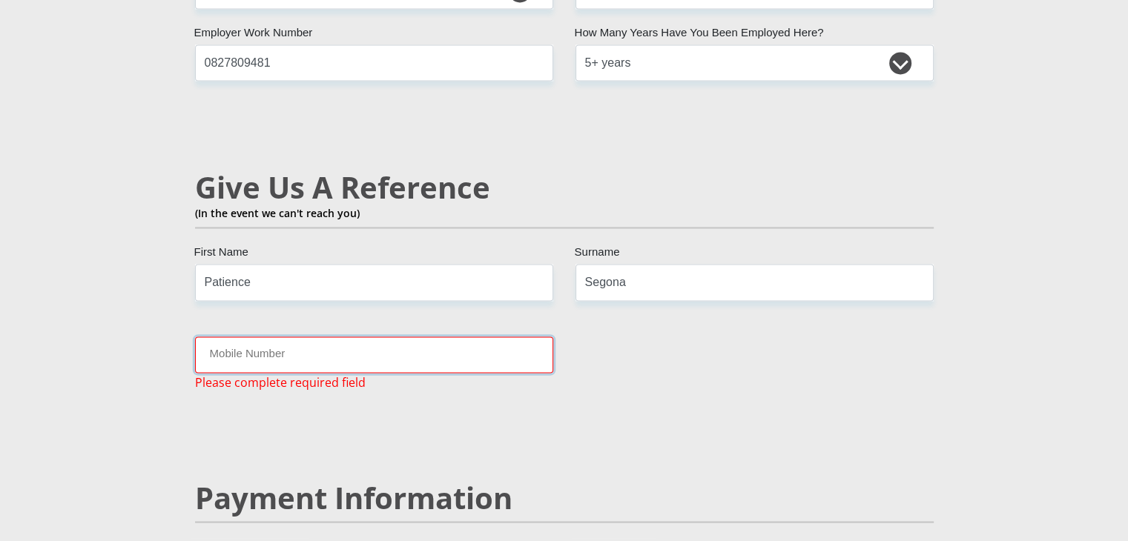
click at [308, 337] on input "Mobile Number" at bounding box center [374, 355] width 358 height 36
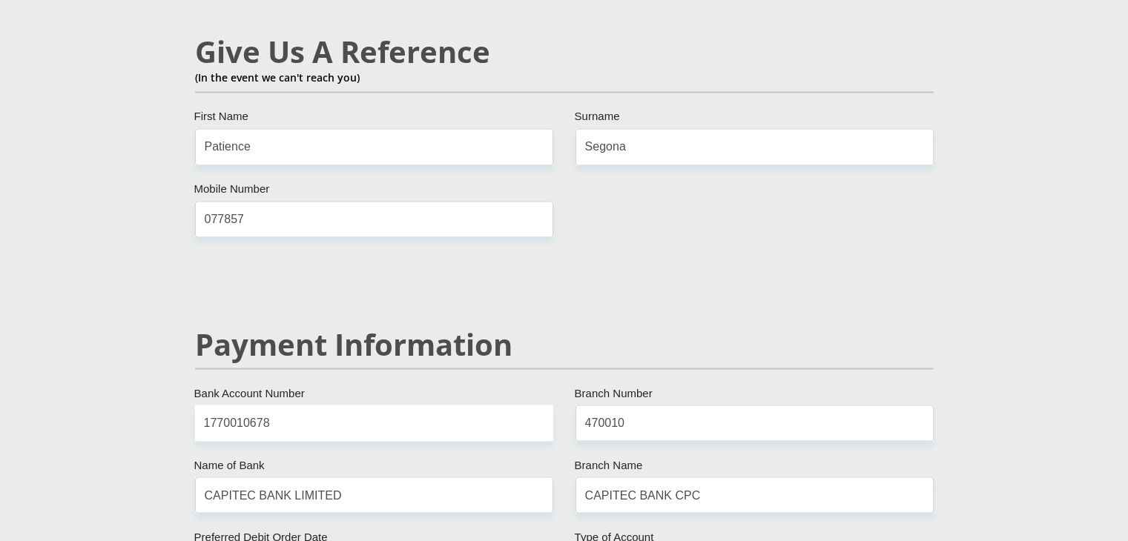
scroll to position [2613, 0]
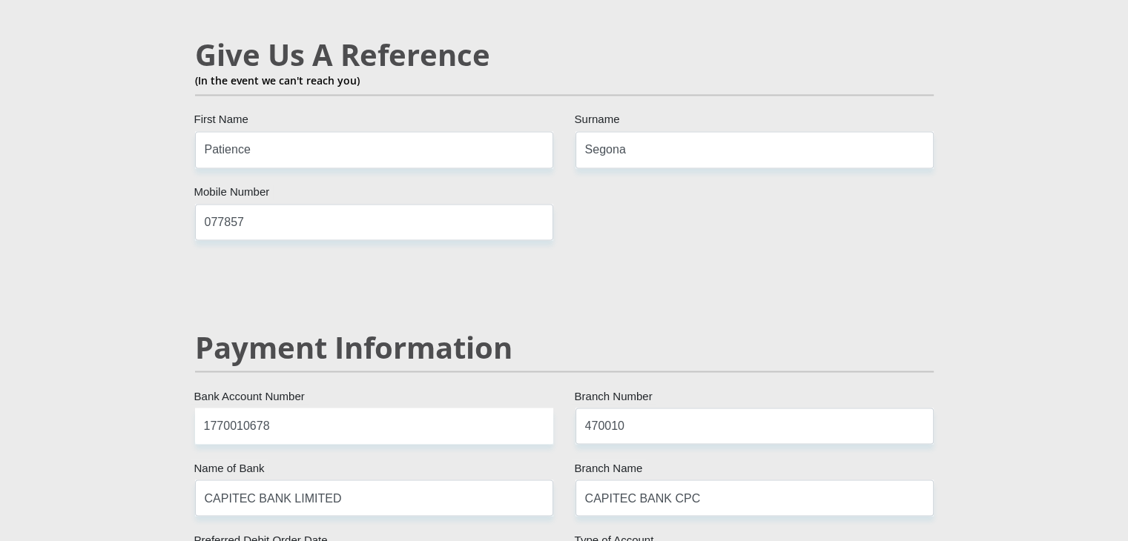
click at [311, 204] on input "077857" at bounding box center [374, 222] width 358 height 36
type input "0"
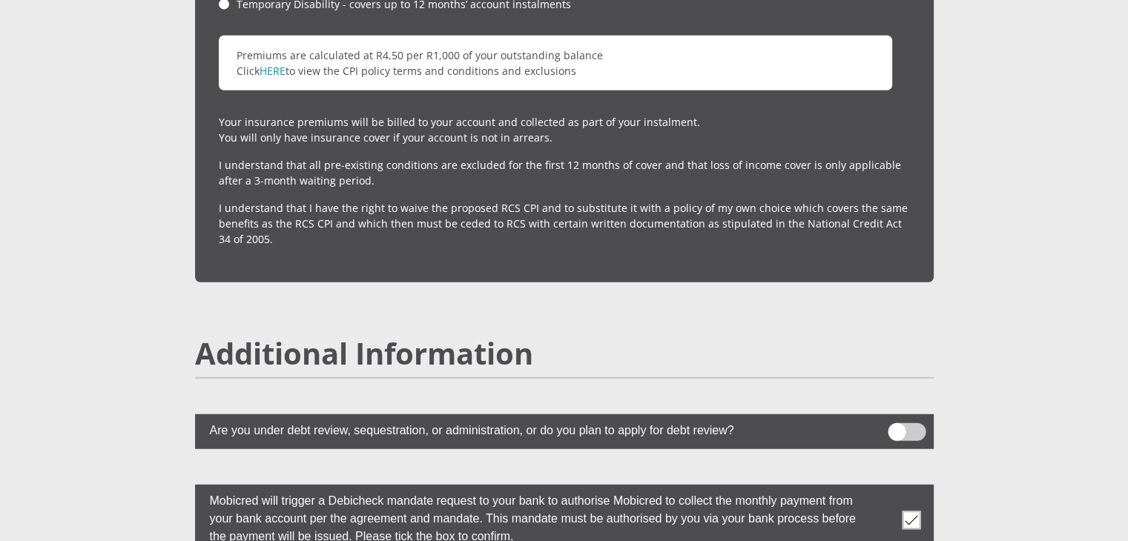
scroll to position [4176, 0]
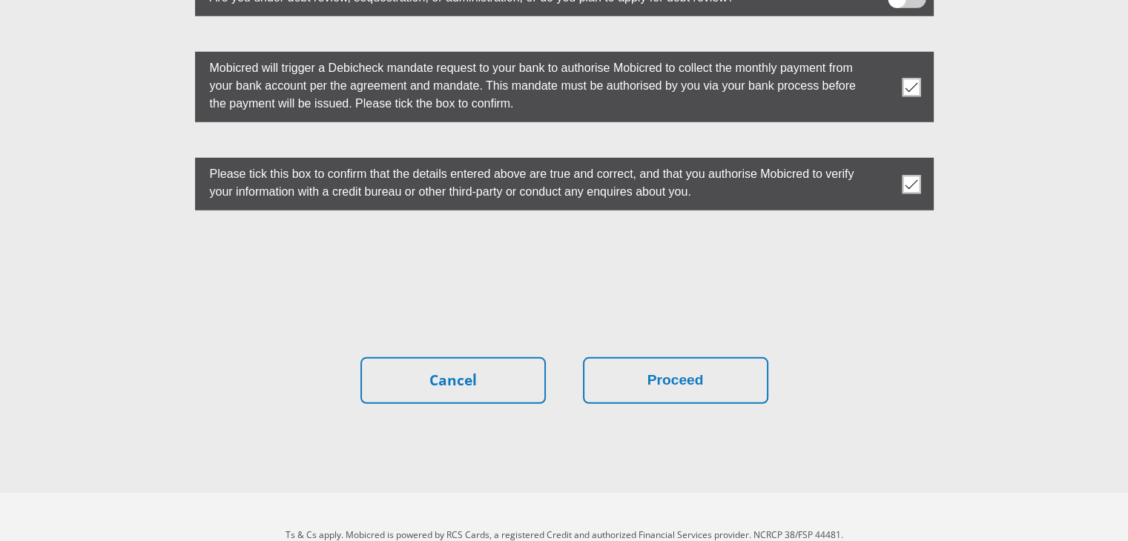
type input "0785744584"
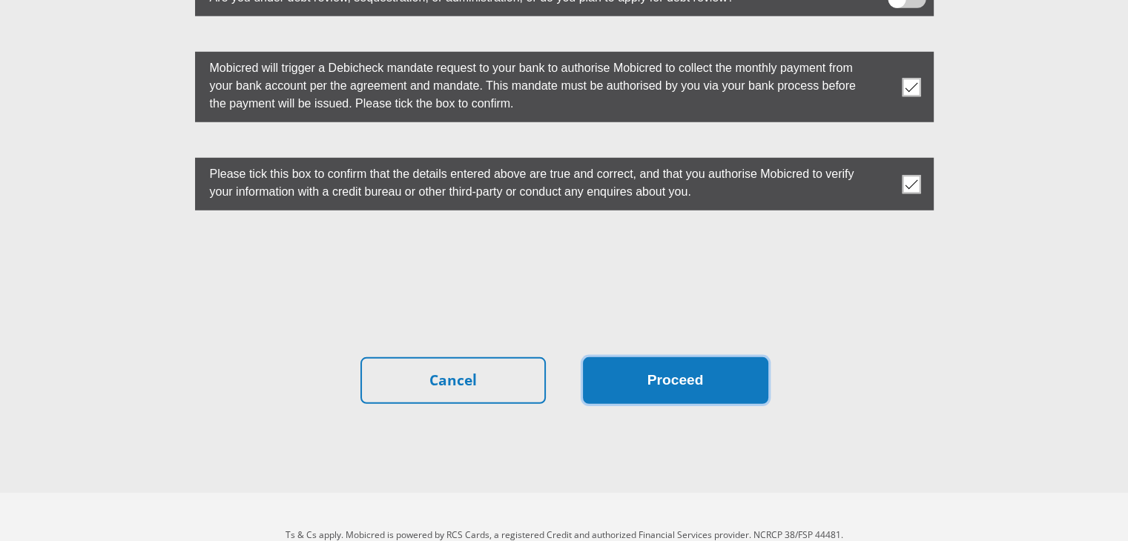
click at [663, 357] on button "Proceed" at bounding box center [675, 380] width 185 height 47
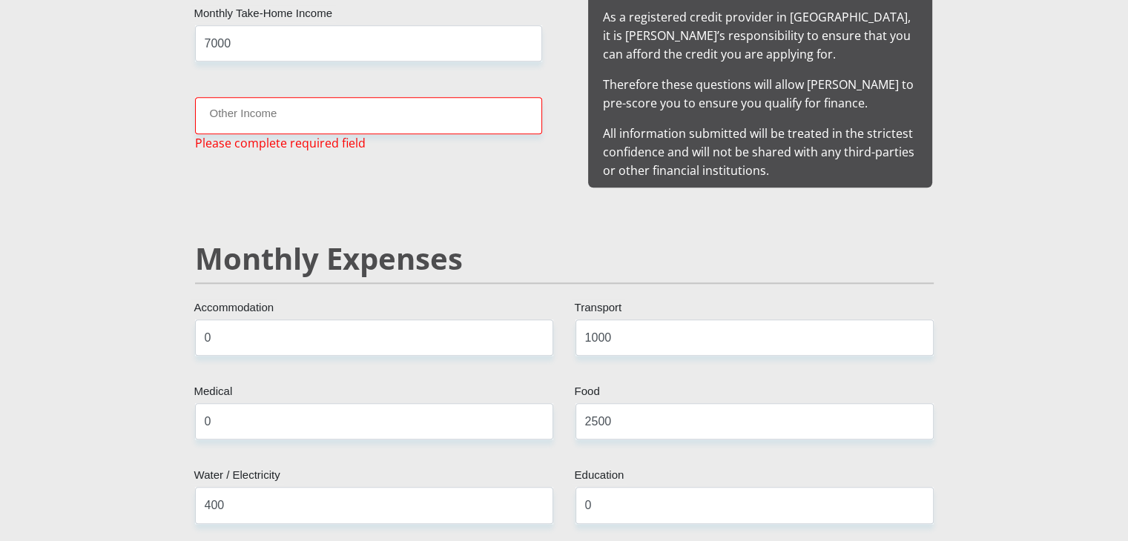
scroll to position [1469, 0]
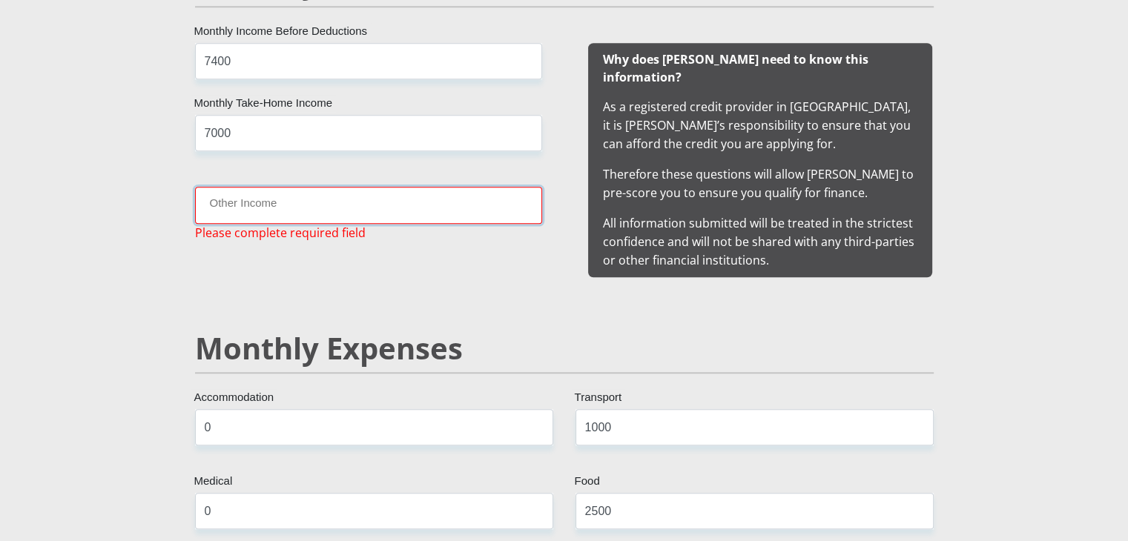
click at [413, 214] on input "Other Income" at bounding box center [368, 205] width 347 height 36
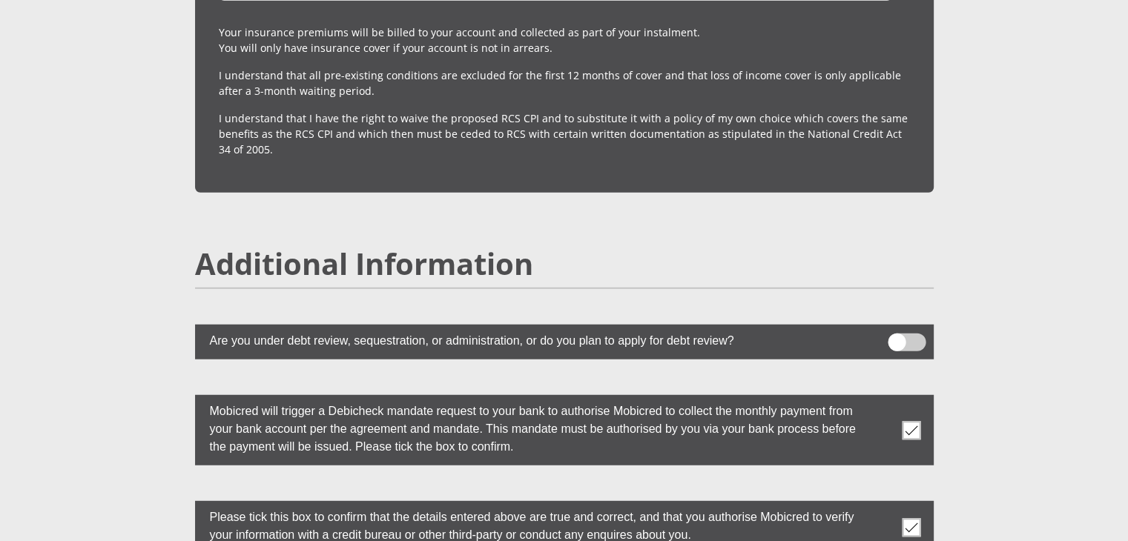
scroll to position [4176, 0]
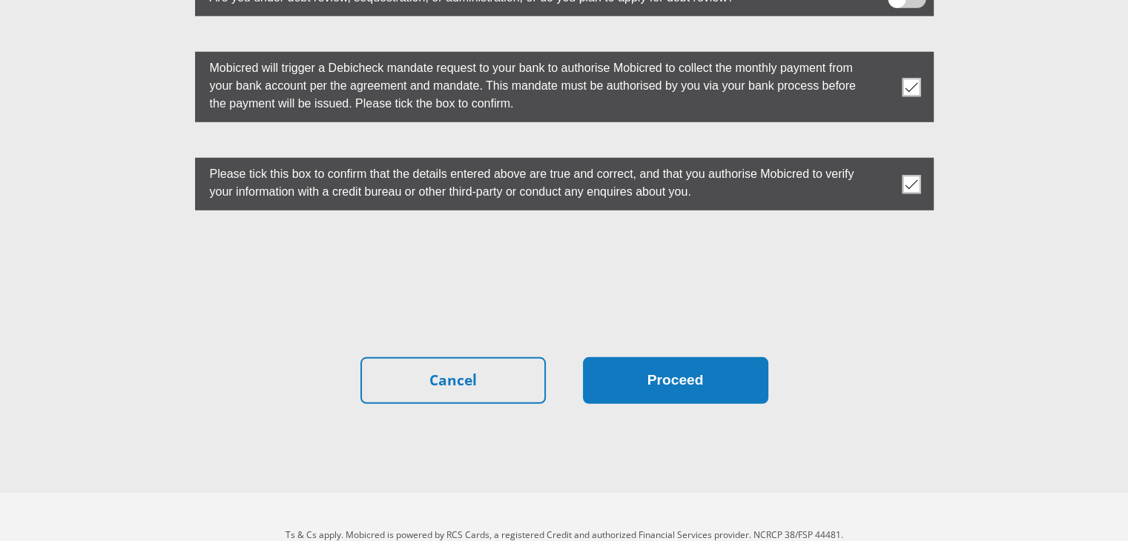
type input "0"
click at [633, 357] on button "Proceed" at bounding box center [675, 380] width 185 height 47
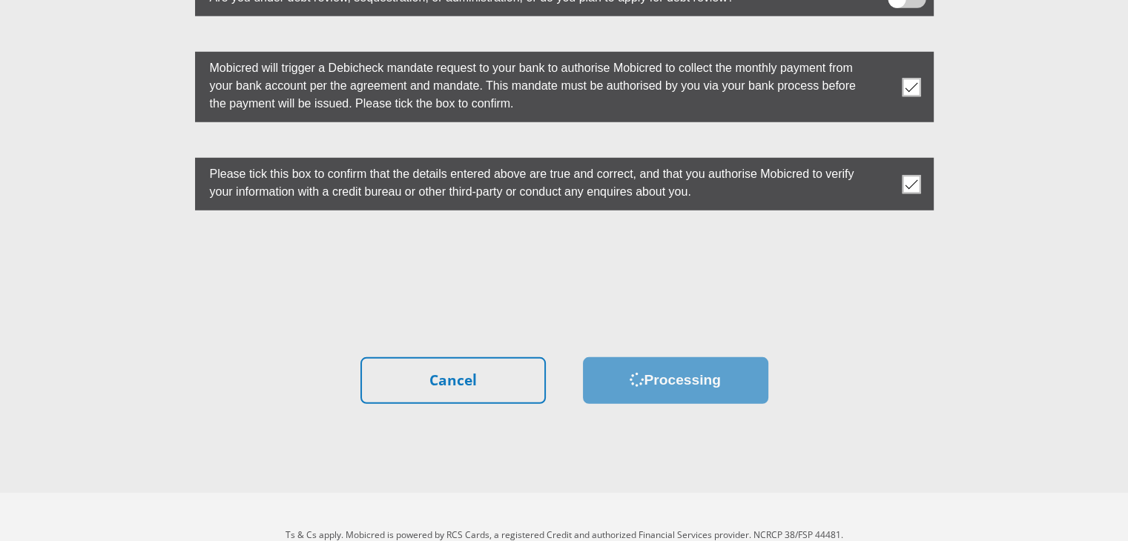
scroll to position [0, 0]
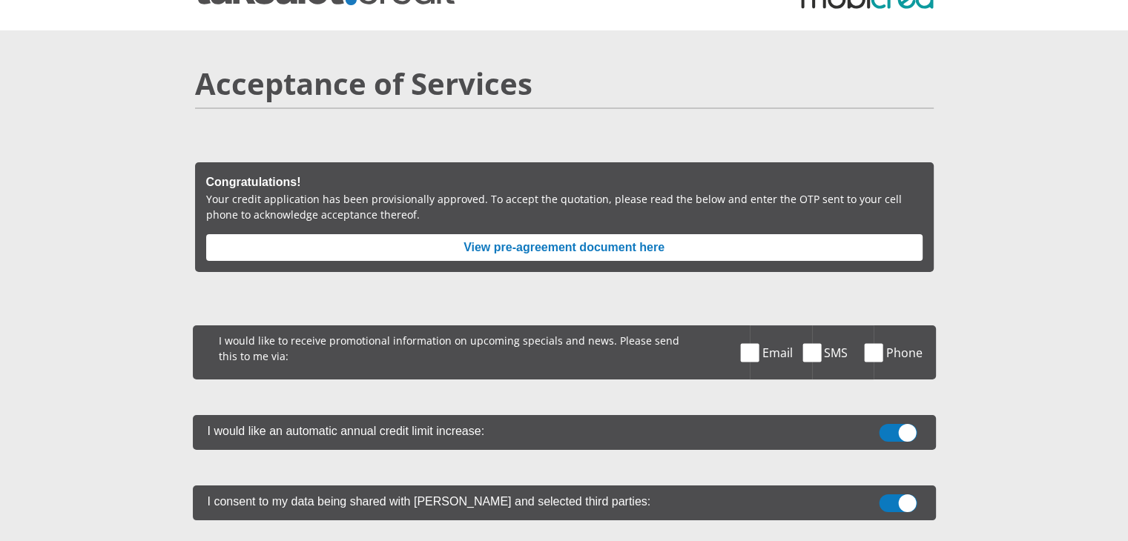
scroll to position [55, 0]
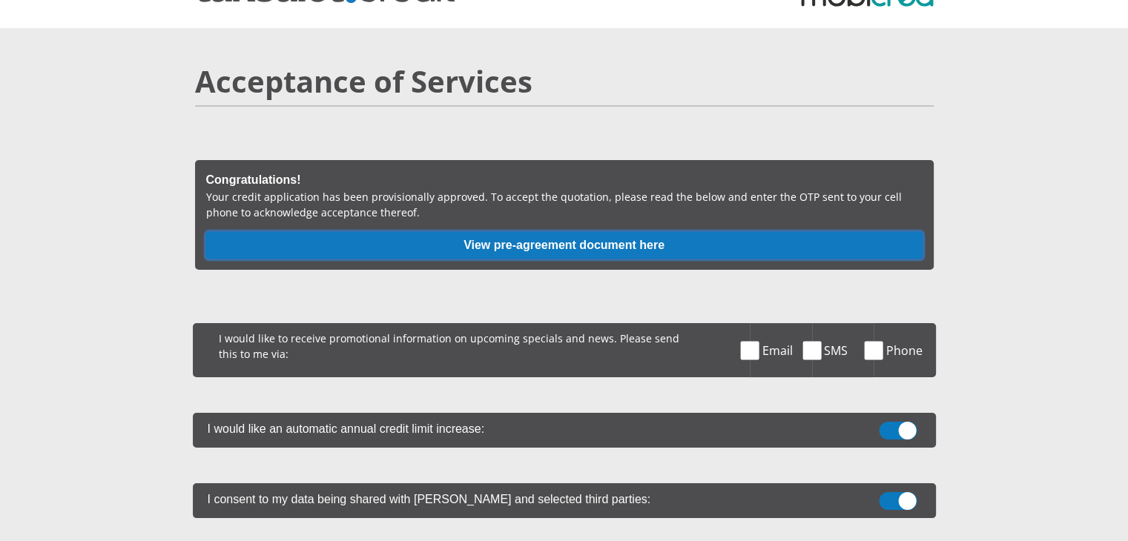
click at [556, 244] on button "View pre-agreement document here" at bounding box center [564, 245] width 716 height 27
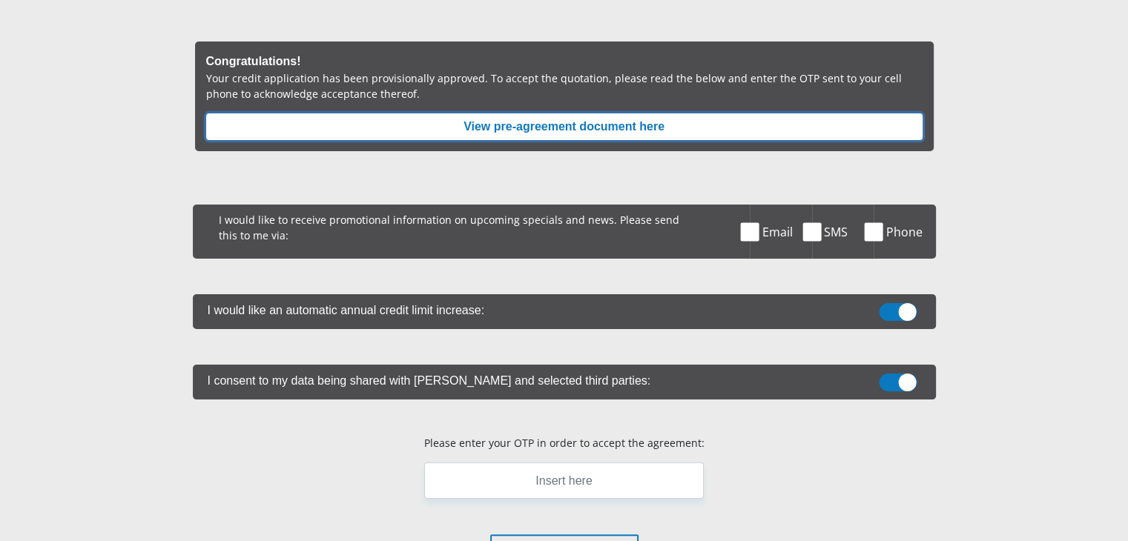
scroll to position [194, 0]
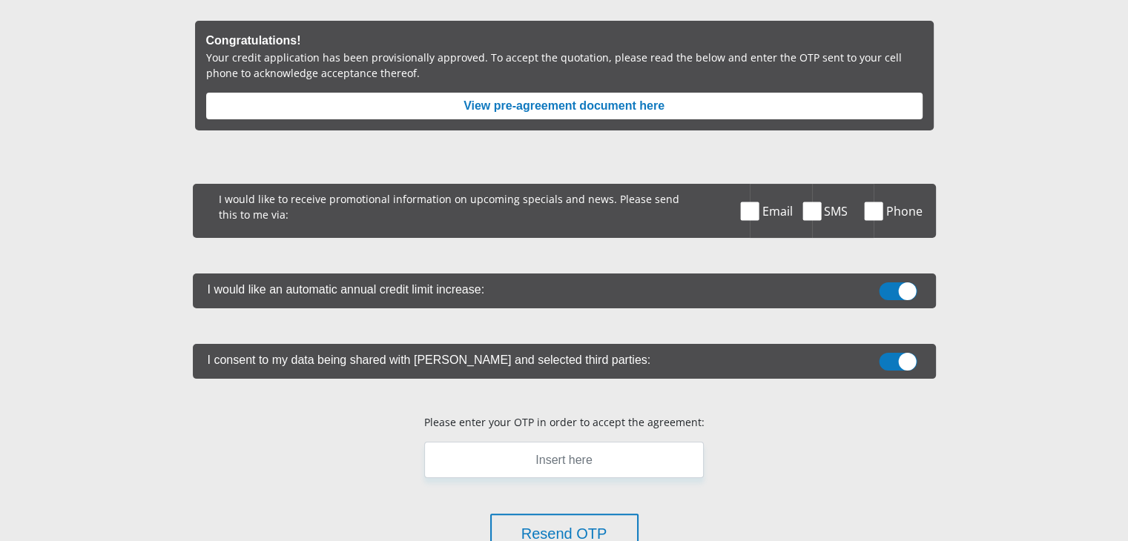
click at [738, 207] on div "I would like to receive promotional information on upcoming specials and news. …" at bounding box center [472, 211] width 558 height 54
click at [753, 208] on span at bounding box center [750, 211] width 19 height 19
click at [766, 188] on input "Email" at bounding box center [766, 188] width 0 height 0
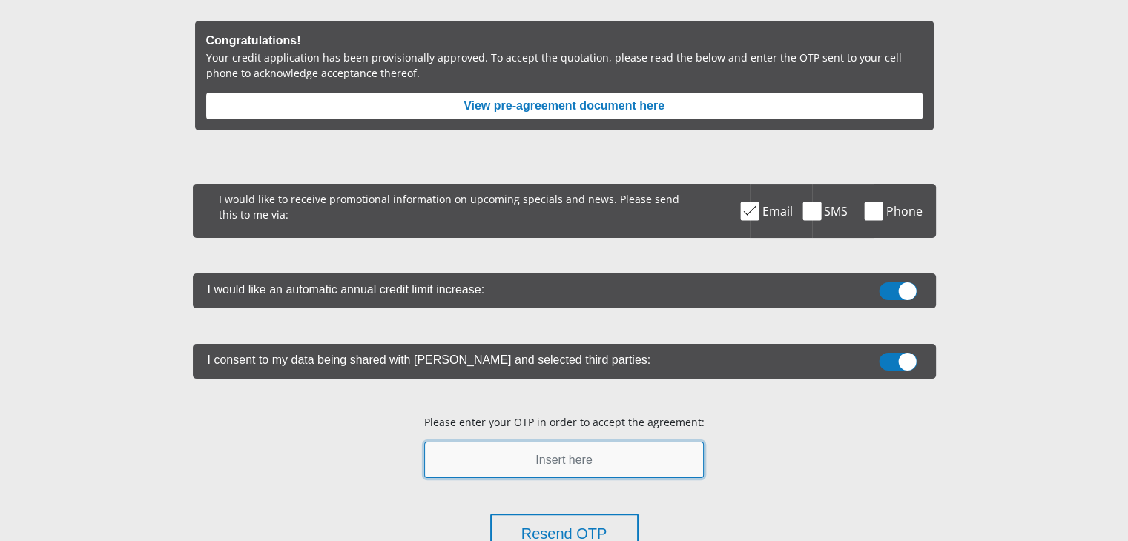
click at [572, 472] on input "text" at bounding box center [564, 460] width 280 height 36
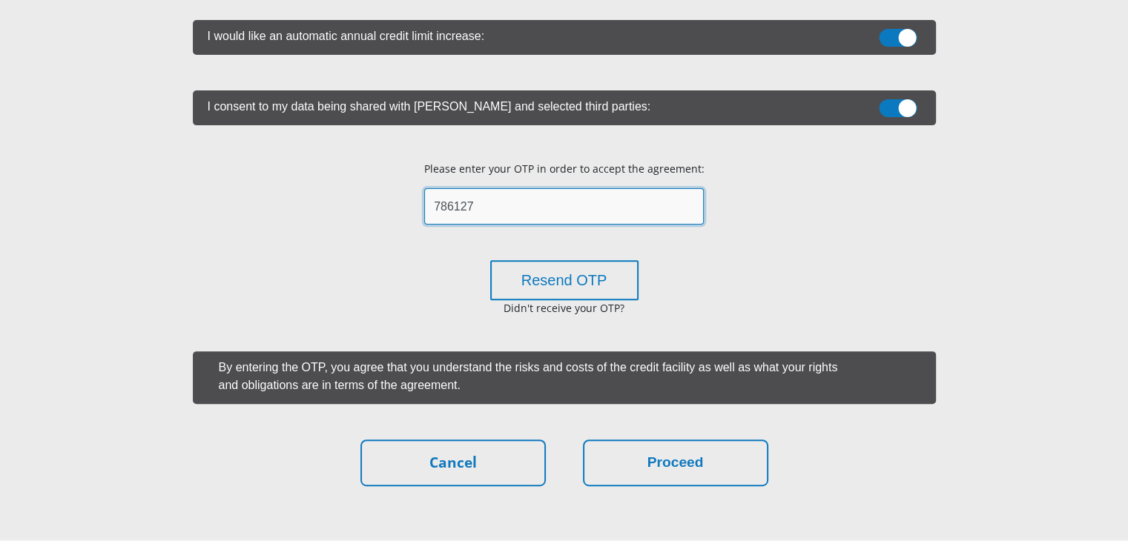
scroll to position [449, 0]
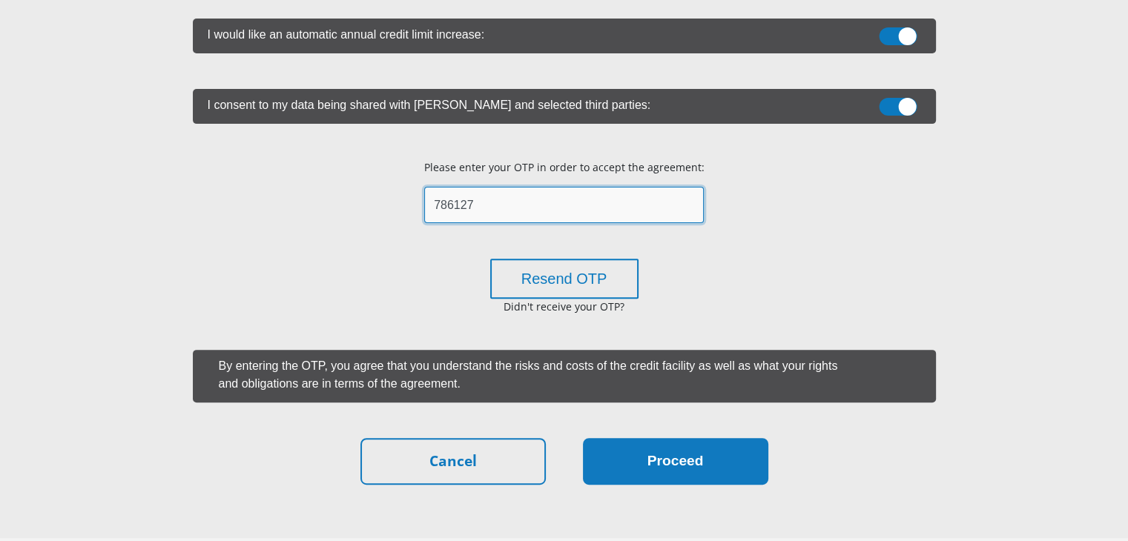
type input "786127"
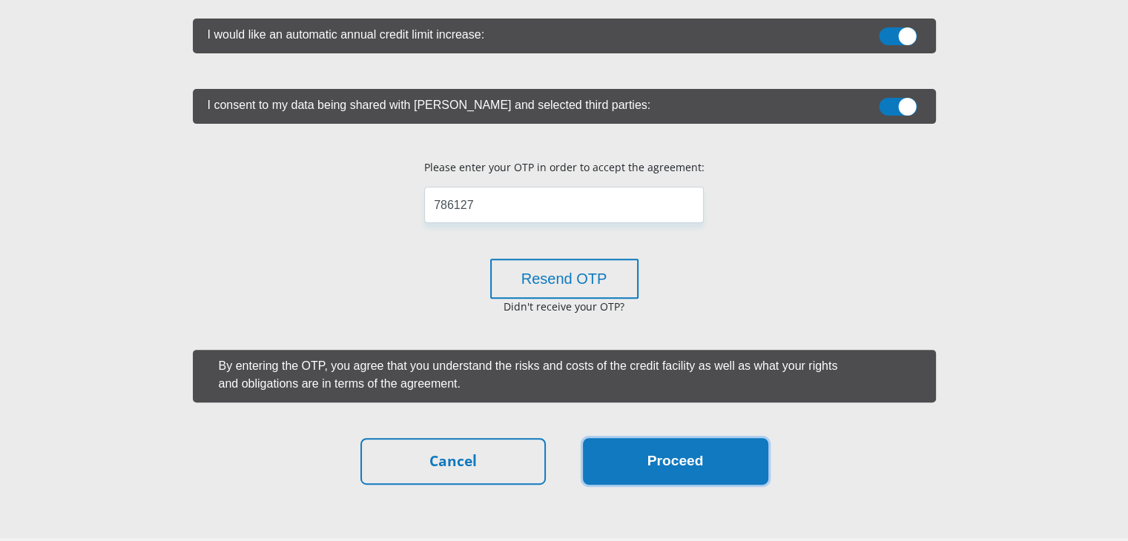
click at [608, 454] on button "Proceed" at bounding box center [675, 461] width 185 height 47
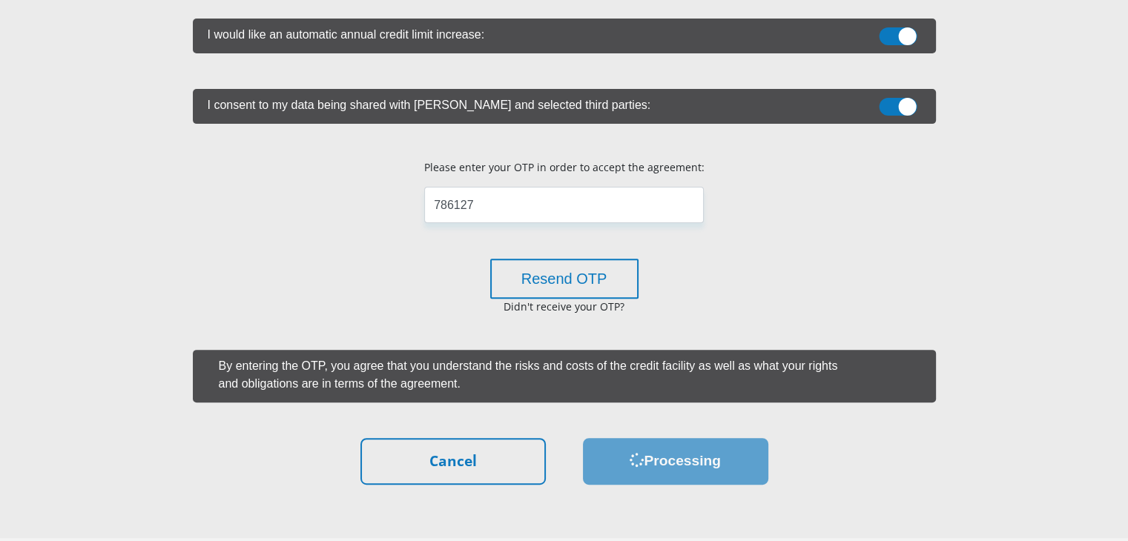
scroll to position [0, 0]
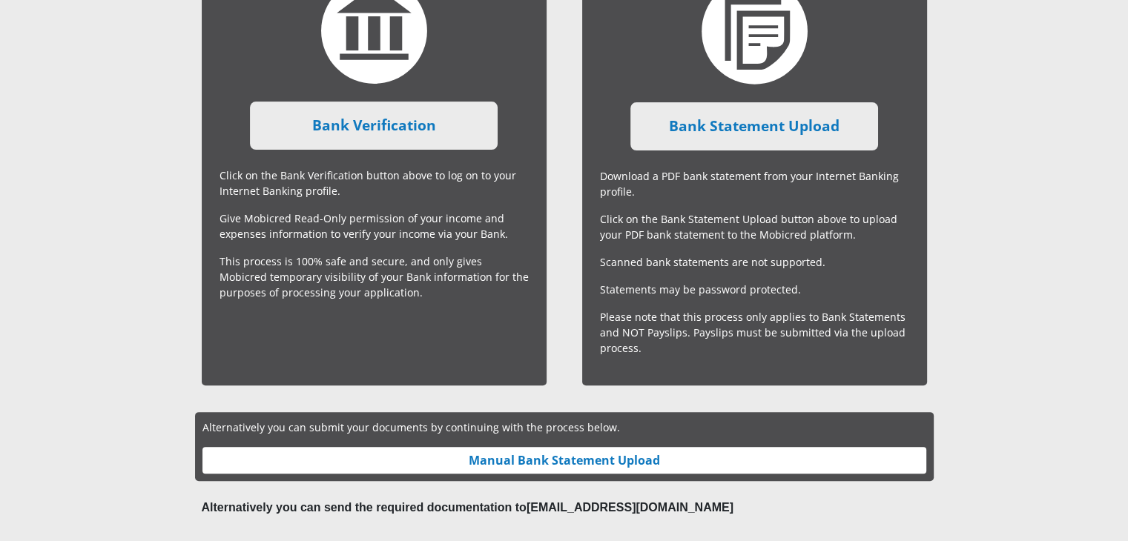
scroll to position [409, 0]
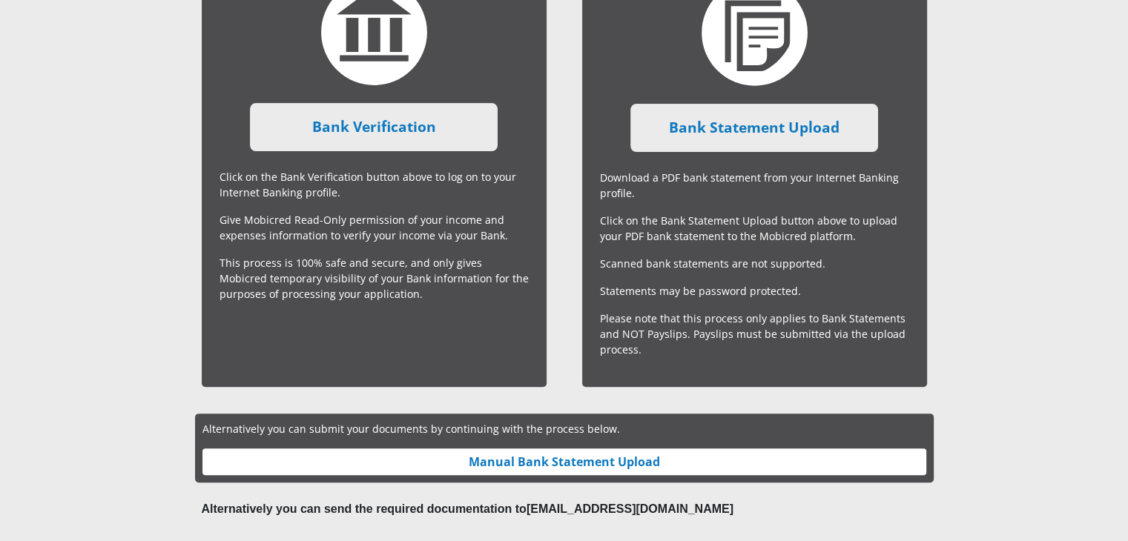
click at [350, 441] on div "Alternatively you can submit your documents by continuing with the process belo…" at bounding box center [564, 448] width 746 height 54
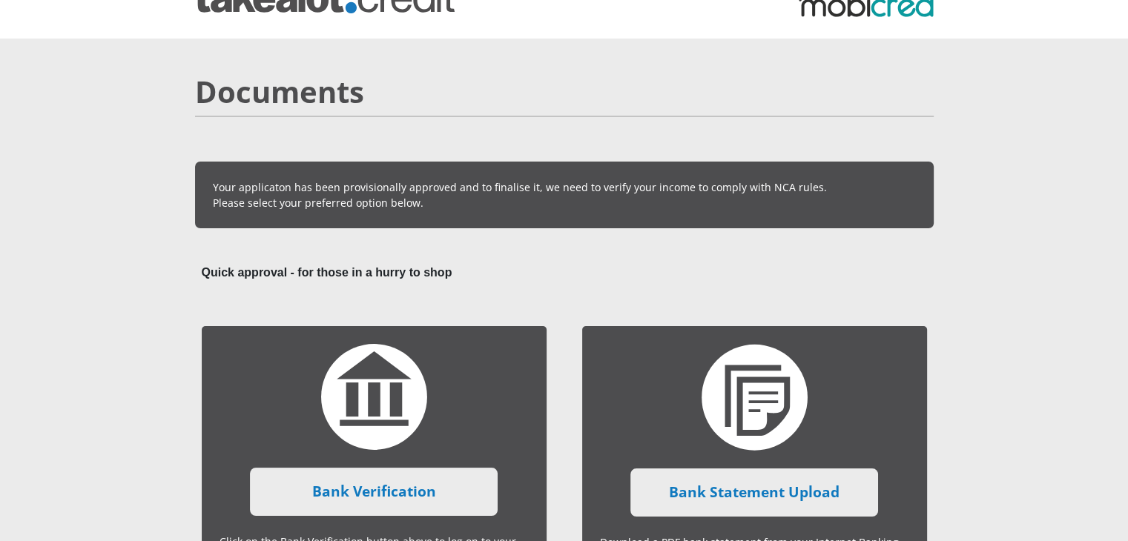
scroll to position [172, 0]
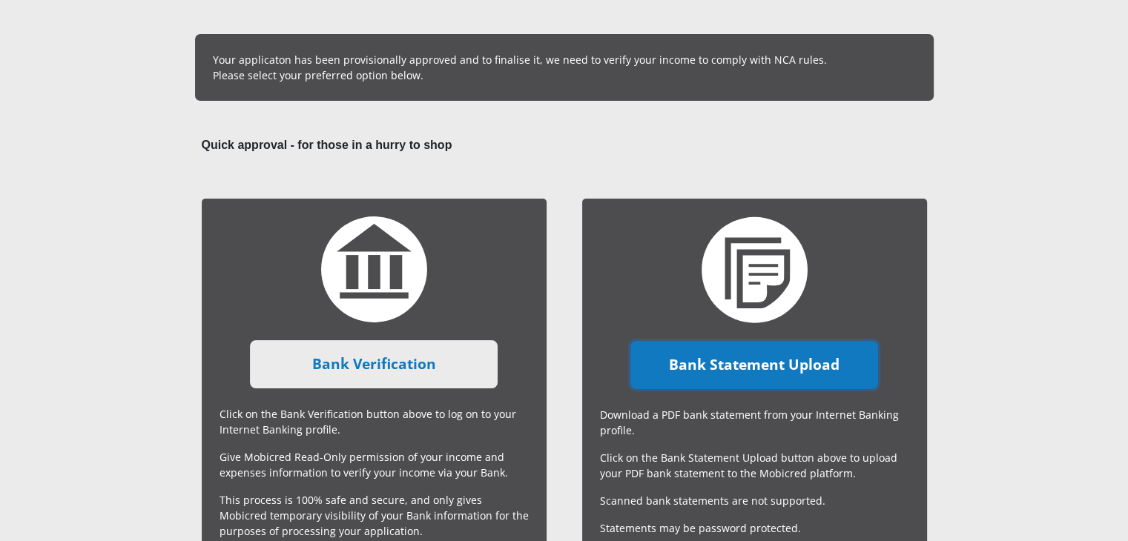
click at [677, 359] on link "Bank Statement Upload" at bounding box center [754, 365] width 248 height 48
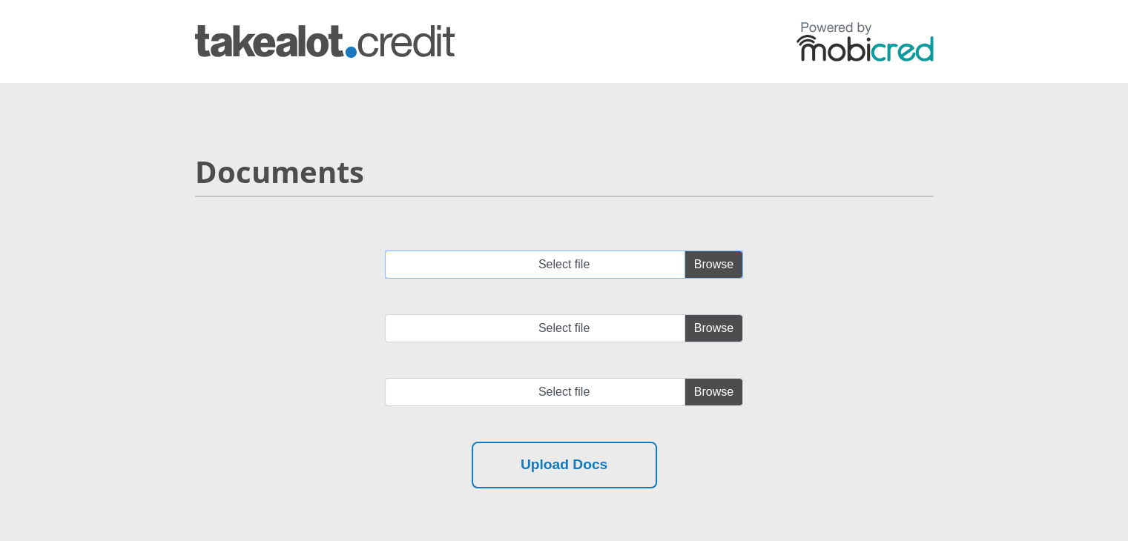
click at [725, 265] on input "Select file" at bounding box center [564, 265] width 358 height 28
type input "C:\fakepath\account_statement (7).pdf"
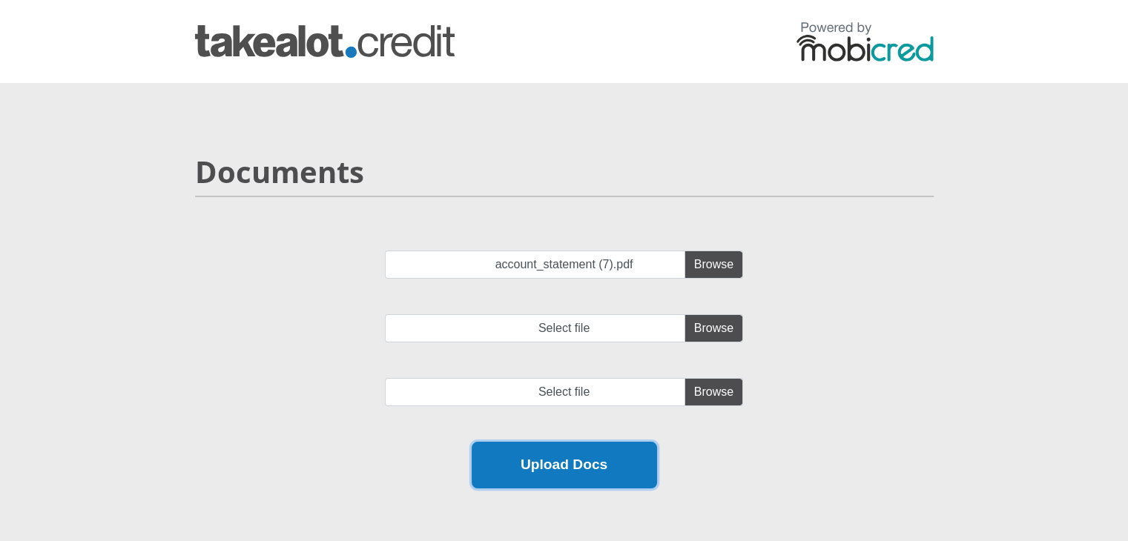
click at [595, 469] on button "Upload Docs" at bounding box center [564, 465] width 185 height 47
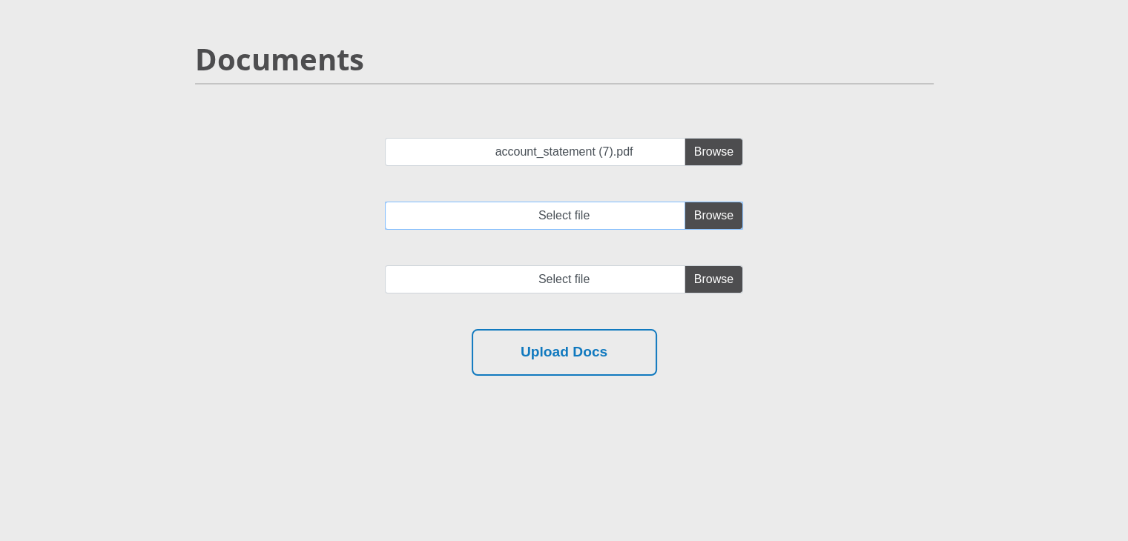
scroll to position [116, 0]
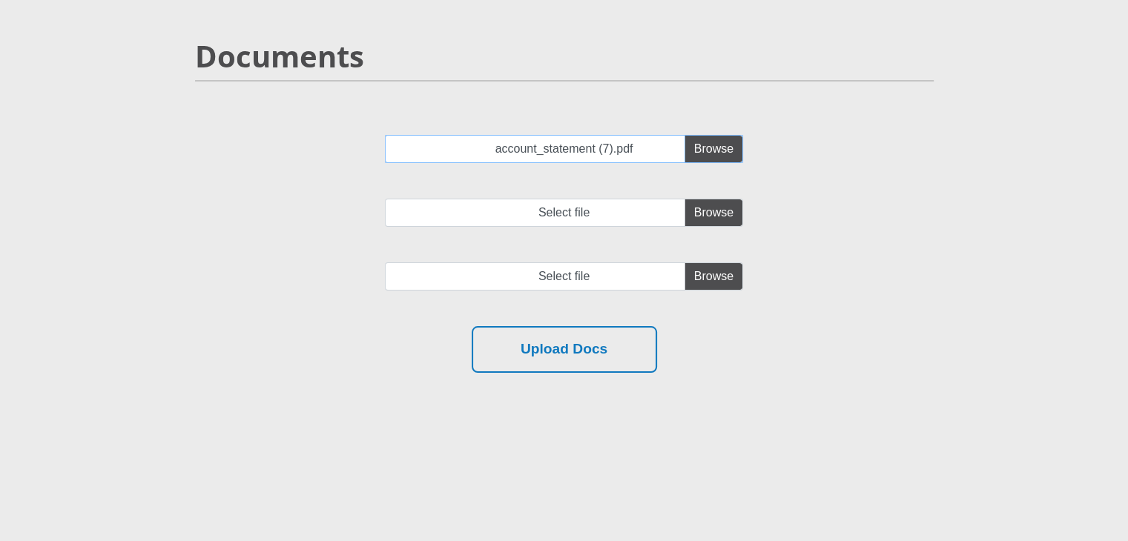
click at [661, 154] on input "account_statement (7).pdf" at bounding box center [564, 149] width 358 height 28
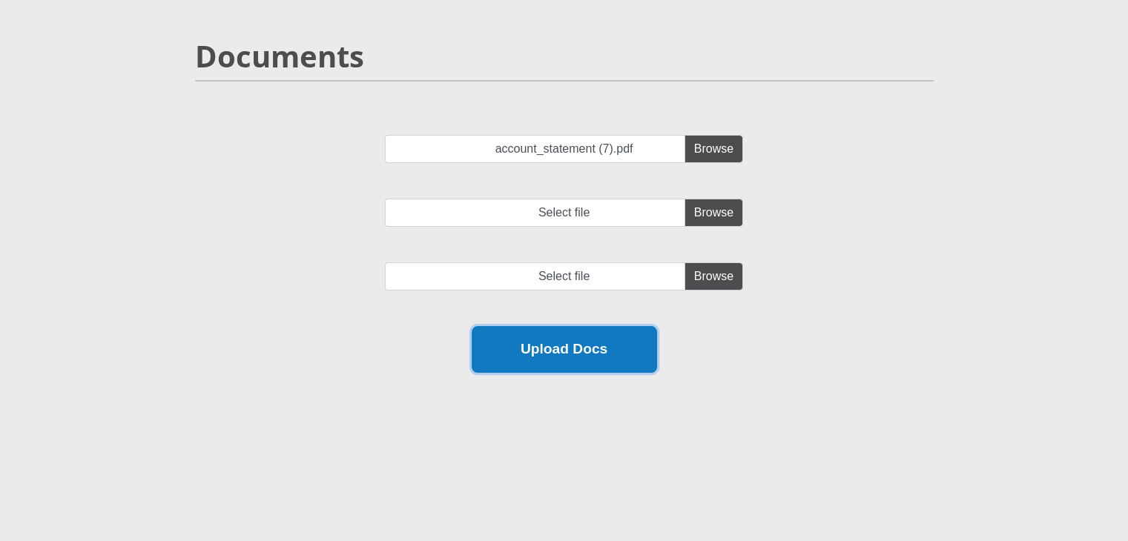
click at [516, 358] on button "Upload Docs" at bounding box center [564, 349] width 185 height 47
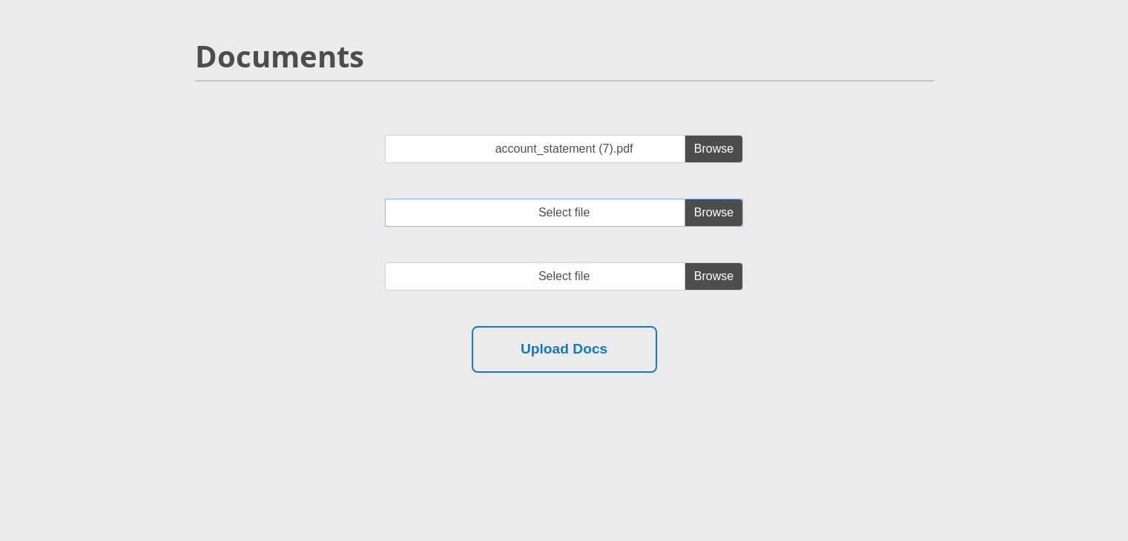
click at [705, 214] on input "Select file" at bounding box center [564, 213] width 358 height 28
type input "C:\fakepath\account_statement (6).pdf"
click at [723, 295] on div "account_statement (7).pdf account_statement (6).pdf Select file" at bounding box center [564, 230] width 761 height 191
click at [713, 274] on input "file" at bounding box center [564, 276] width 358 height 28
type input "C:\fakepath\account_statement (7).pdf"
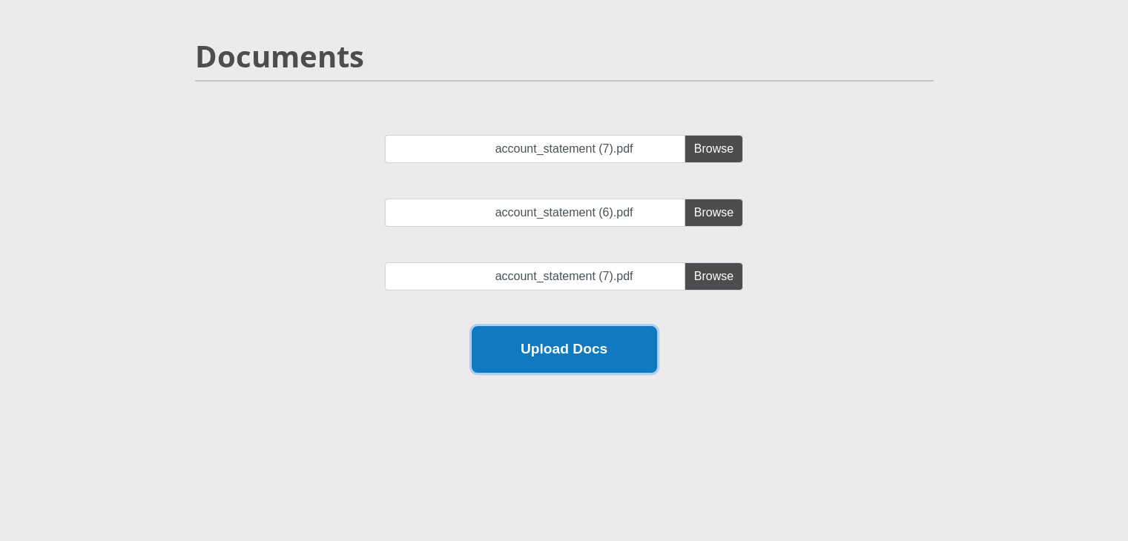
click at [605, 350] on button "Upload Docs" at bounding box center [564, 349] width 185 height 47
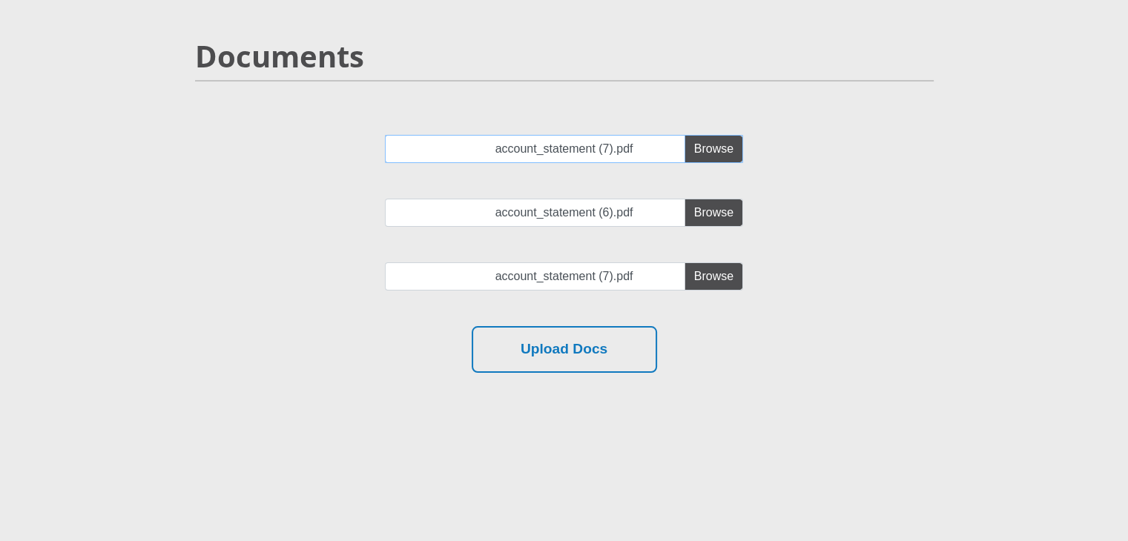
click at [607, 150] on input "account_statement (7).pdf" at bounding box center [564, 149] width 358 height 28
type input "C:\fakepath\account_statement (7).pdf"
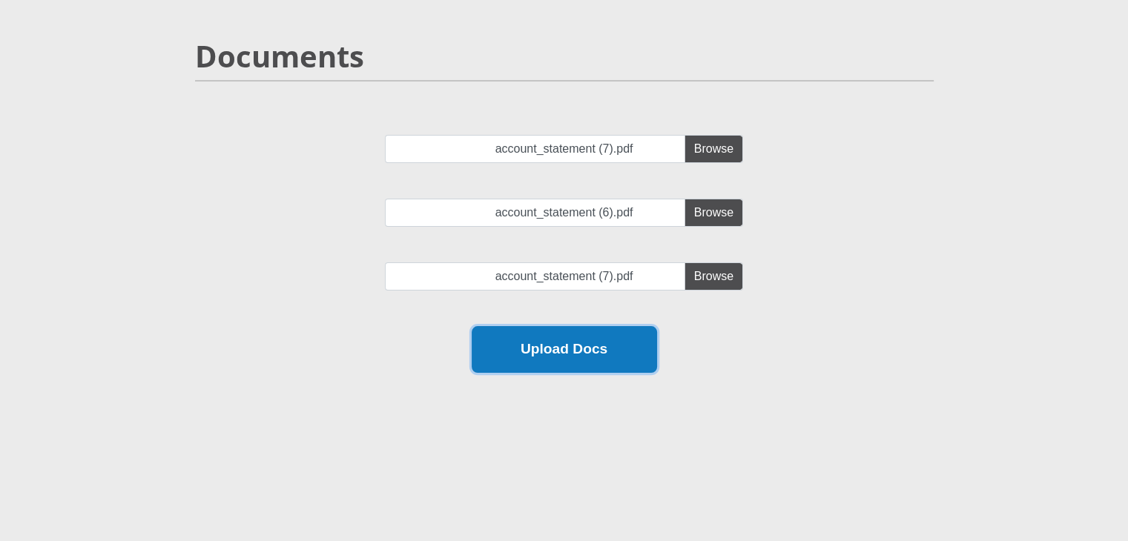
click at [609, 349] on button "Upload Docs" at bounding box center [564, 349] width 185 height 47
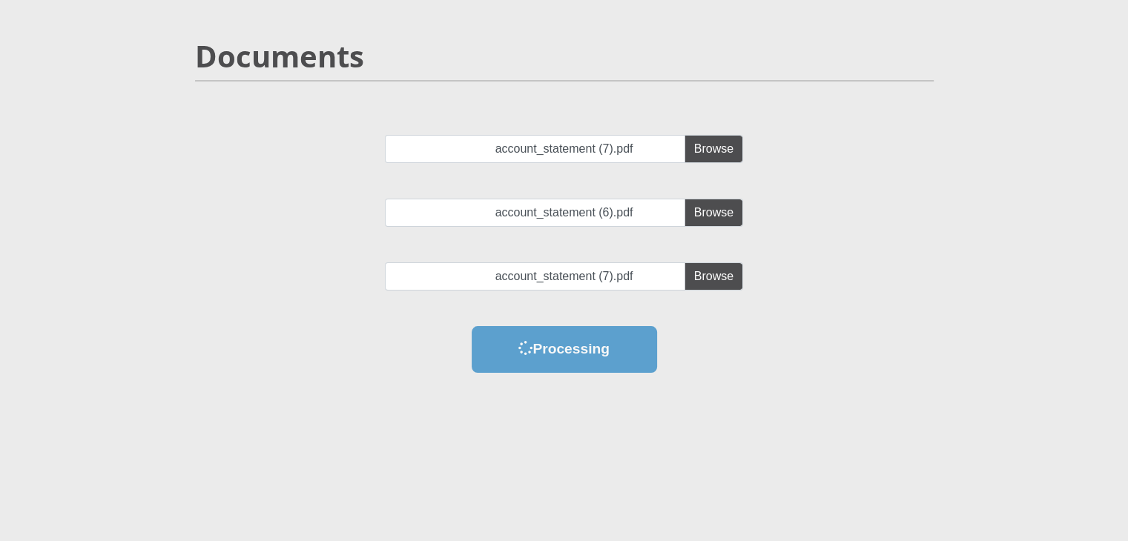
scroll to position [0, 0]
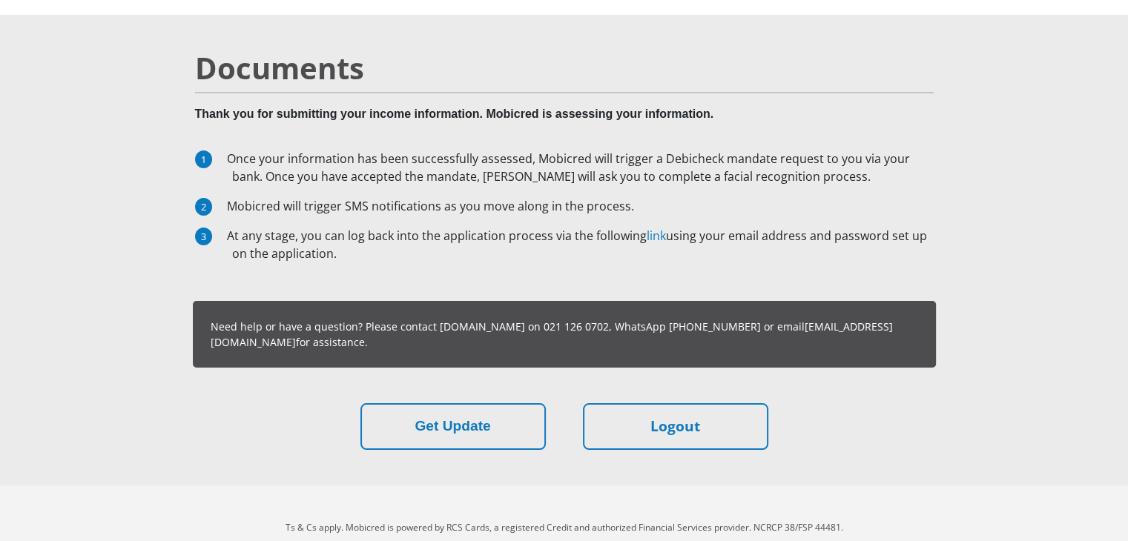
scroll to position [96, 0]
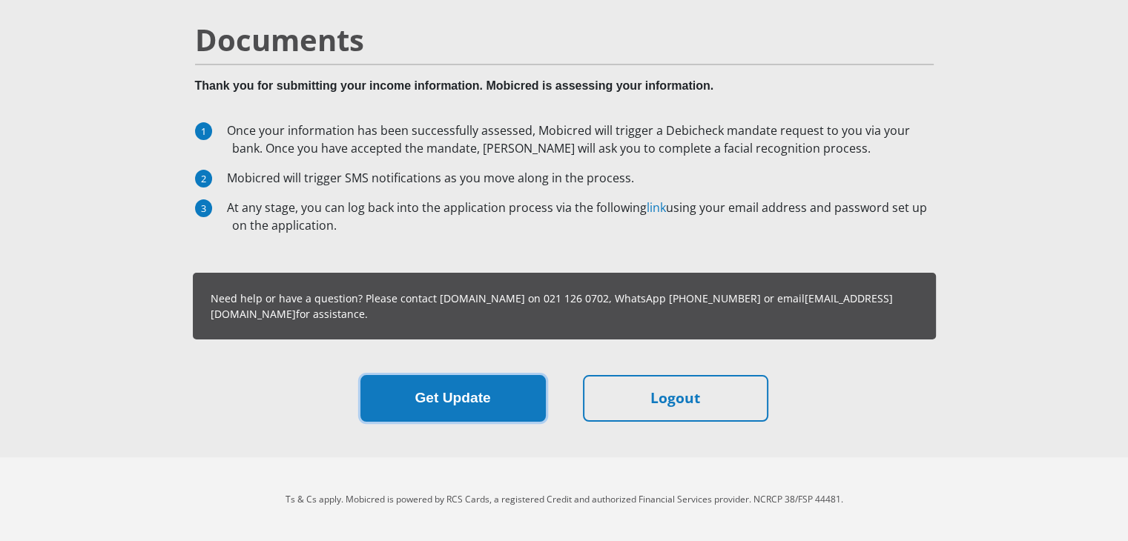
click at [477, 395] on button "Get Update" at bounding box center [452, 398] width 185 height 47
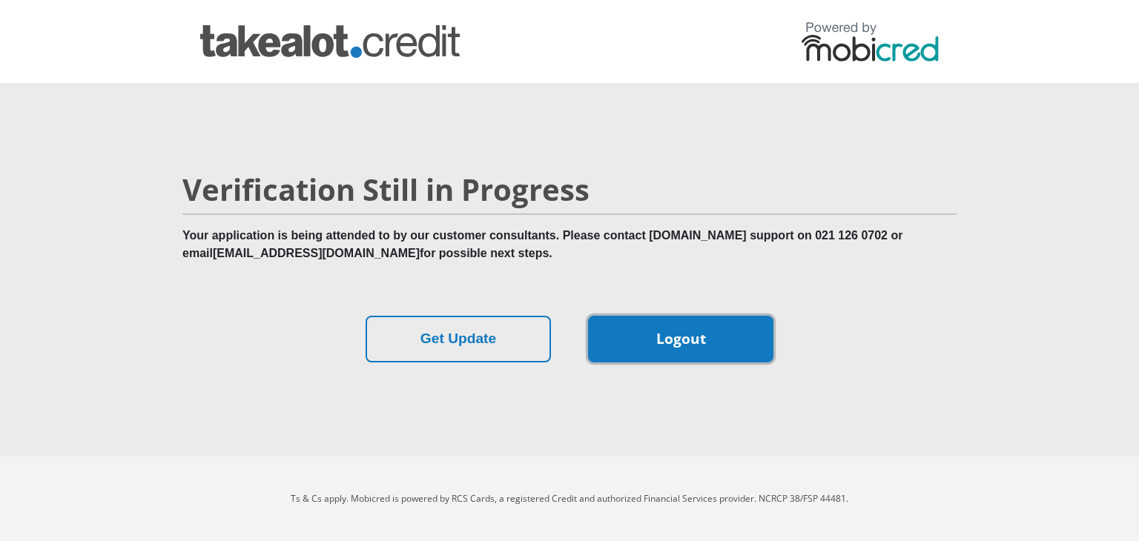
click at [631, 347] on link "Logout" at bounding box center [680, 339] width 185 height 47
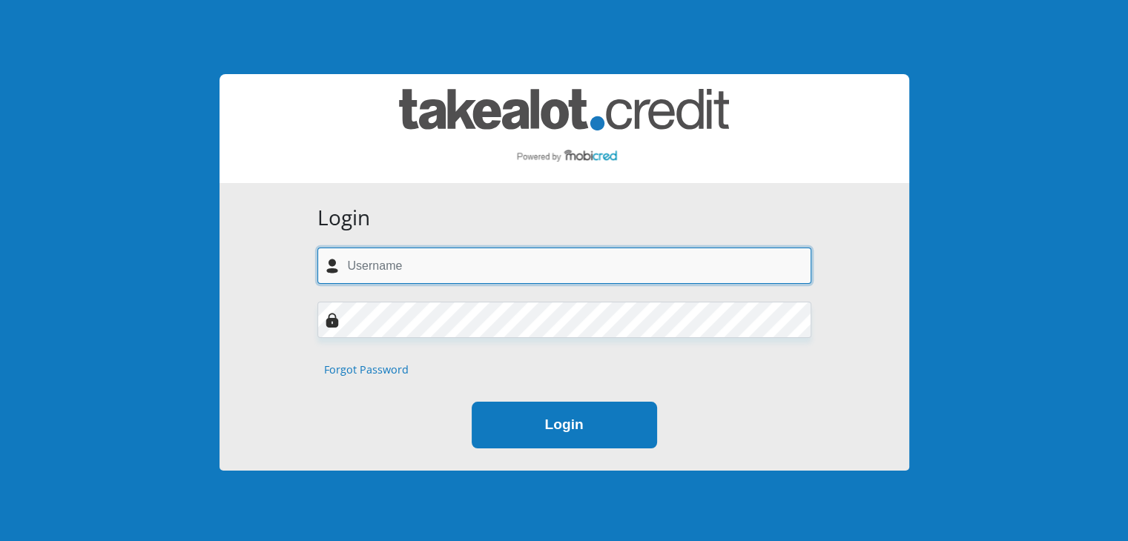
type input "[EMAIL_ADDRESS][DOMAIN_NAME]"
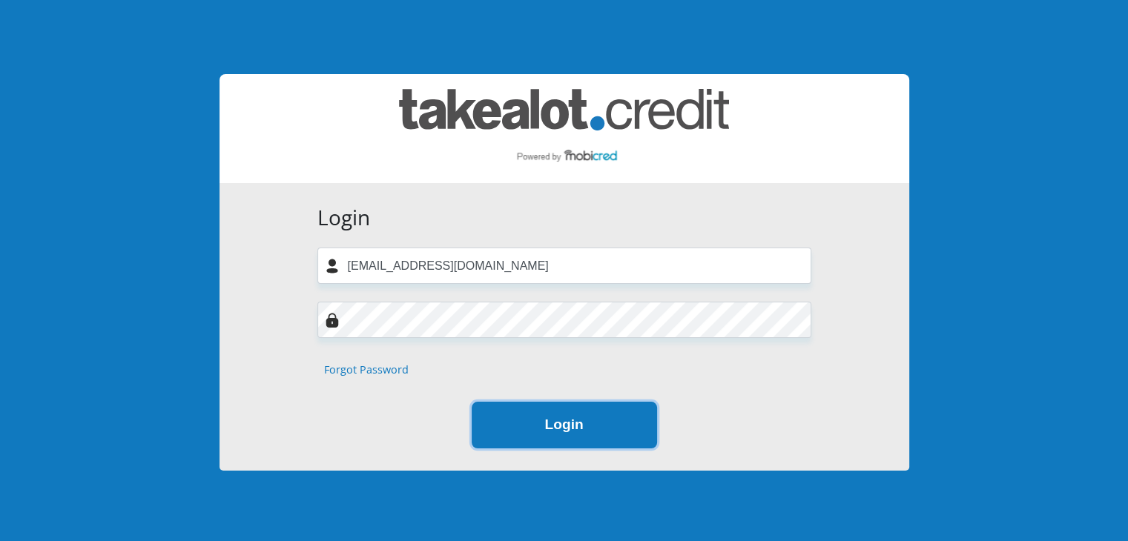
click at [575, 444] on button "Login" at bounding box center [564, 425] width 185 height 47
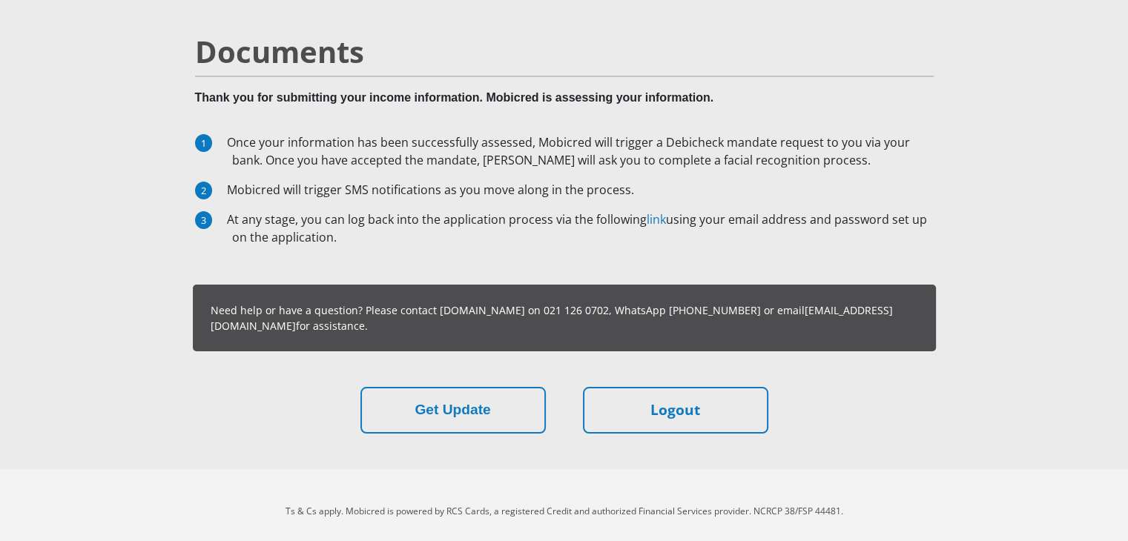
scroll to position [88, 0]
